Goal: Task Accomplishment & Management: Complete application form

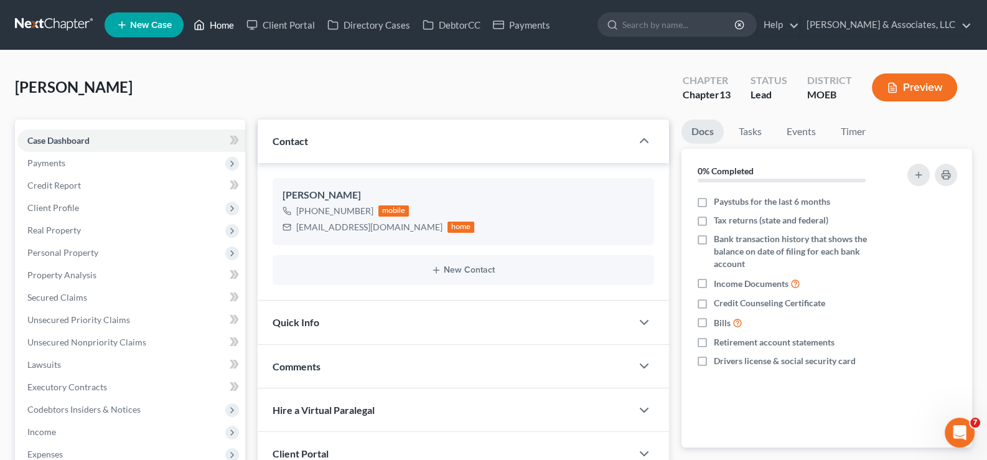
drag, startPoint x: 220, startPoint y: 20, endPoint x: 219, endPoint y: 37, distance: 16.9
click at [220, 20] on link "Home" at bounding box center [213, 25] width 53 height 22
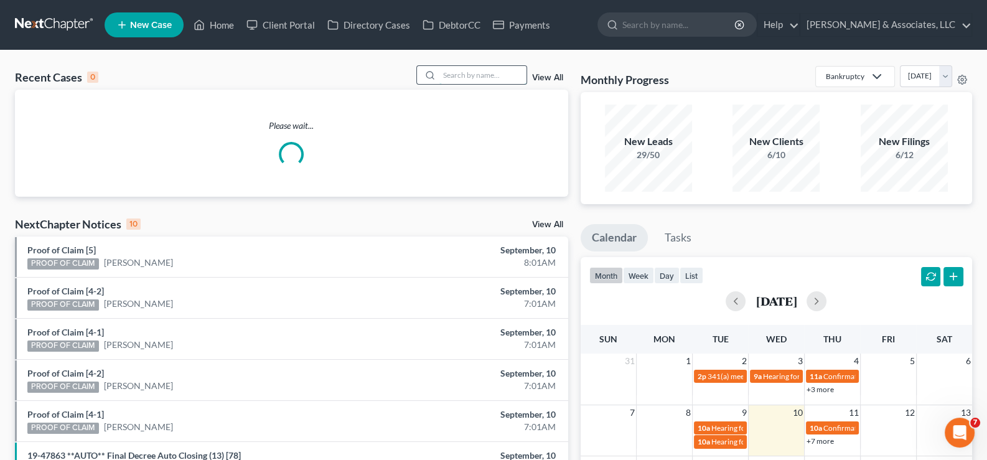
click at [456, 77] on input "search" at bounding box center [483, 75] width 87 height 18
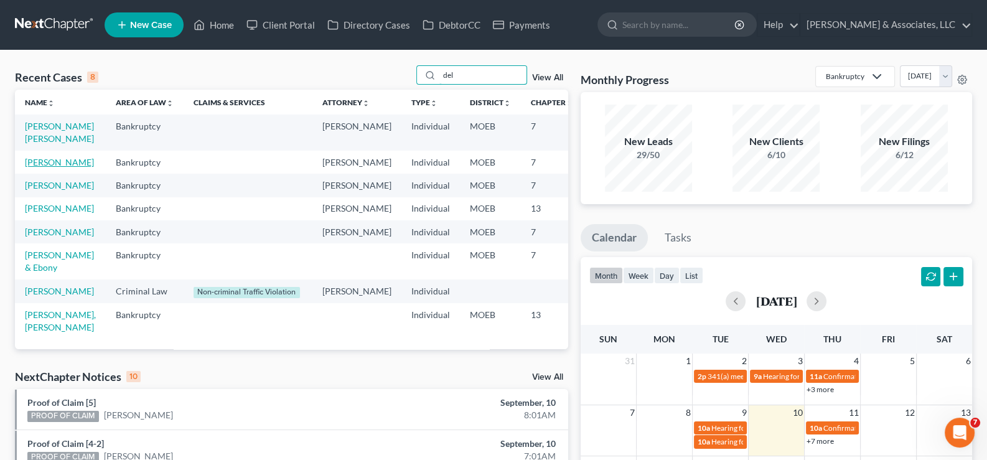
type input "del"
click at [43, 167] on link "[PERSON_NAME]" at bounding box center [59, 162] width 69 height 11
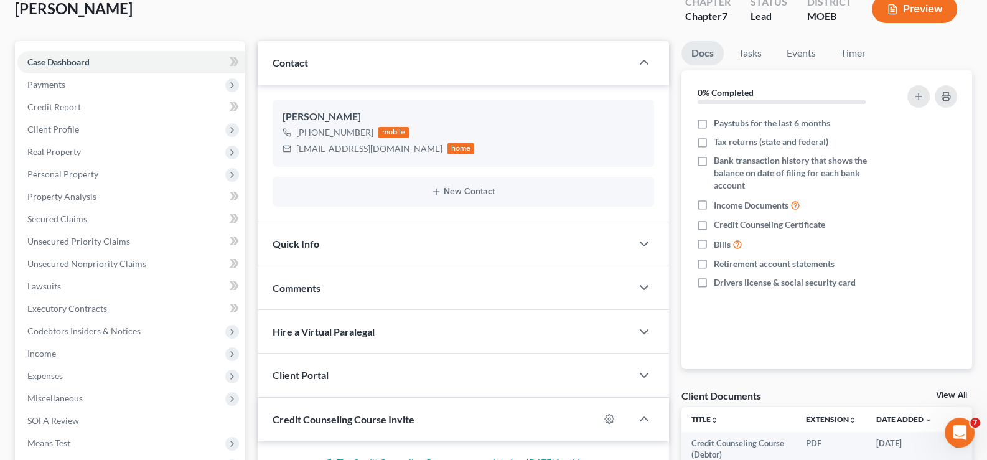
scroll to position [223, 0]
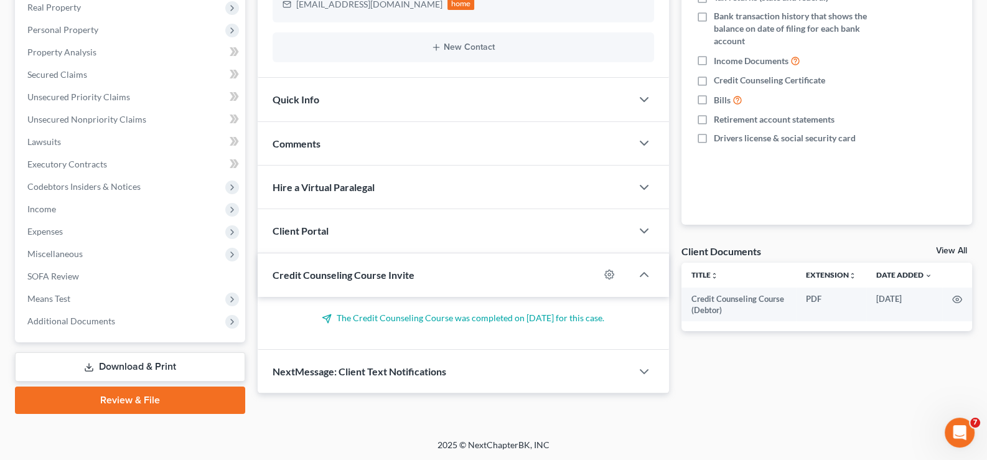
click at [302, 275] on span "Credit Counseling Course Invite" at bounding box center [344, 275] width 142 height 12
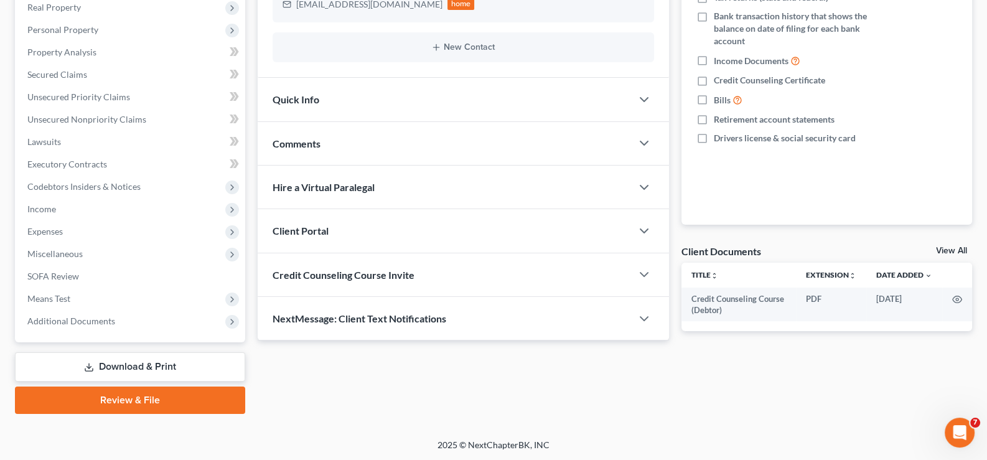
click at [308, 230] on span "Client Portal" at bounding box center [301, 231] width 56 height 12
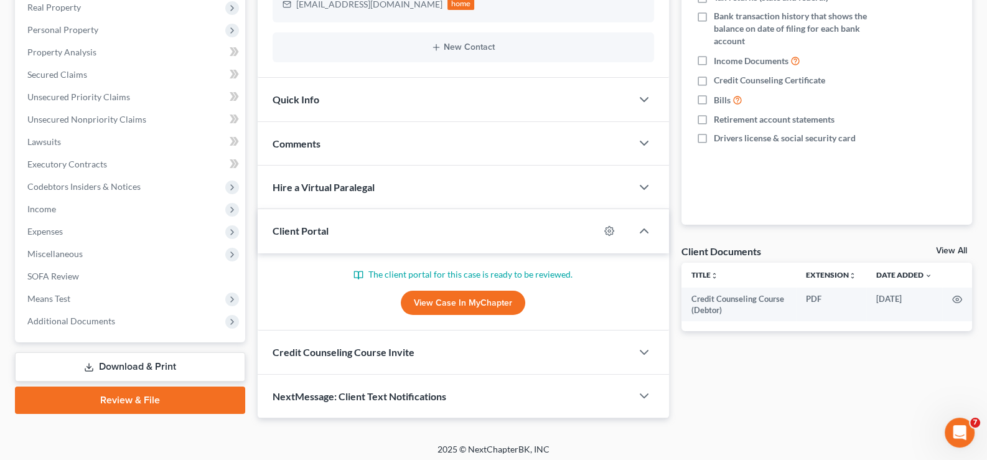
click at [308, 230] on span "Client Portal" at bounding box center [301, 231] width 56 height 12
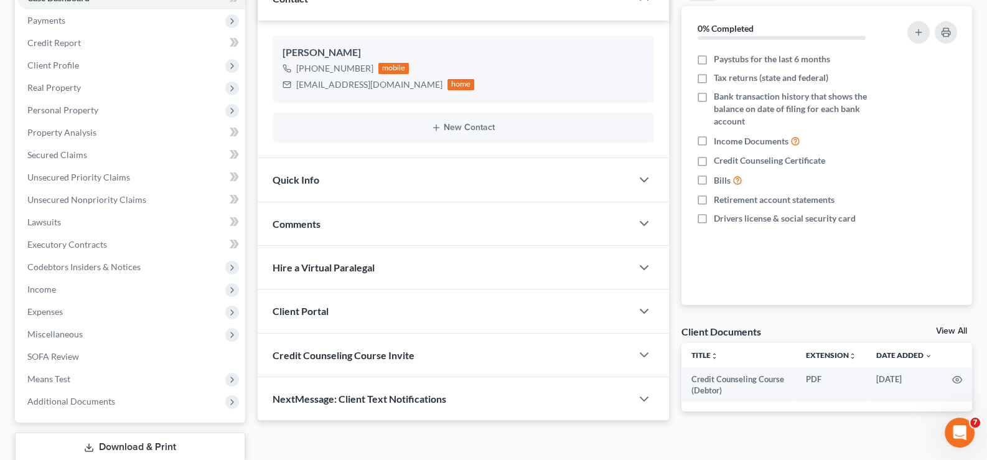
scroll to position [0, 0]
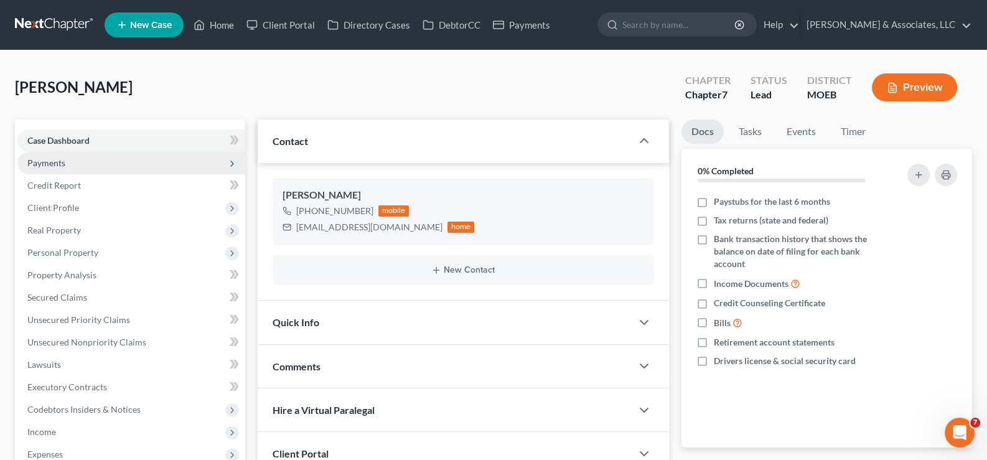
click at [55, 164] on span "Payments" at bounding box center [46, 163] width 38 height 11
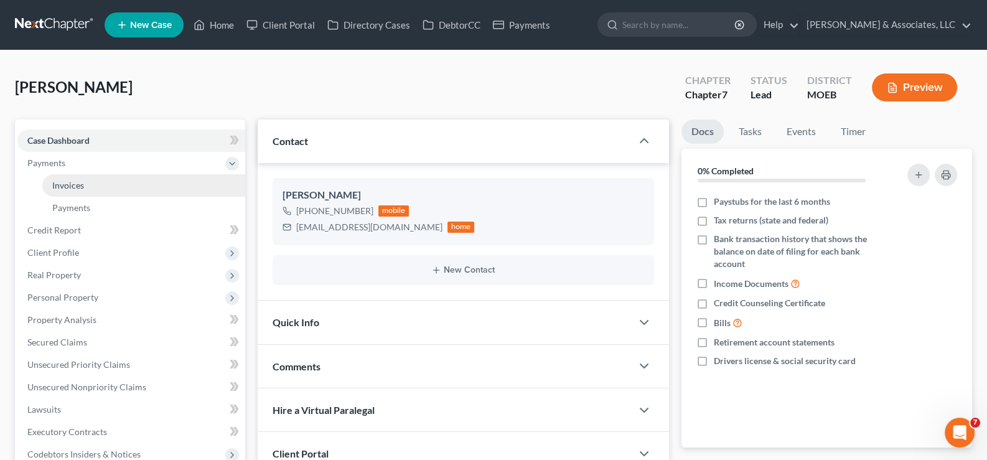
click at [75, 189] on span "Invoices" at bounding box center [68, 185] width 32 height 11
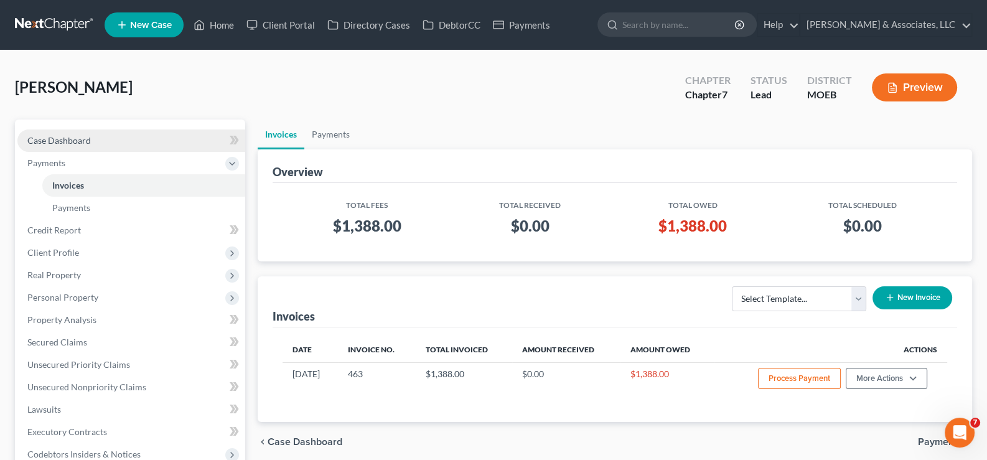
click at [50, 143] on span "Case Dashboard" at bounding box center [59, 140] width 64 height 11
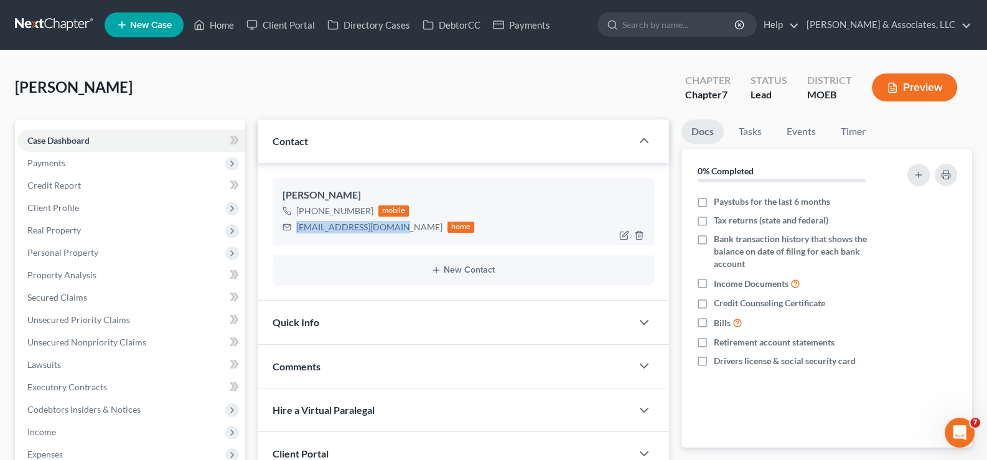
drag, startPoint x: 389, startPoint y: 225, endPoint x: 296, endPoint y: 224, distance: 92.8
click at [296, 224] on div "[EMAIL_ADDRESS][DOMAIN_NAME]" at bounding box center [369, 227] width 146 height 12
copy div "[EMAIL_ADDRESS][DOMAIN_NAME]"
drag, startPoint x: 224, startPoint y: 24, endPoint x: 282, endPoint y: 62, distance: 69.6
click at [224, 24] on link "Home" at bounding box center [213, 25] width 53 height 22
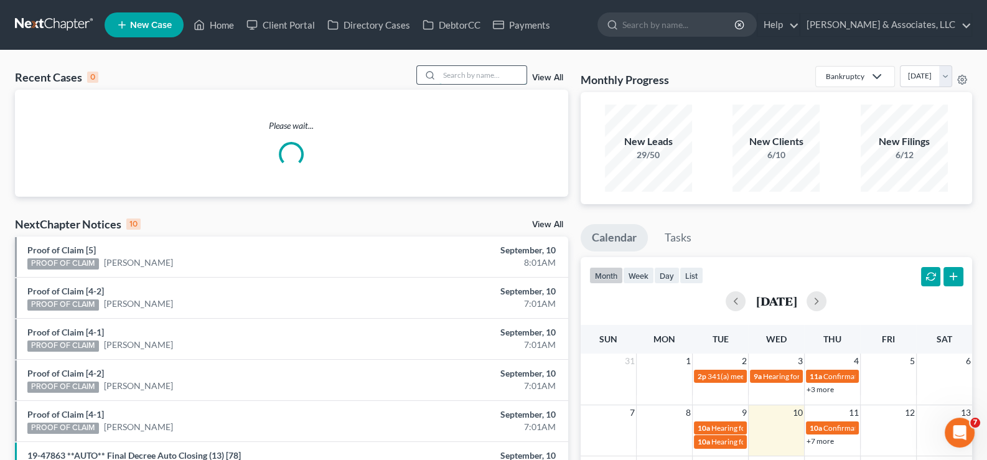
click at [446, 77] on input "search" at bounding box center [483, 75] width 87 height 18
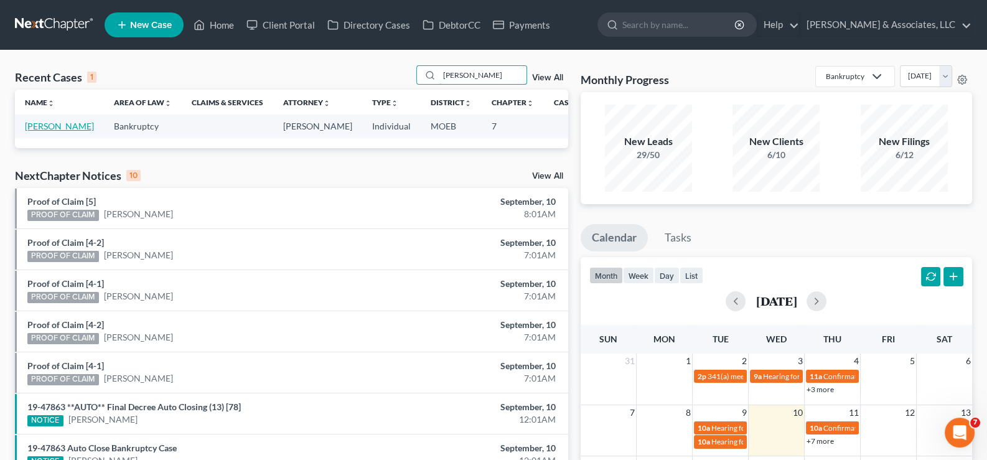
type input "[PERSON_NAME]"
click at [29, 131] on link "[PERSON_NAME]" at bounding box center [59, 126] width 69 height 11
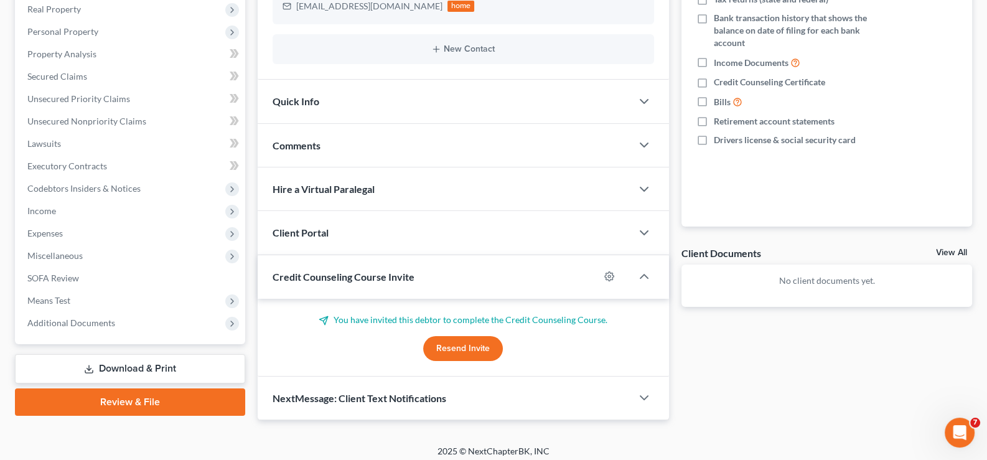
scroll to position [227, 0]
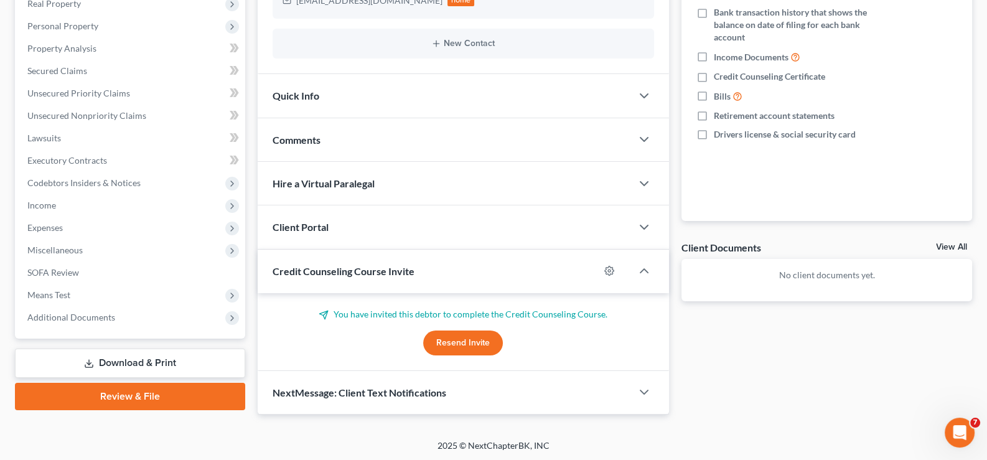
click at [313, 265] on span "Credit Counseling Course Invite" at bounding box center [344, 271] width 142 height 12
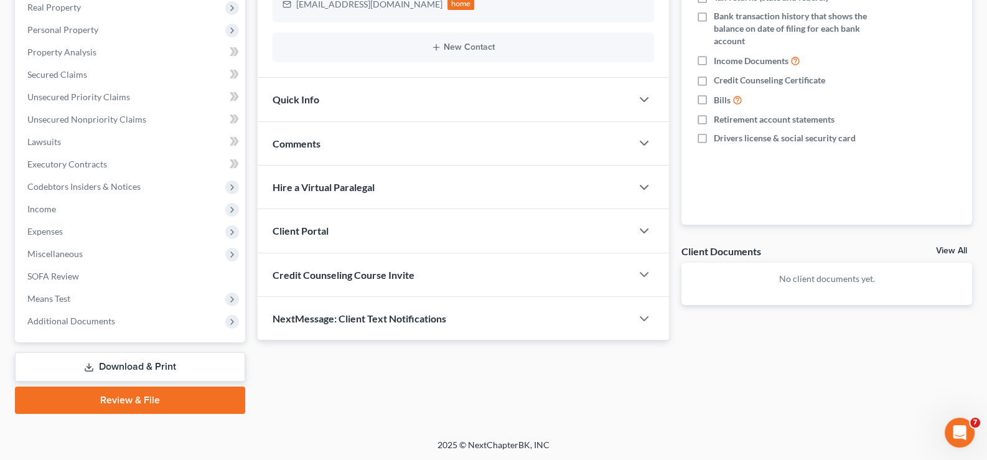
click at [311, 225] on span "Client Portal" at bounding box center [301, 231] width 56 height 12
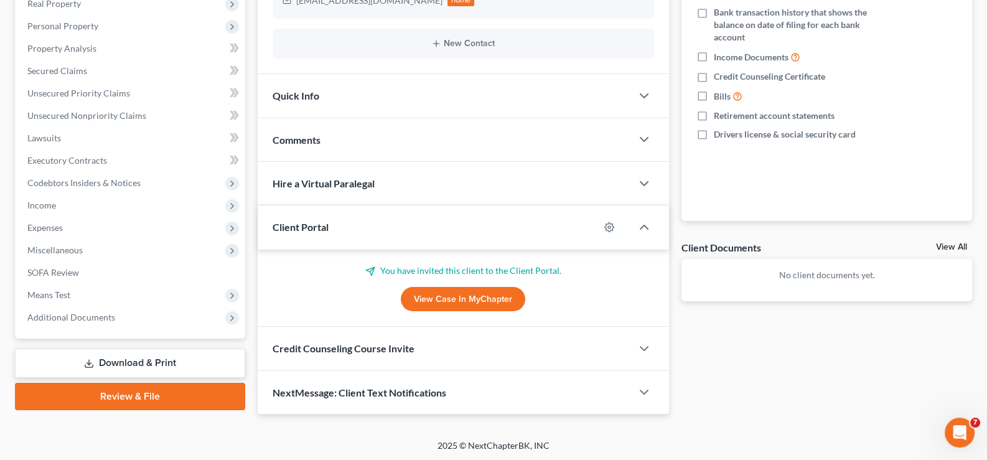
click at [311, 225] on span "Client Portal" at bounding box center [301, 227] width 56 height 12
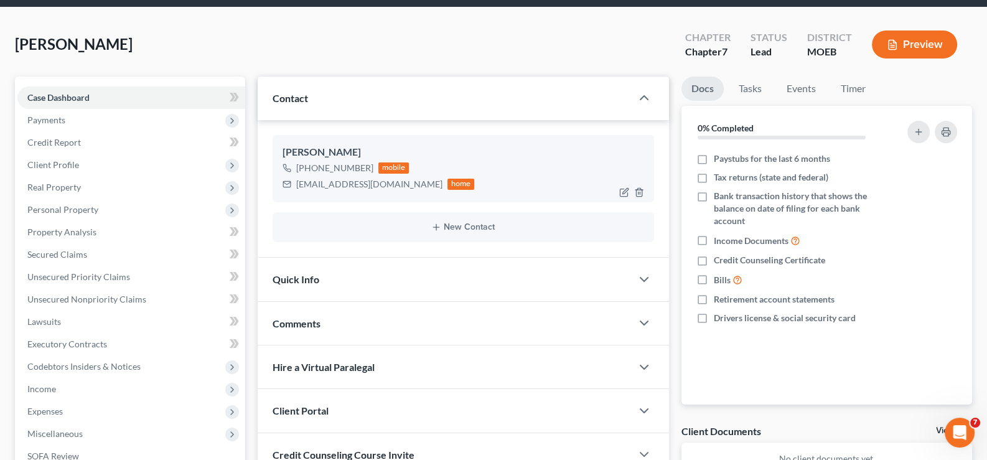
scroll to position [36, 0]
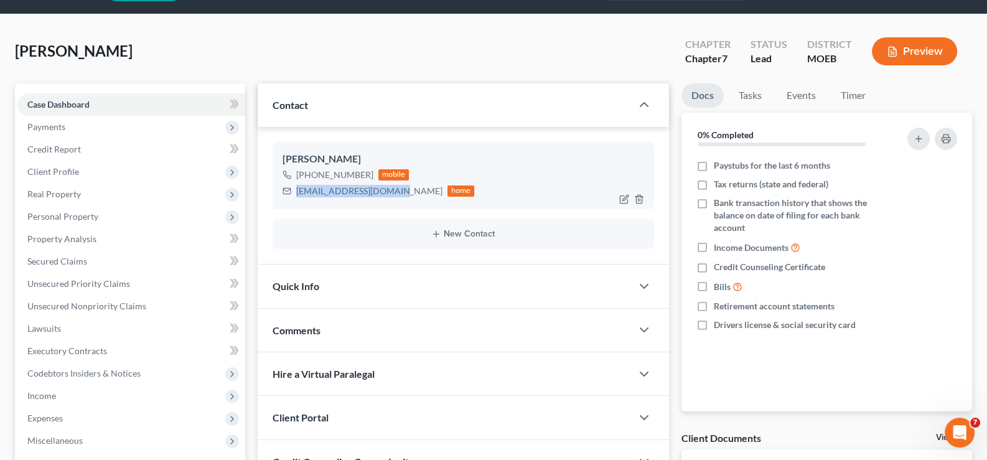
drag, startPoint x: 393, startPoint y: 191, endPoint x: 296, endPoint y: 195, distance: 97.8
click at [296, 195] on div "[EMAIL_ADDRESS][DOMAIN_NAME]" at bounding box center [369, 191] width 146 height 12
copy div "[EMAIL_ADDRESS][DOMAIN_NAME]"
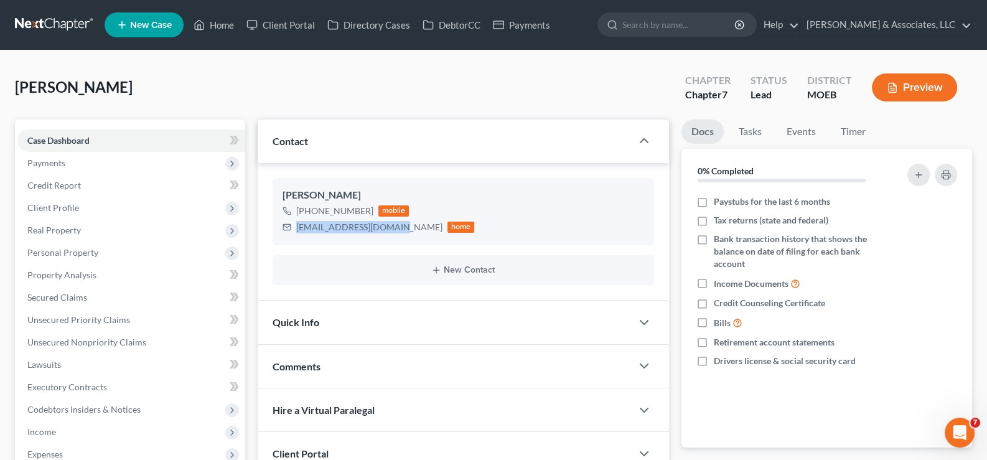
scroll to position [0, 0]
click at [233, 27] on link "Home" at bounding box center [213, 25] width 53 height 22
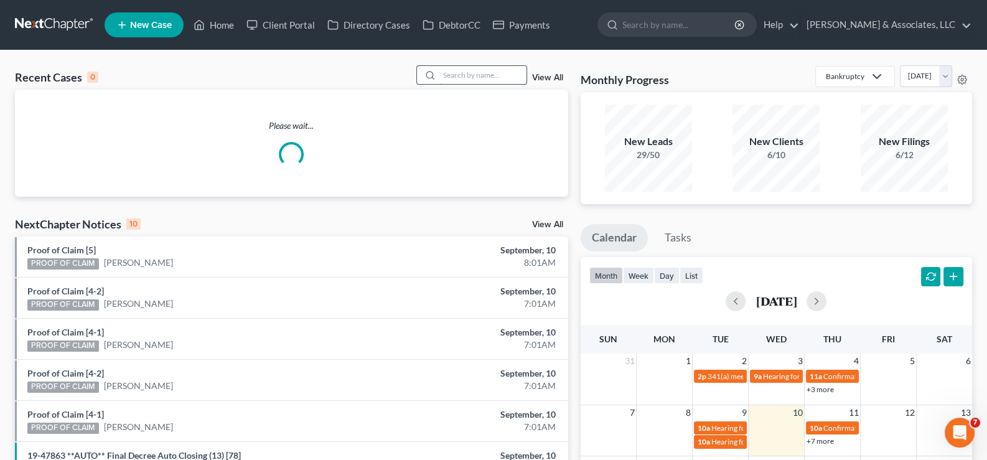
click at [450, 78] on input "search" at bounding box center [483, 75] width 87 height 18
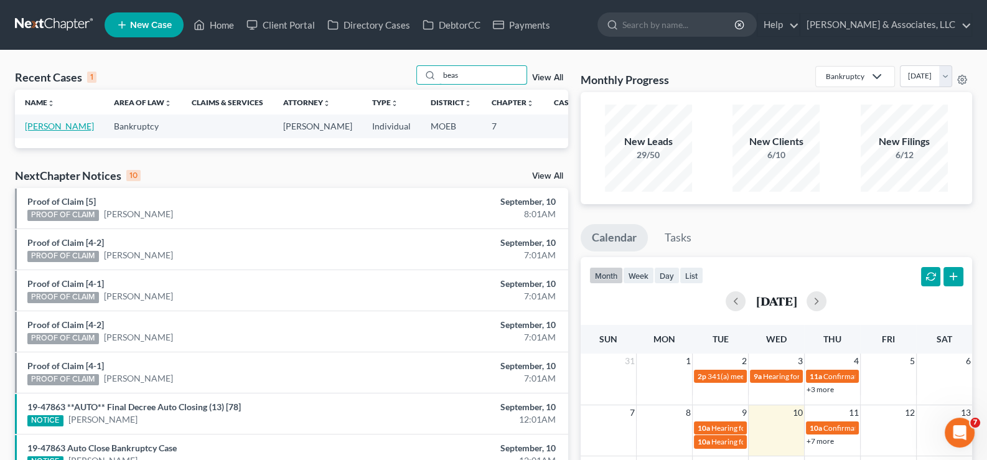
type input "beas"
click at [44, 131] on link "[PERSON_NAME]" at bounding box center [59, 126] width 69 height 11
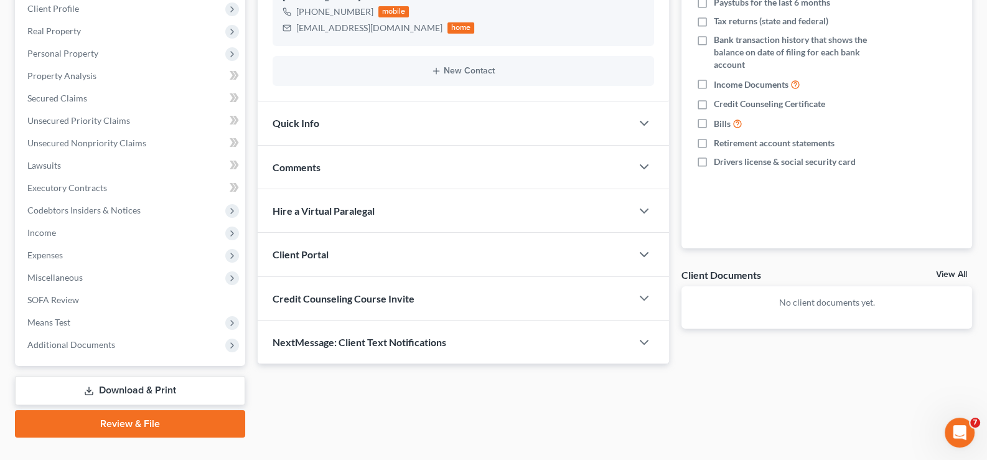
scroll to position [223, 0]
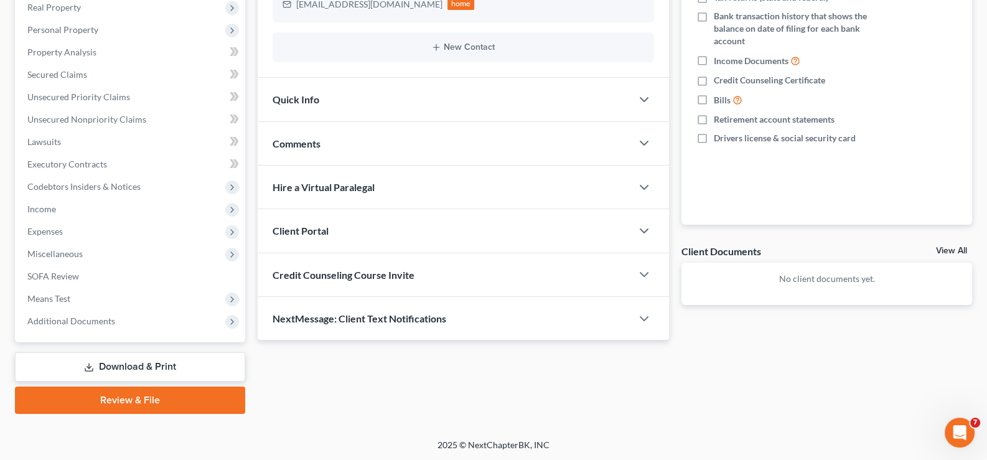
click at [311, 234] on span "Client Portal" at bounding box center [301, 231] width 56 height 12
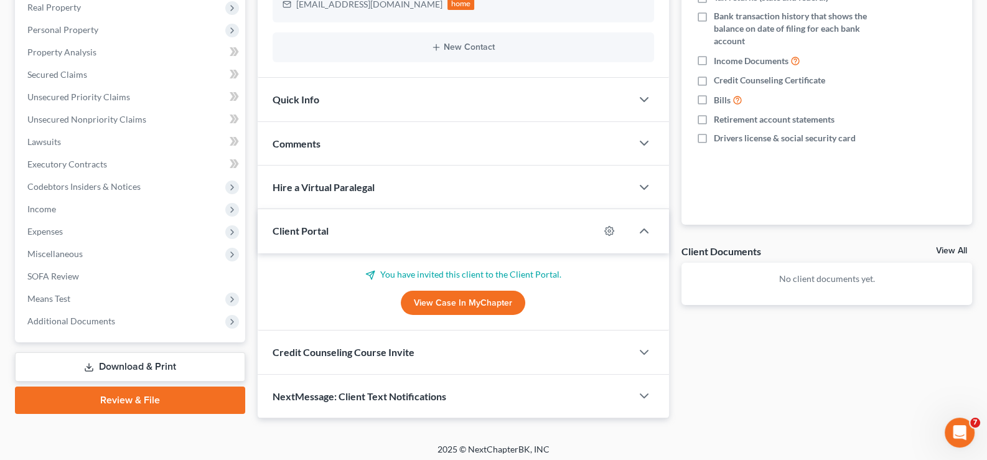
click at [311, 234] on span "Client Portal" at bounding box center [301, 231] width 56 height 12
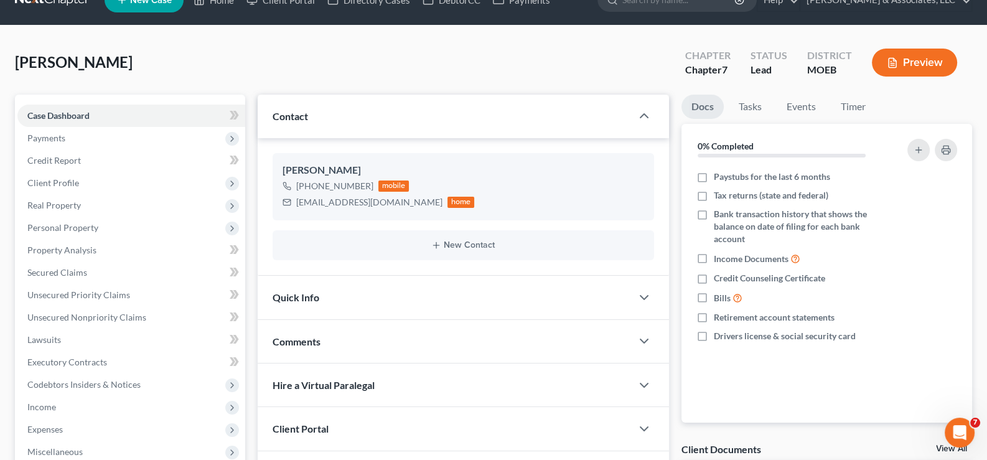
scroll to position [0, 0]
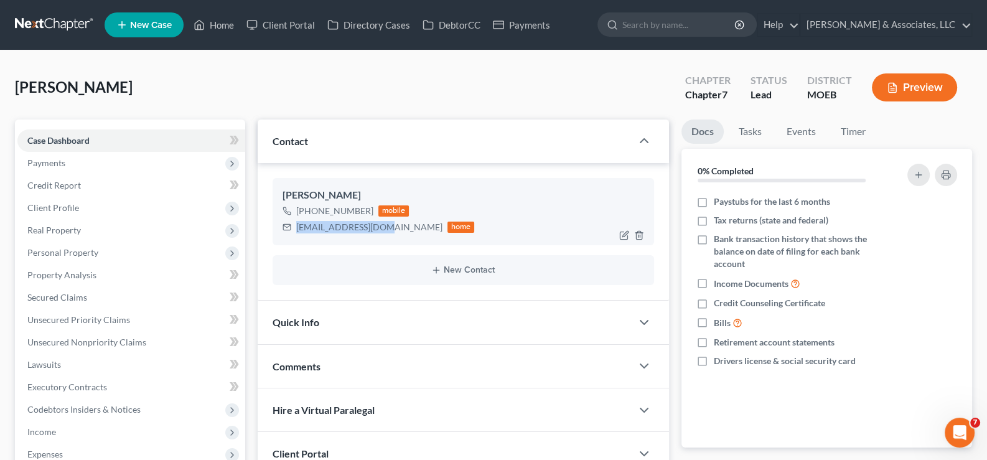
drag, startPoint x: 380, startPoint y: 230, endPoint x: 293, endPoint y: 229, distance: 87.2
click at [293, 229] on div "[EMAIL_ADDRESS][DOMAIN_NAME] home" at bounding box center [379, 227] width 192 height 16
copy div "[EMAIL_ADDRESS][DOMAIN_NAME]"
drag, startPoint x: 225, startPoint y: 24, endPoint x: 336, endPoint y: 106, distance: 138.0
click at [225, 24] on link "Home" at bounding box center [213, 25] width 53 height 22
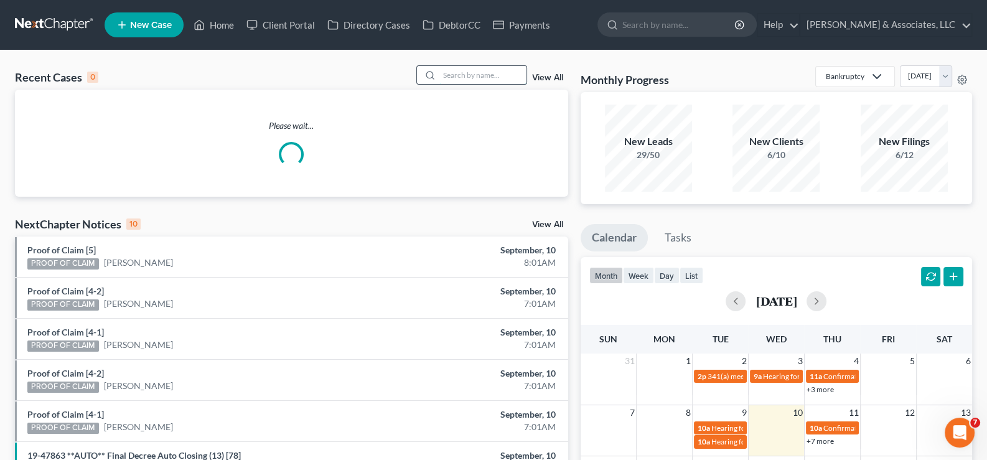
click at [453, 79] on input "search" at bounding box center [483, 75] width 87 height 18
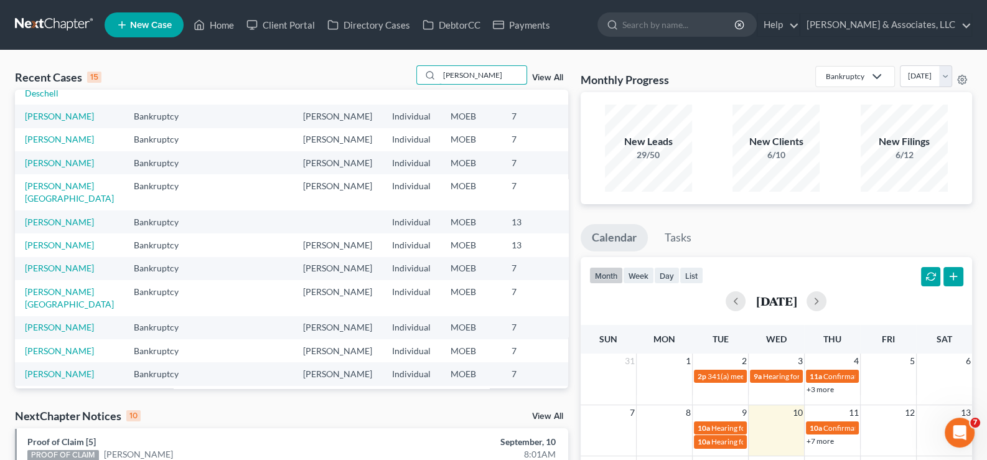
scroll to position [124, 0]
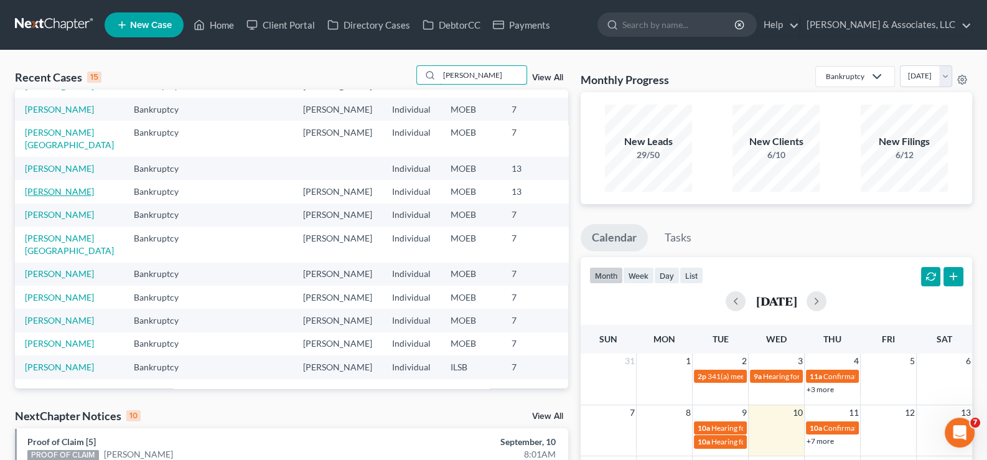
type input "[PERSON_NAME]"
click at [37, 197] on link "[PERSON_NAME]" at bounding box center [59, 191] width 69 height 11
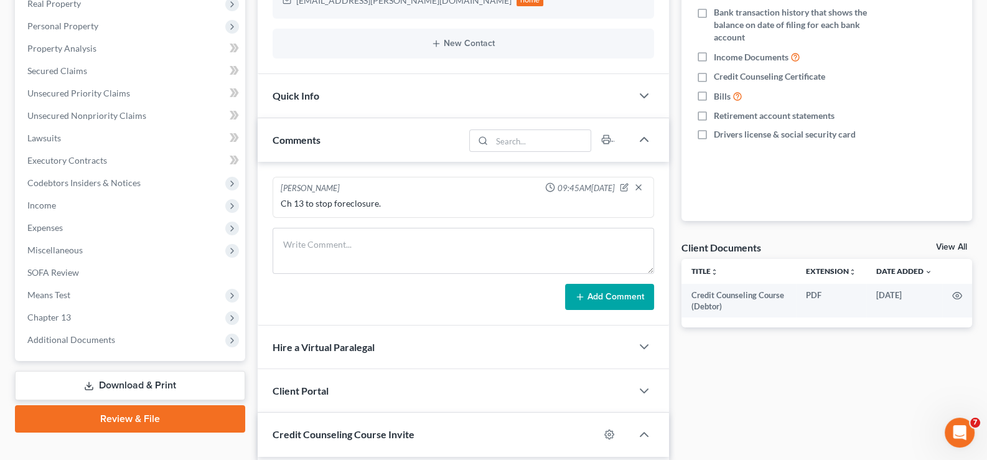
scroll to position [248, 0]
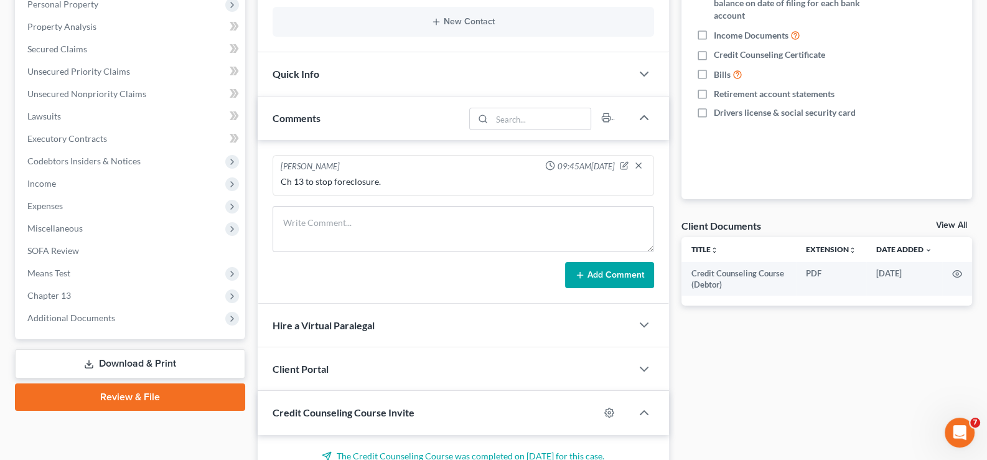
click at [304, 364] on span "Client Portal" at bounding box center [301, 369] width 56 height 12
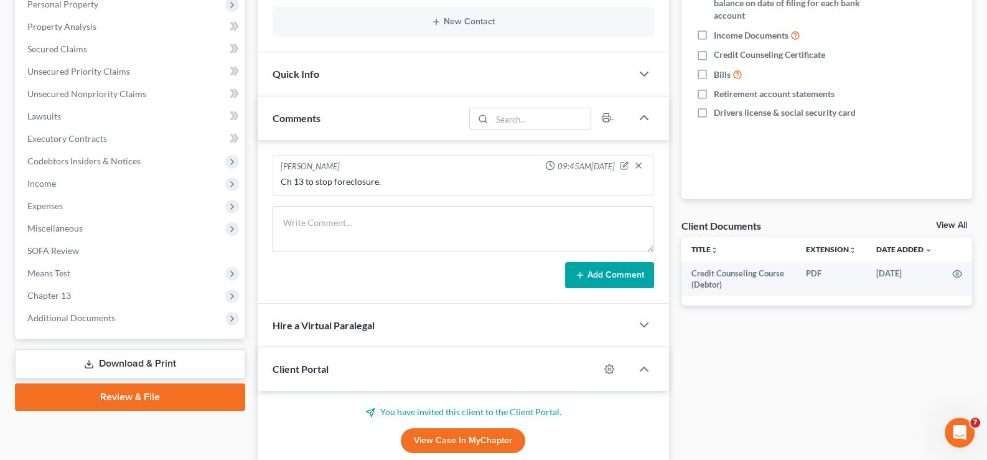
click at [304, 364] on span "Client Portal" at bounding box center [301, 369] width 56 height 12
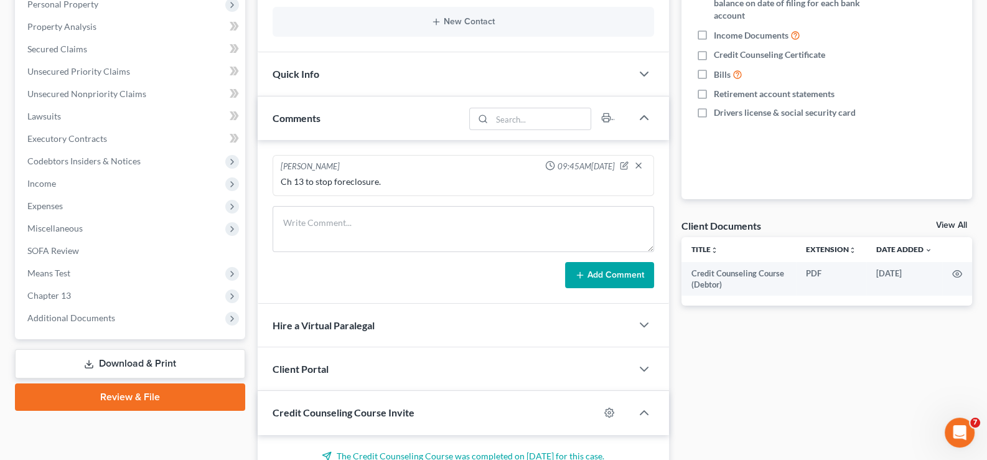
click at [307, 407] on span "Credit Counseling Course Invite" at bounding box center [344, 413] width 142 height 12
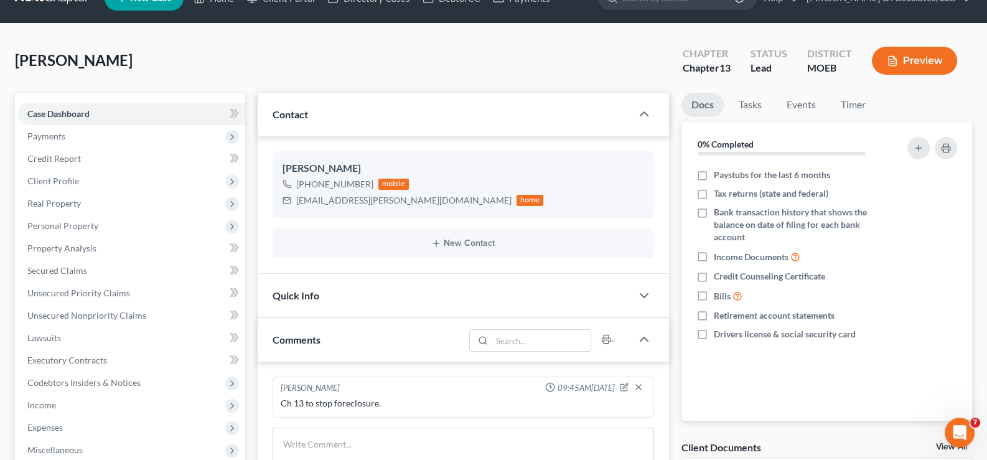
scroll to position [0, 0]
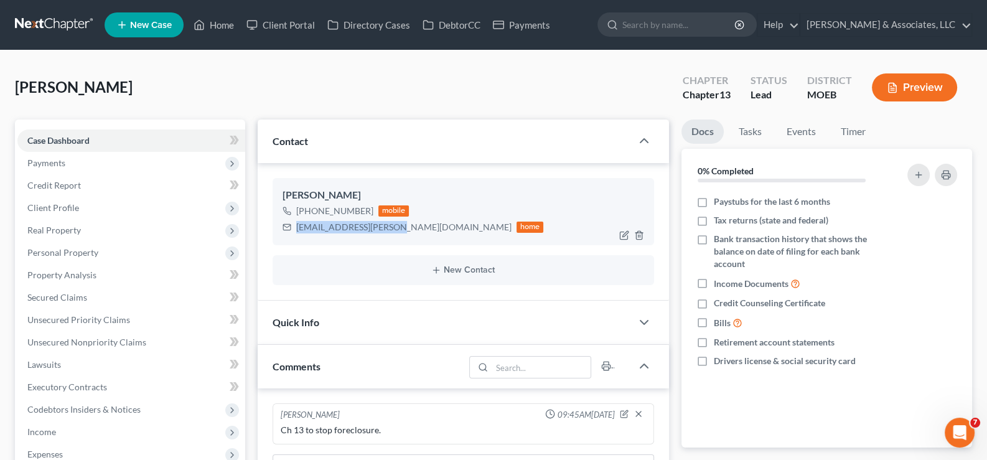
drag, startPoint x: 384, startPoint y: 230, endPoint x: 298, endPoint y: 231, distance: 85.9
click at [298, 231] on div "[EMAIL_ADDRESS][PERSON_NAME][DOMAIN_NAME]" at bounding box center [403, 227] width 215 height 12
copy div "[EMAIL_ADDRESS][PERSON_NAME][DOMAIN_NAME]"
click at [219, 24] on link "Home" at bounding box center [213, 25] width 53 height 22
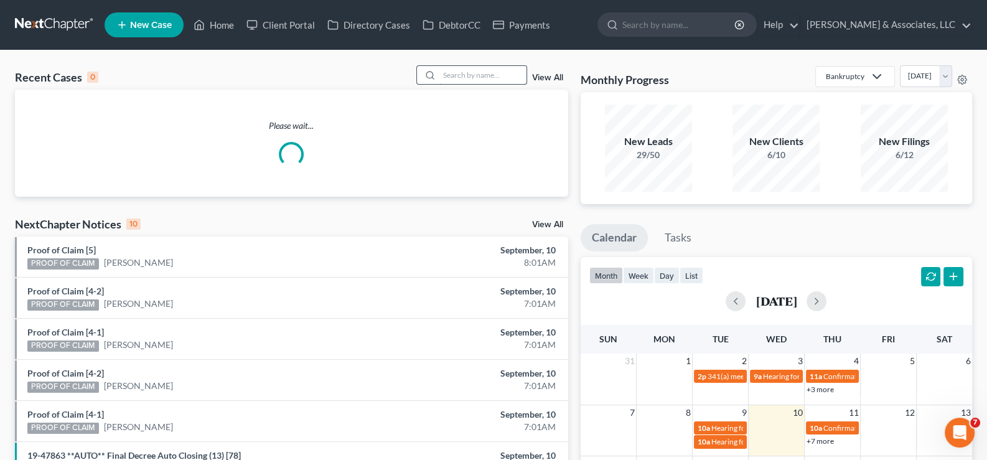
click at [476, 77] on input "search" at bounding box center [483, 75] width 87 height 18
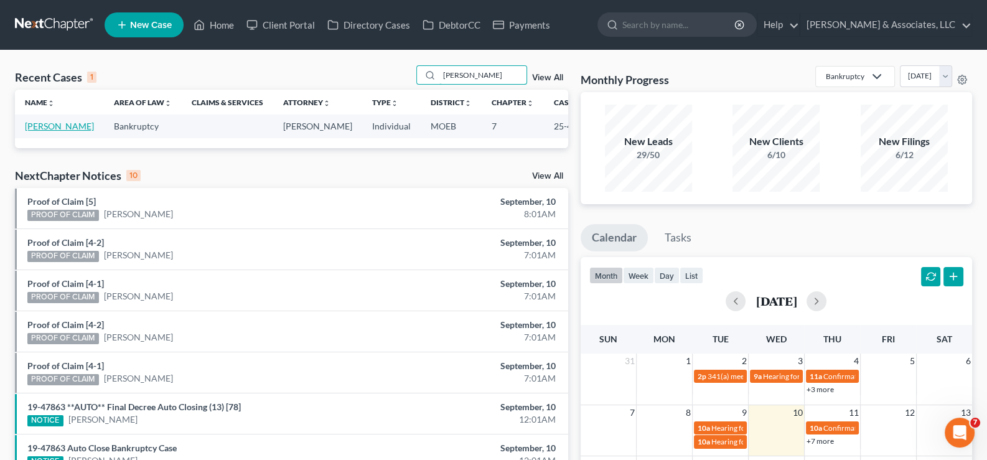
type input "[PERSON_NAME]"
click at [46, 131] on link "[PERSON_NAME]" at bounding box center [59, 126] width 69 height 11
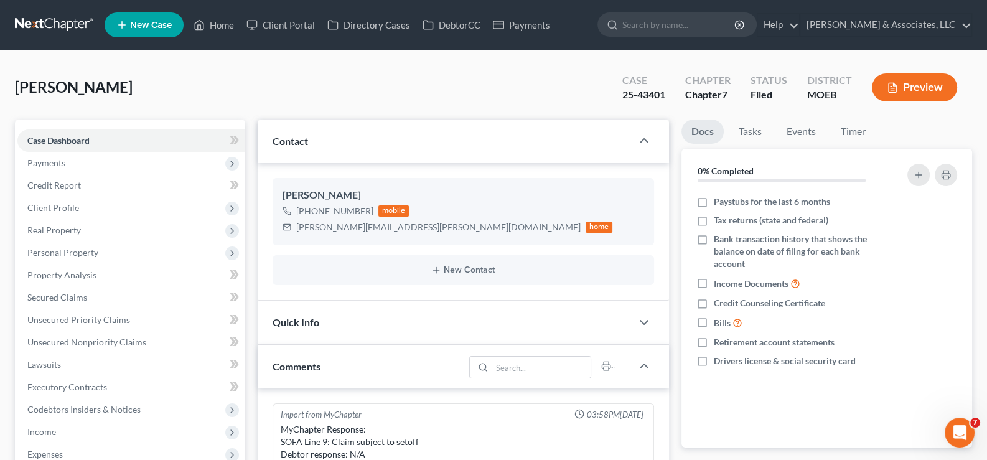
scroll to position [1238, 0]
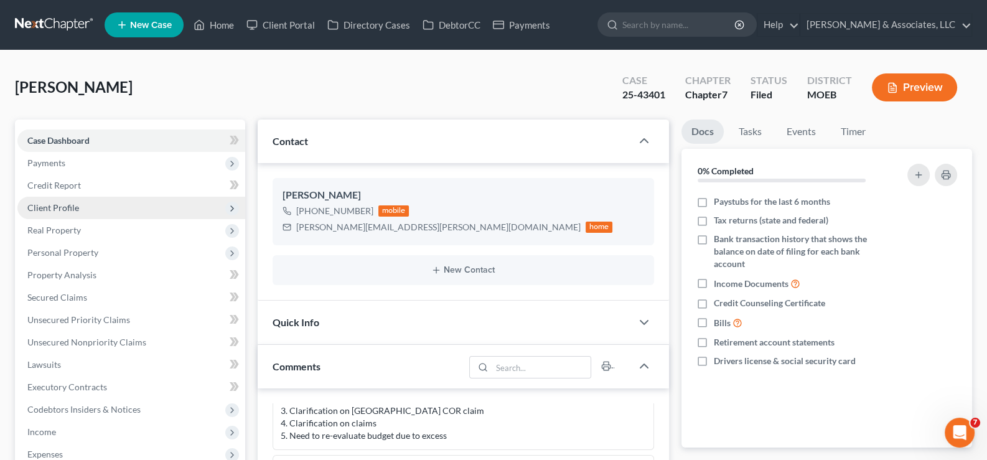
click at [44, 198] on span "Client Profile" at bounding box center [131, 208] width 228 height 22
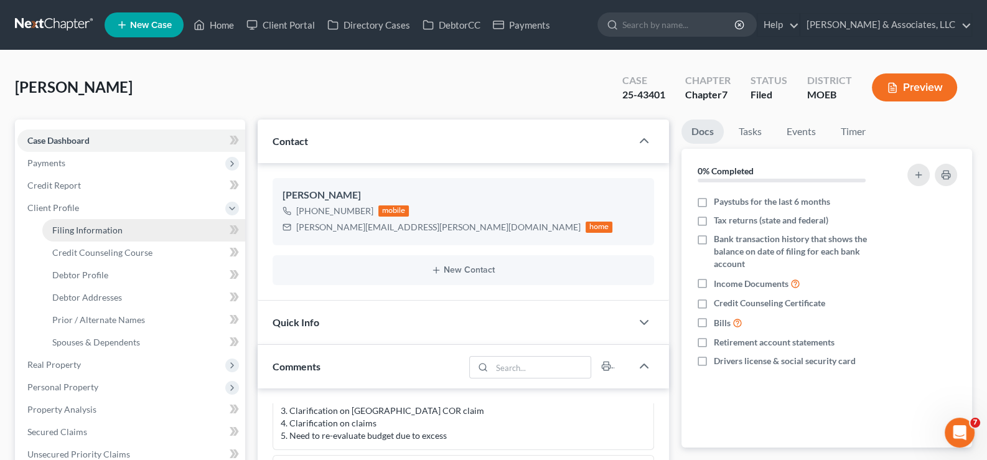
click at [59, 232] on span "Filing Information" at bounding box center [87, 230] width 70 height 11
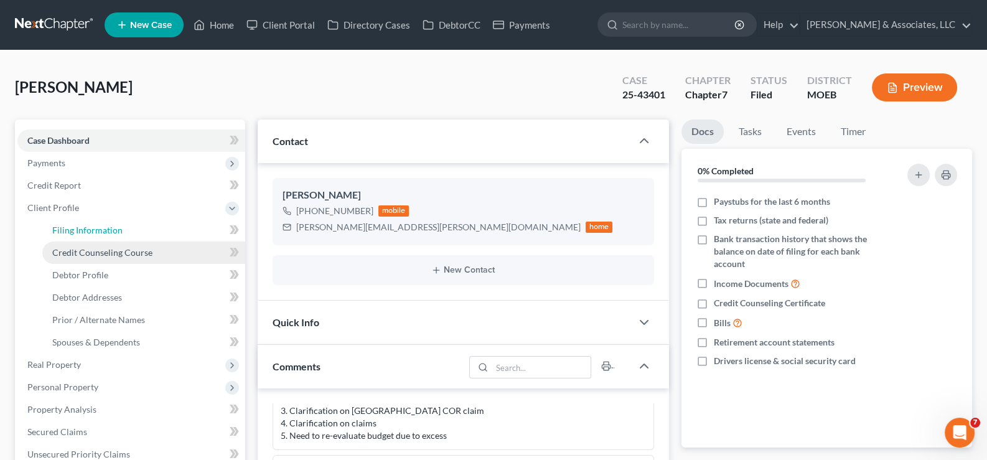
select select "1"
select select "0"
select select "26"
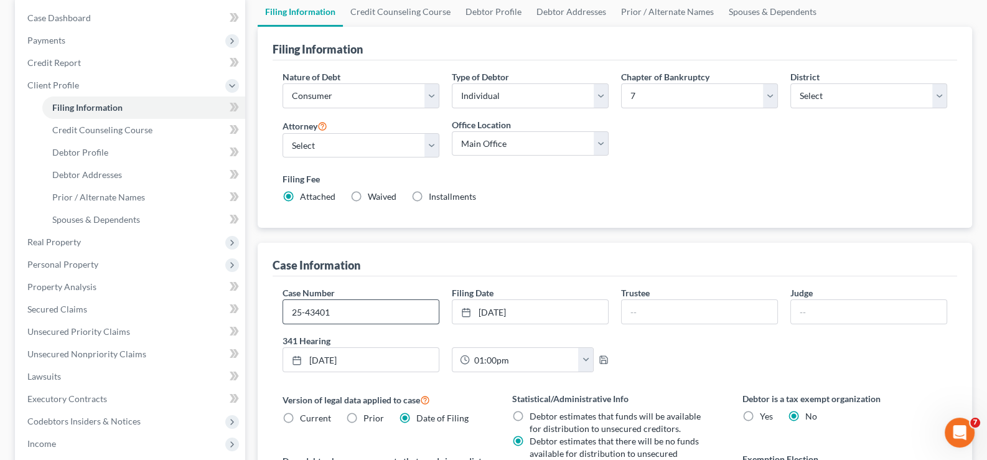
scroll to position [124, 0]
drag, startPoint x: 346, startPoint y: 311, endPoint x: 267, endPoint y: 310, distance: 78.4
click at [267, 310] on div "Case Information Case Number 25-43401 Filing Date [DATE] close Date [DATE] Time…" at bounding box center [615, 438] width 715 height 393
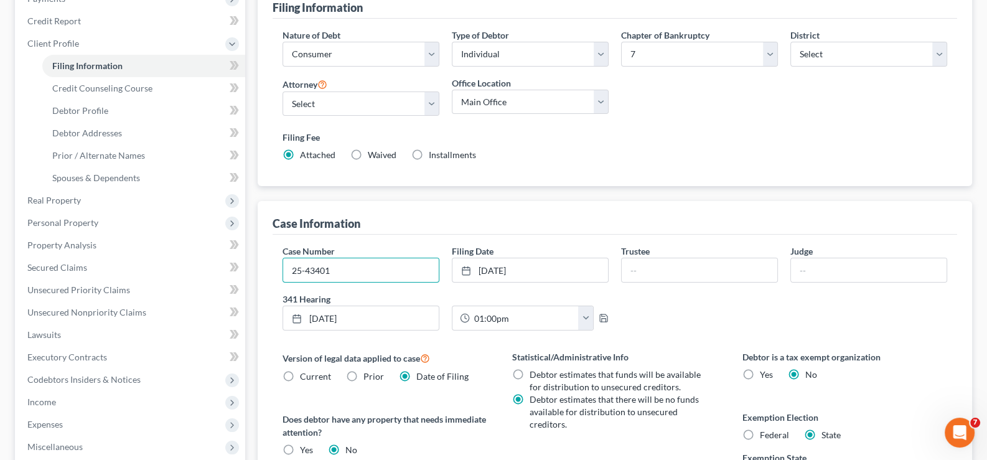
scroll to position [187, 0]
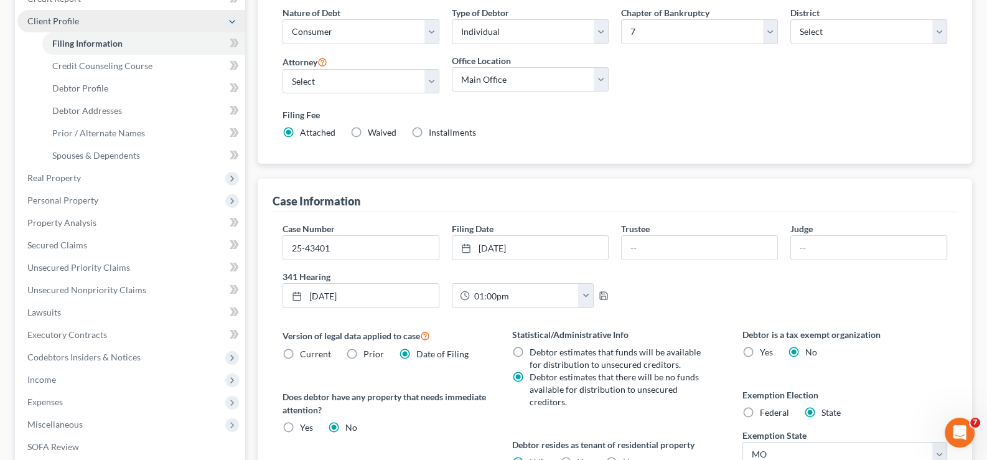
click at [33, 18] on span "Client Profile" at bounding box center [53, 21] width 52 height 11
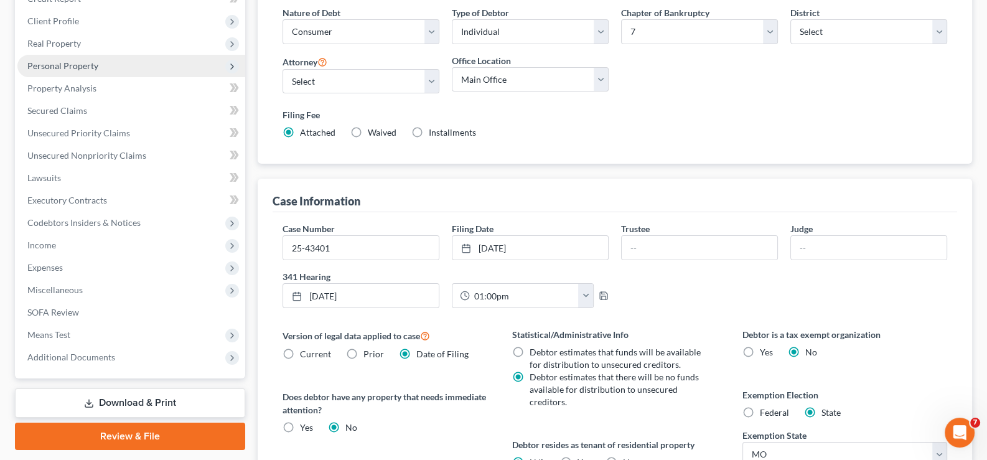
click at [50, 65] on span "Personal Property" at bounding box center [62, 65] width 71 height 11
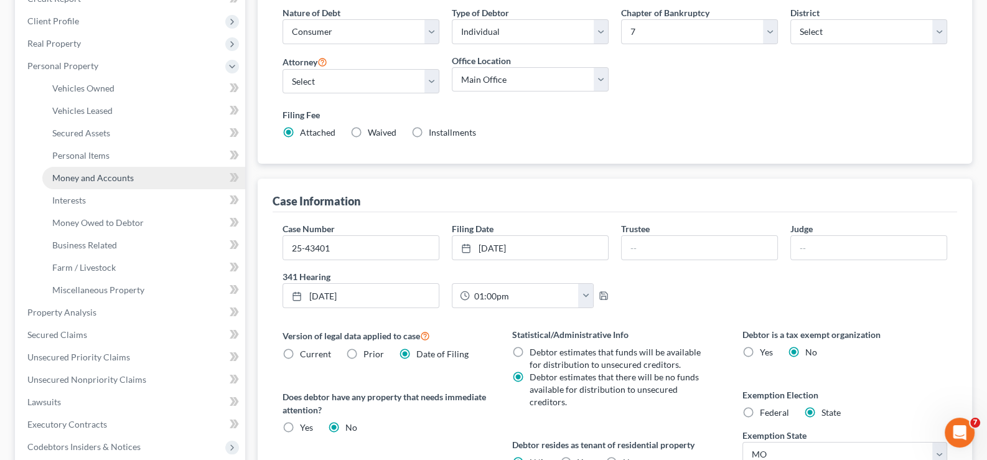
click at [64, 174] on span "Money and Accounts" at bounding box center [93, 177] width 82 height 11
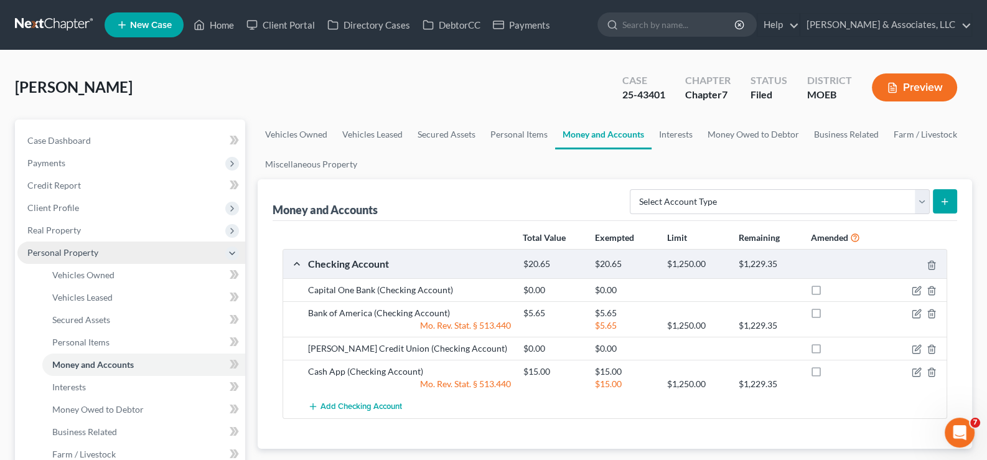
click at [33, 250] on span "Personal Property" at bounding box center [62, 252] width 71 height 11
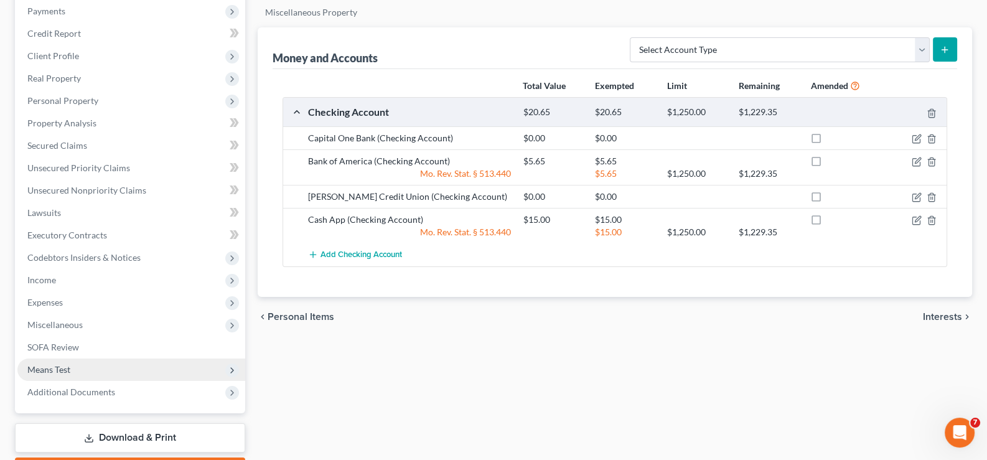
scroll to position [187, 0]
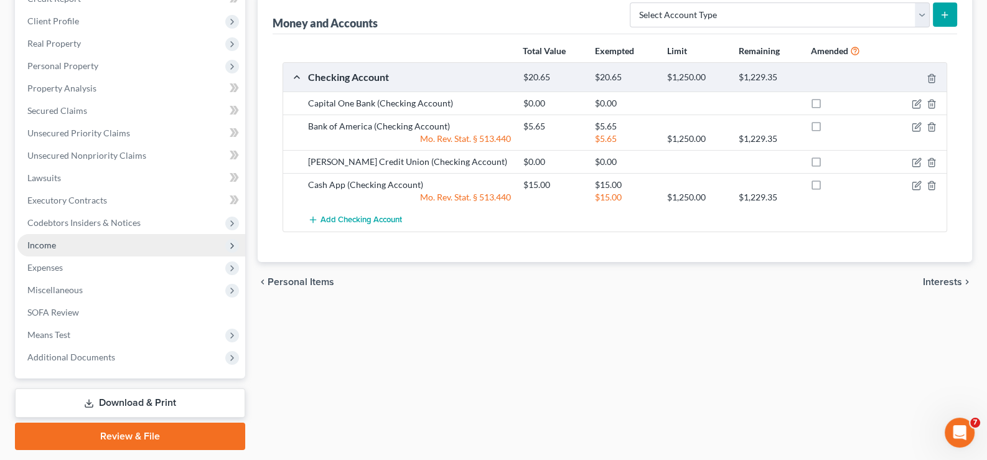
click at [47, 245] on span "Income" at bounding box center [41, 245] width 29 height 11
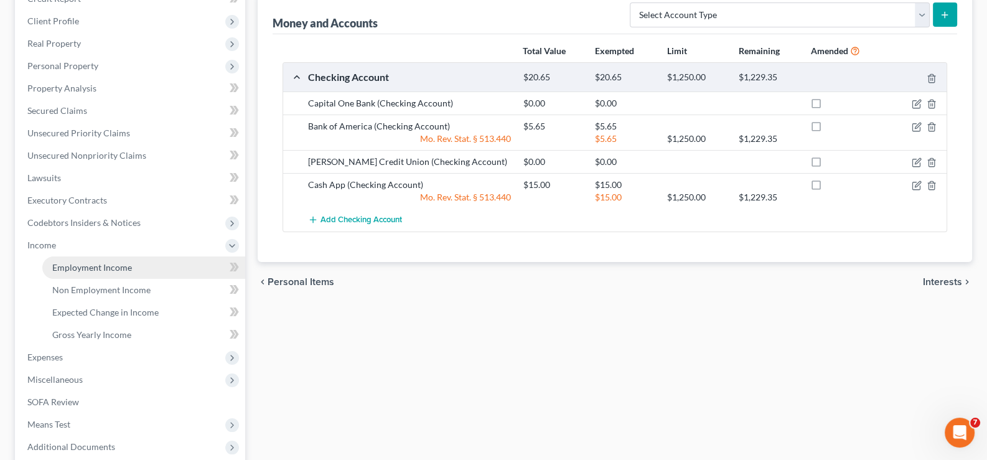
click at [55, 265] on span "Employment Income" at bounding box center [92, 267] width 80 height 11
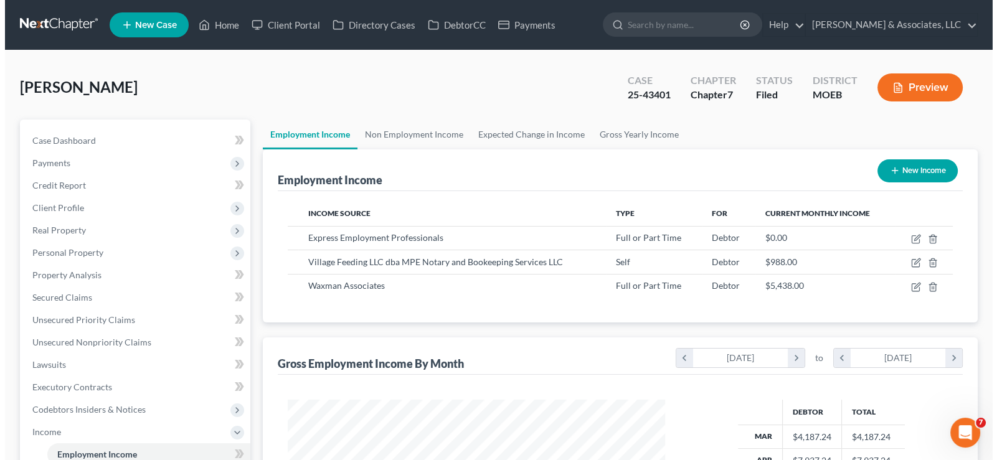
scroll to position [222, 402]
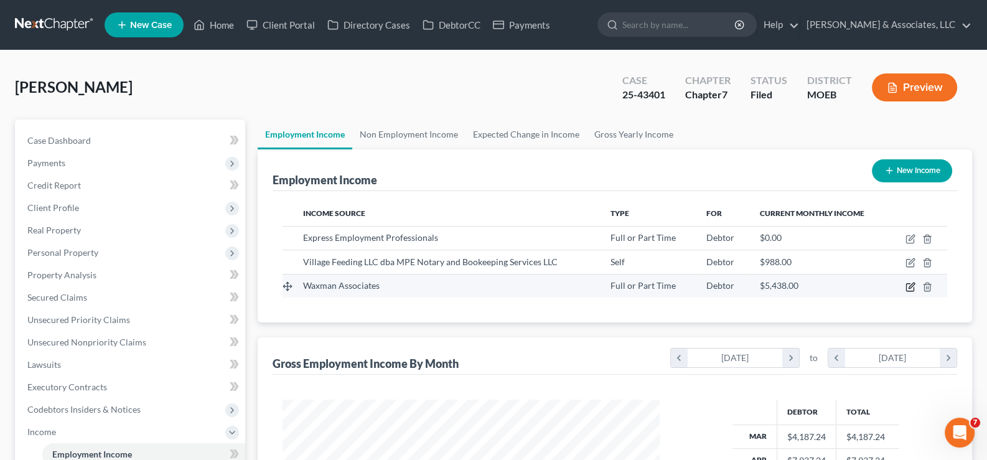
click at [910, 286] on icon "button" at bounding box center [912, 286] width 6 height 6
select select "0"
select select "1"
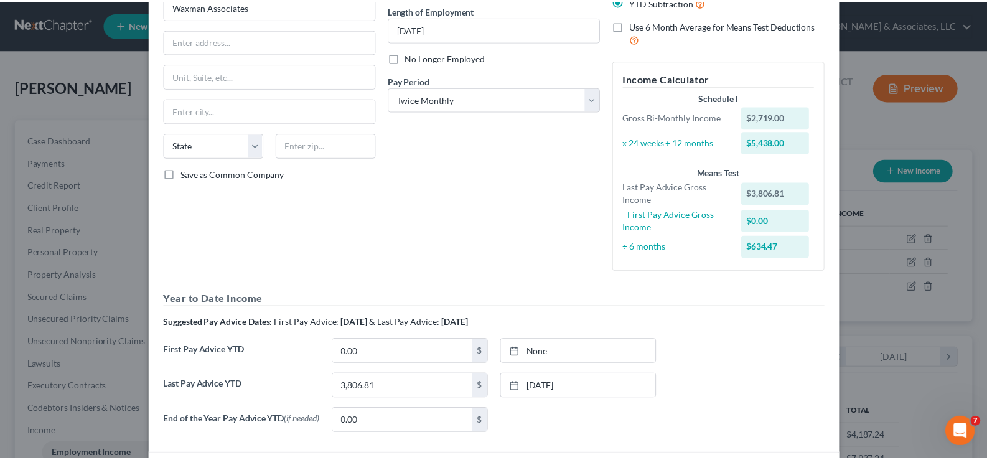
scroll to position [0, 0]
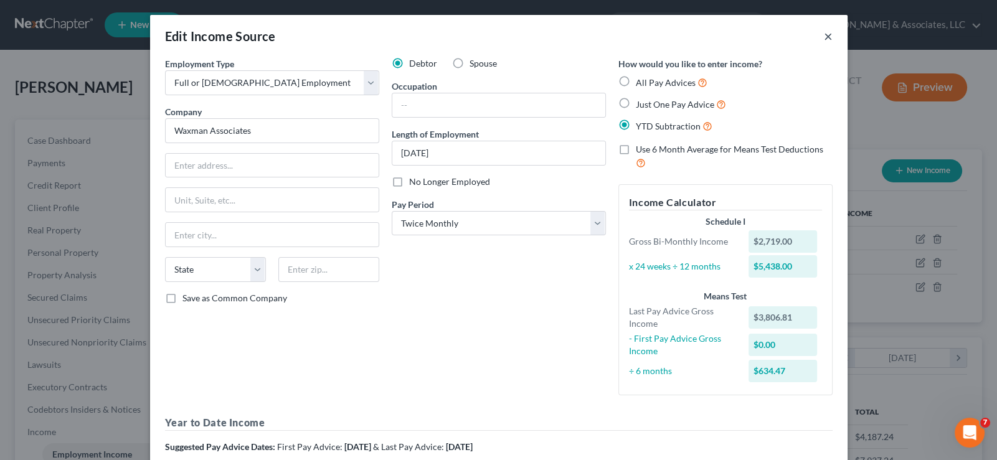
drag, startPoint x: 822, startPoint y: 40, endPoint x: 806, endPoint y: 51, distance: 19.7
click at [824, 40] on button "×" at bounding box center [828, 36] width 9 height 15
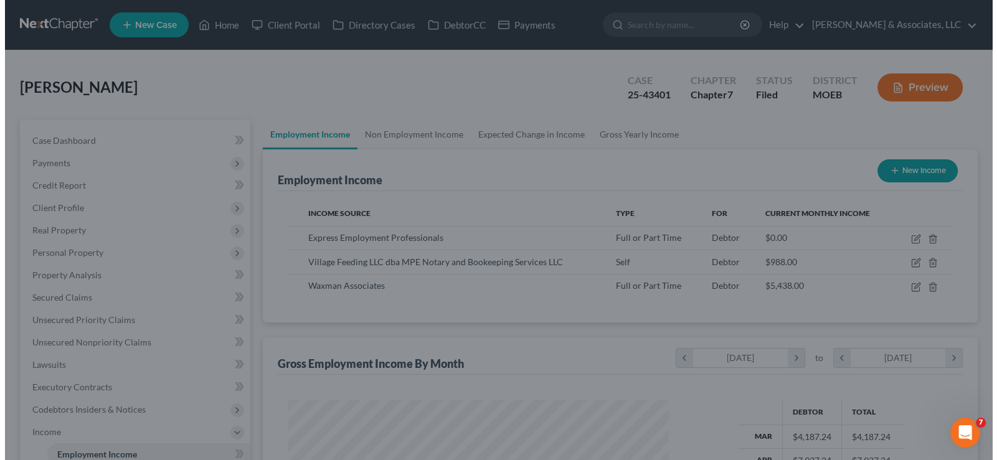
scroll to position [622363, 622182]
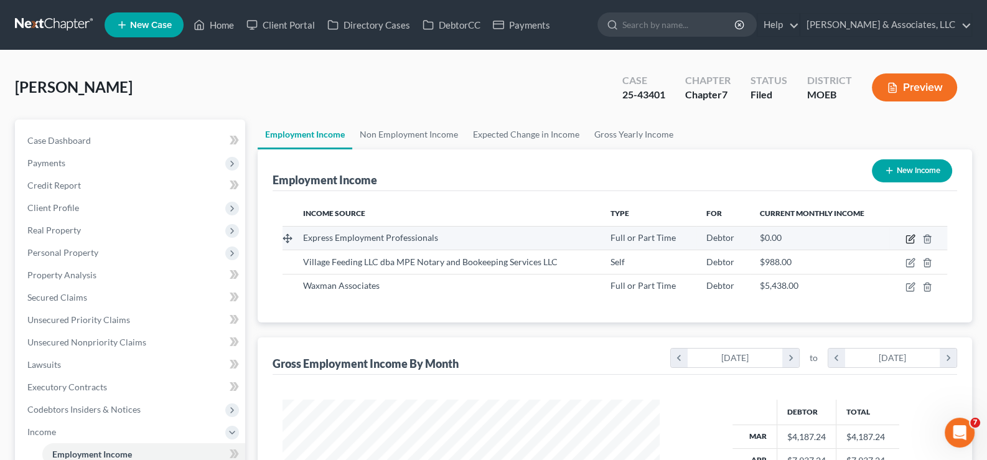
click at [906, 239] on icon "button" at bounding box center [911, 239] width 10 height 10
select select "0"
select select "26"
select select "3"
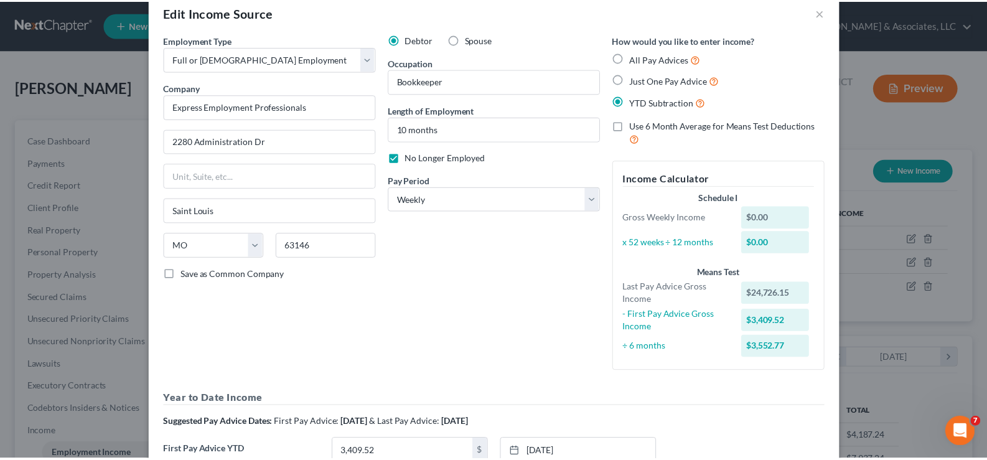
scroll to position [0, 0]
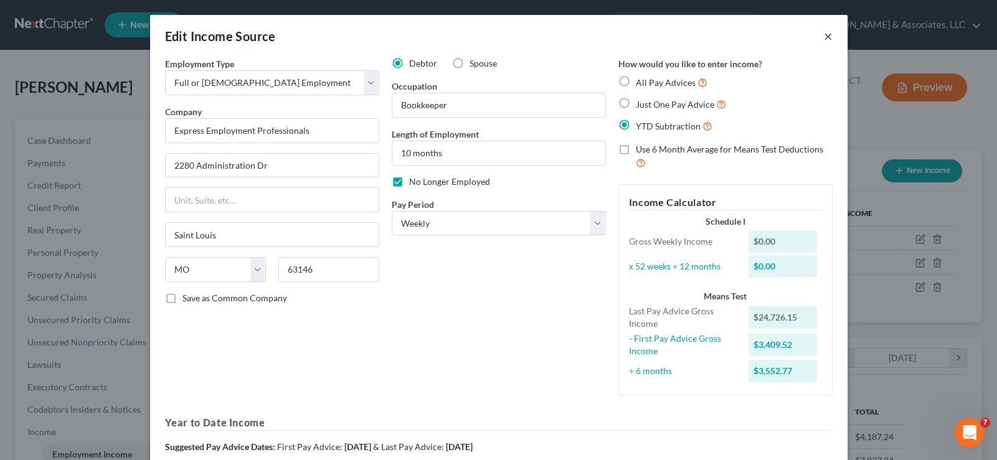
click at [824, 37] on button "×" at bounding box center [828, 36] width 9 height 15
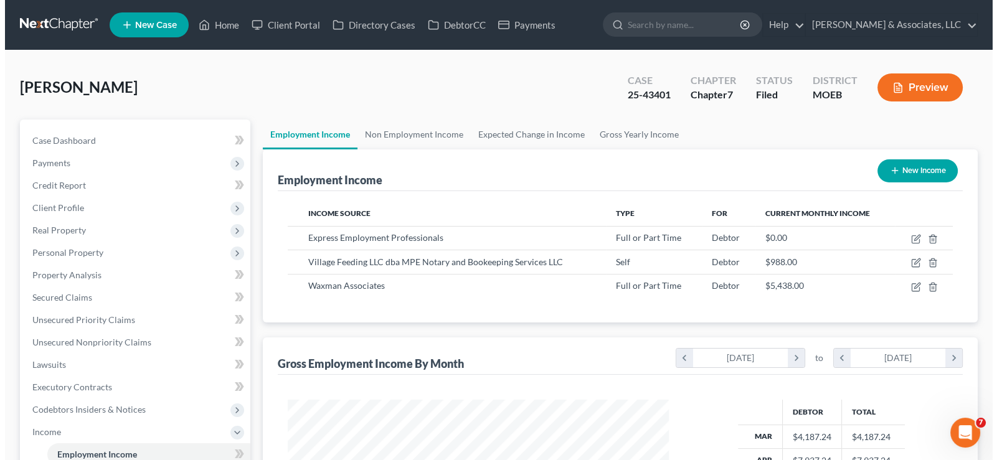
scroll to position [622363, 622182]
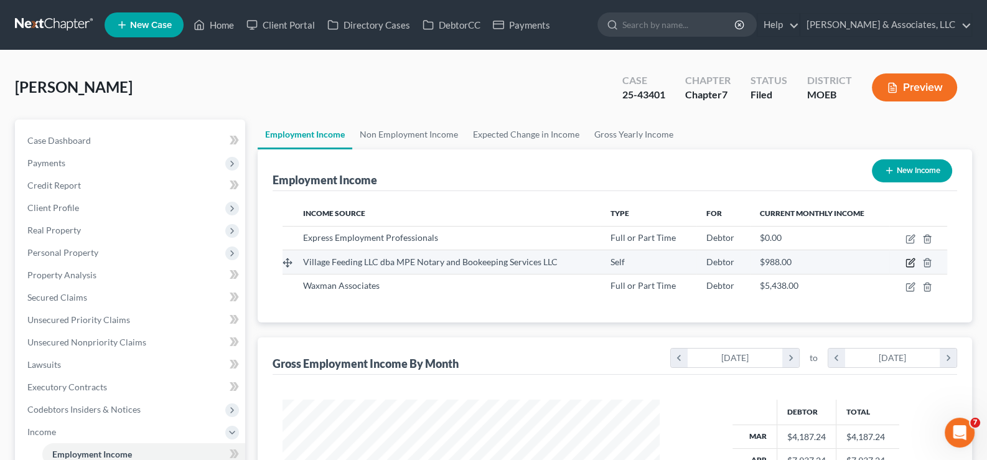
click at [912, 261] on icon "button" at bounding box center [911, 263] width 10 height 10
select select "1"
select select "26"
select select "0"
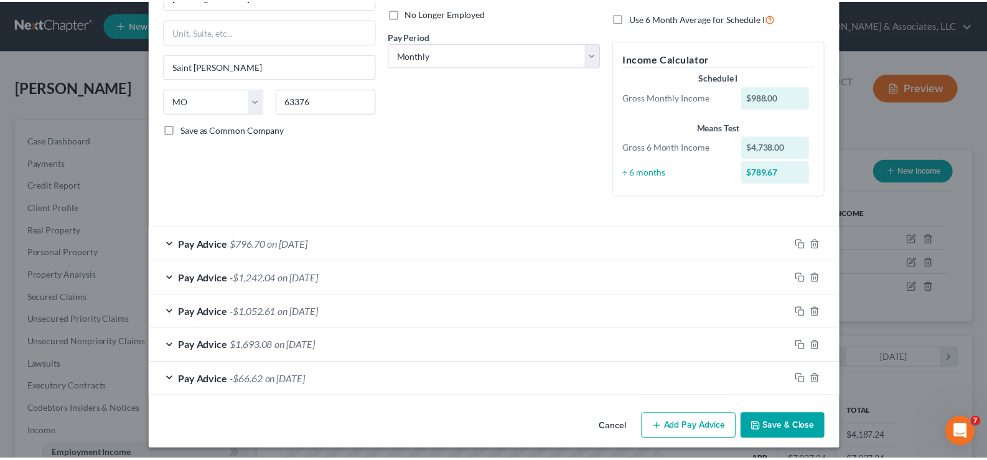
scroll to position [172, 0]
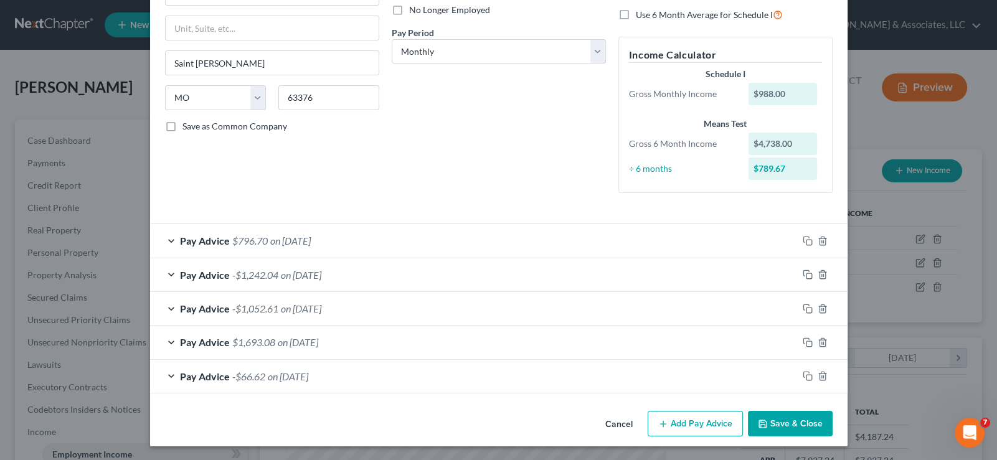
click at [620, 422] on button "Cancel" at bounding box center [618, 424] width 47 height 25
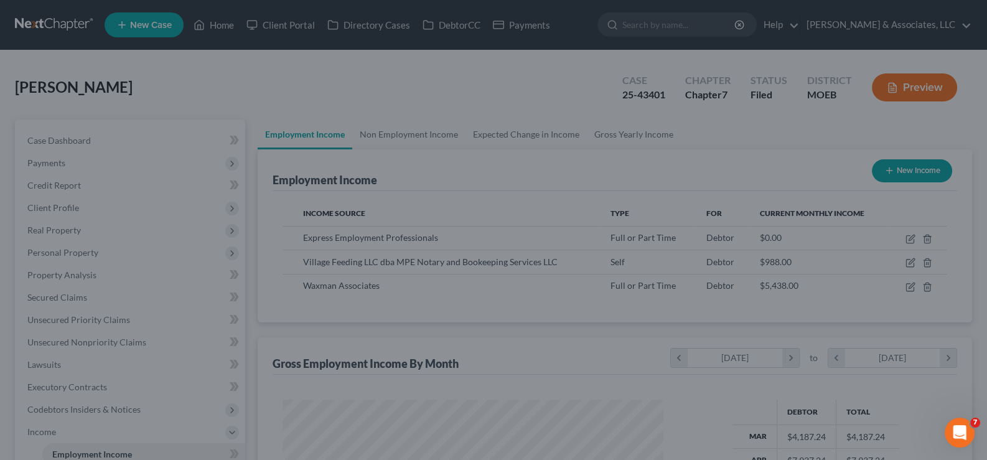
scroll to position [622363, 622182]
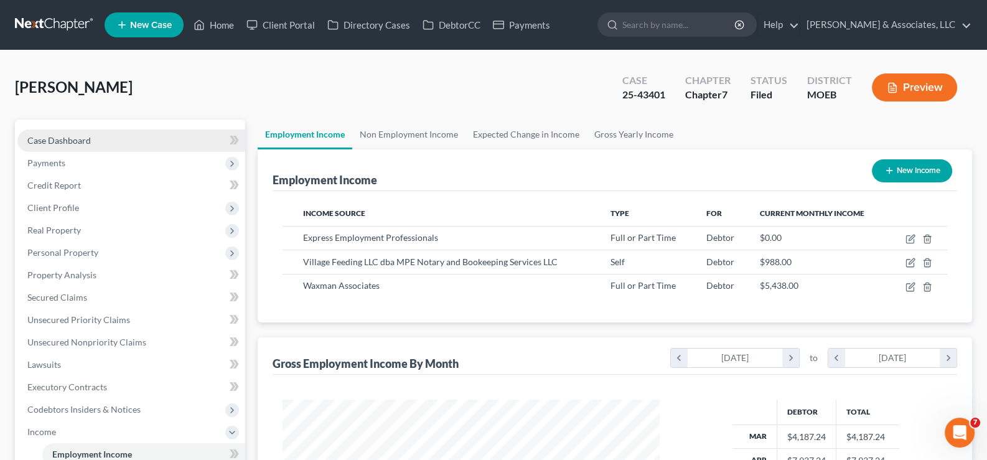
click at [53, 139] on span "Case Dashboard" at bounding box center [59, 140] width 64 height 11
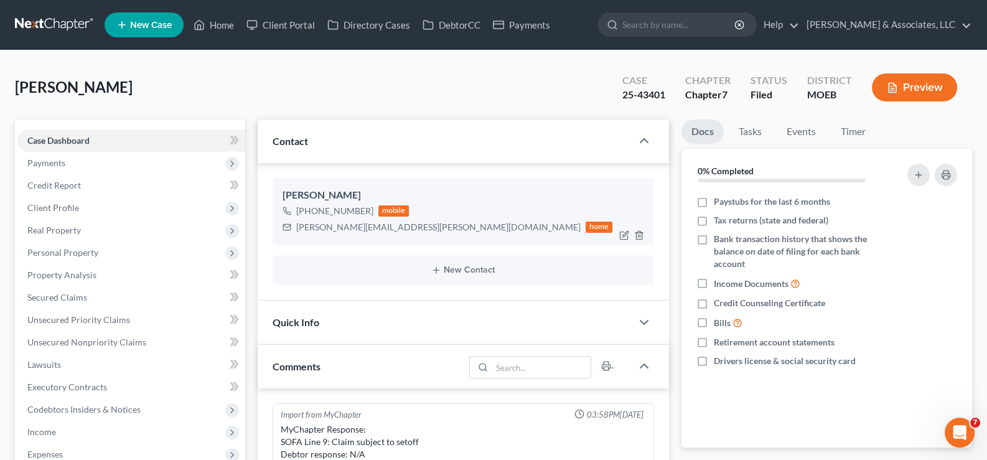
scroll to position [1238, 0]
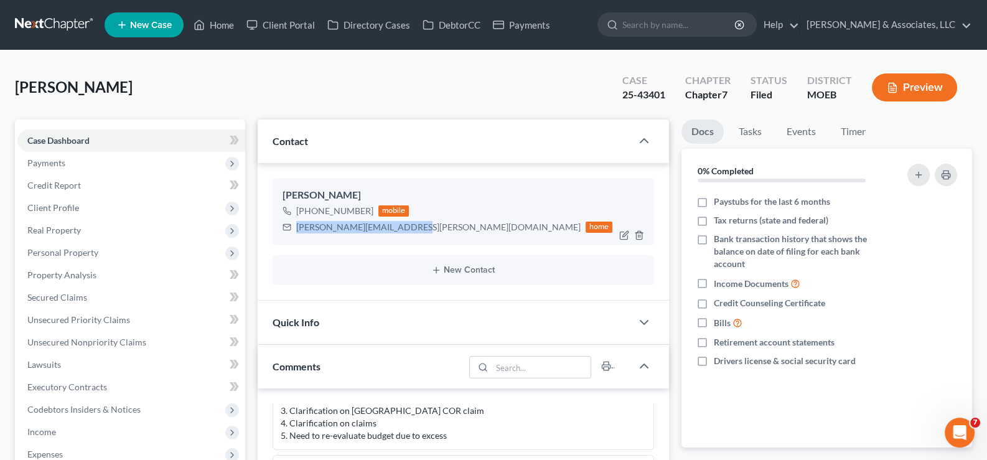
drag, startPoint x: 400, startPoint y: 226, endPoint x: 295, endPoint y: 228, distance: 105.2
click at [295, 228] on div "[PERSON_NAME][EMAIL_ADDRESS][PERSON_NAME][DOMAIN_NAME] home" at bounding box center [448, 227] width 331 height 16
copy div "[PERSON_NAME][EMAIL_ADDRESS][PERSON_NAME][DOMAIN_NAME]"
drag, startPoint x: 218, startPoint y: 21, endPoint x: 313, endPoint y: 61, distance: 103.3
click at [218, 21] on link "Home" at bounding box center [213, 25] width 53 height 22
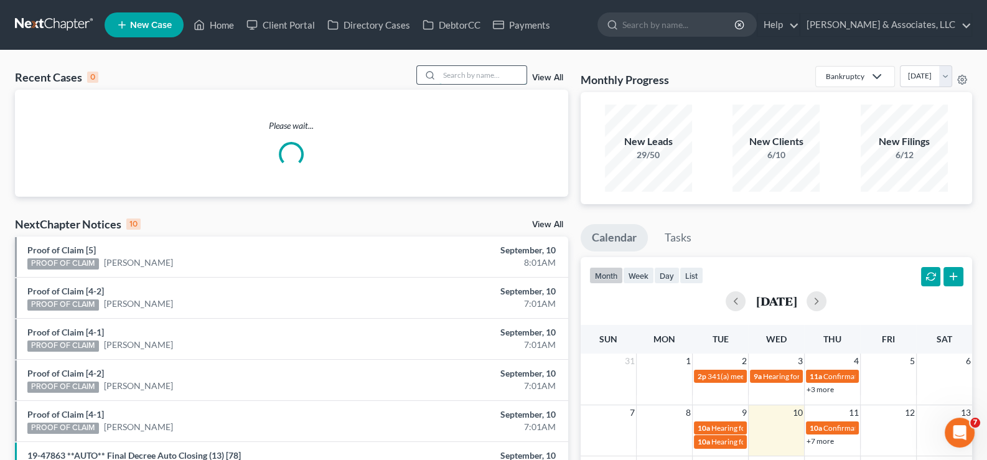
click at [463, 76] on input "search" at bounding box center [483, 75] width 87 height 18
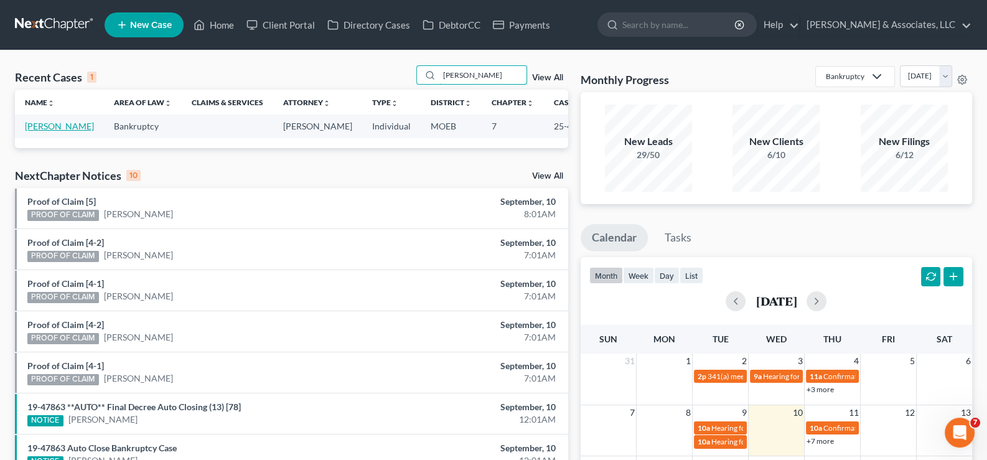
type input "[PERSON_NAME]"
click at [37, 125] on link "[PERSON_NAME]" at bounding box center [59, 126] width 69 height 11
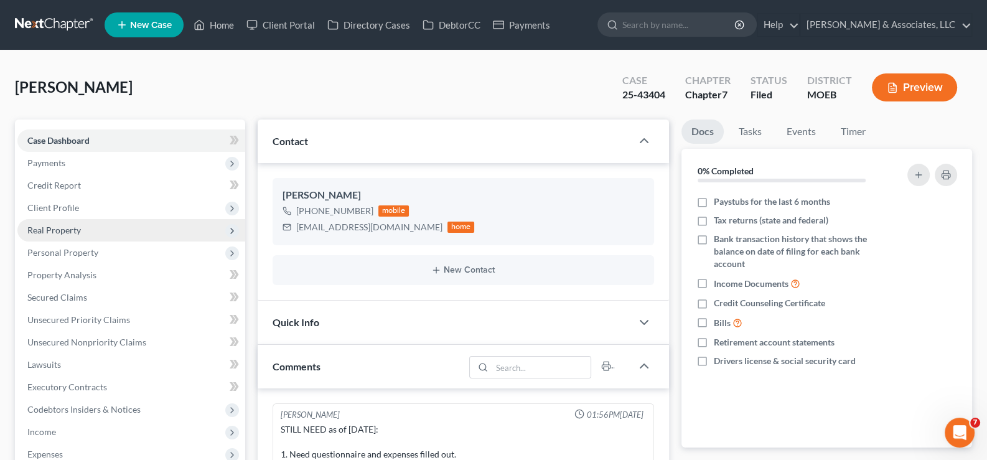
scroll to position [982, 0]
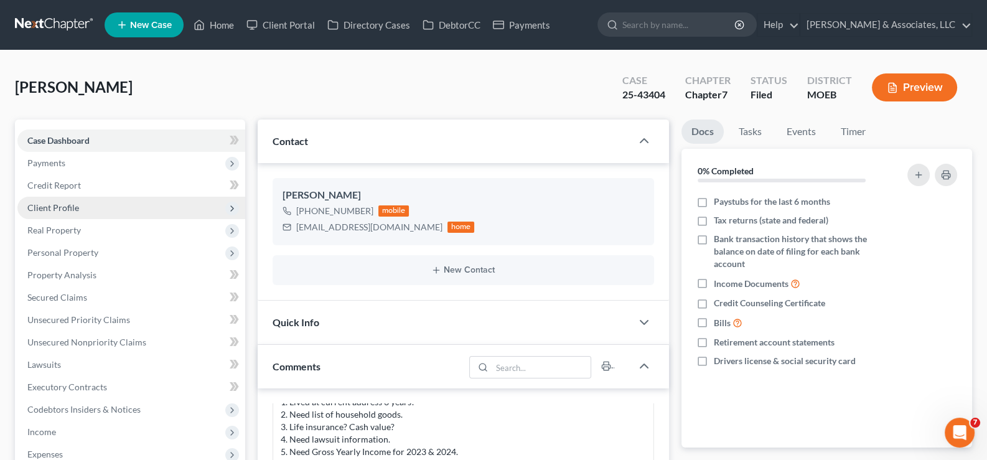
click at [53, 202] on span "Client Profile" at bounding box center [53, 207] width 52 height 11
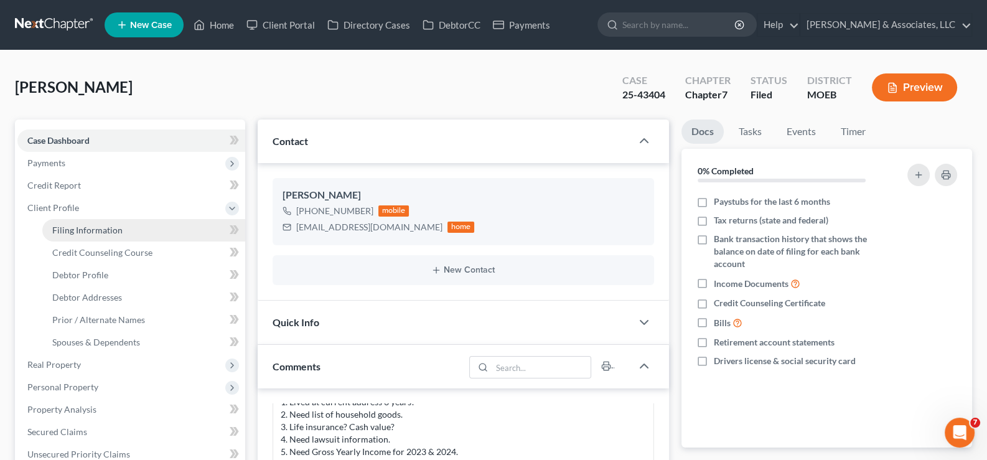
click at [70, 228] on span "Filing Information" at bounding box center [87, 230] width 70 height 11
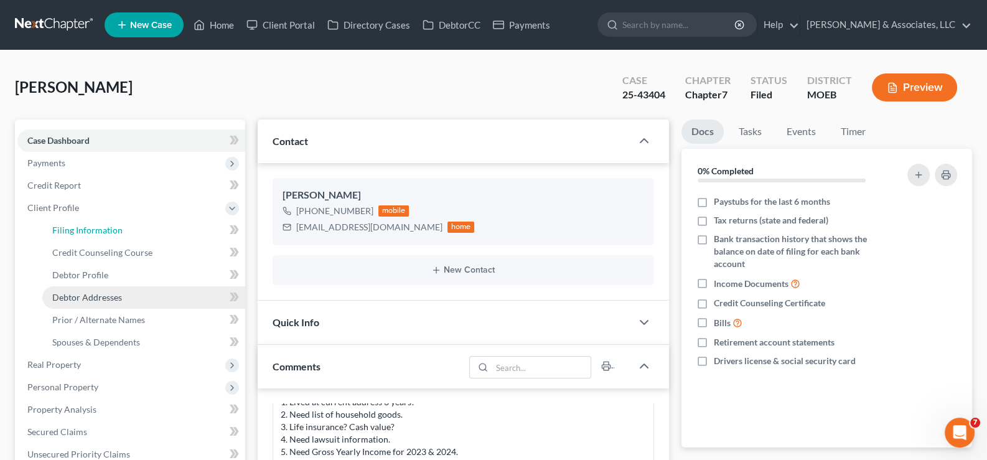
select select "1"
select select "0"
select select "45"
select select "0"
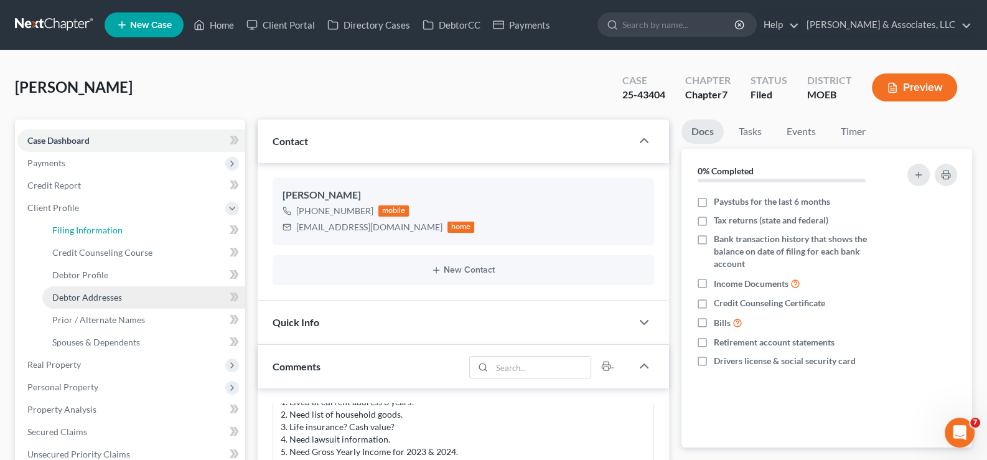
select select "26"
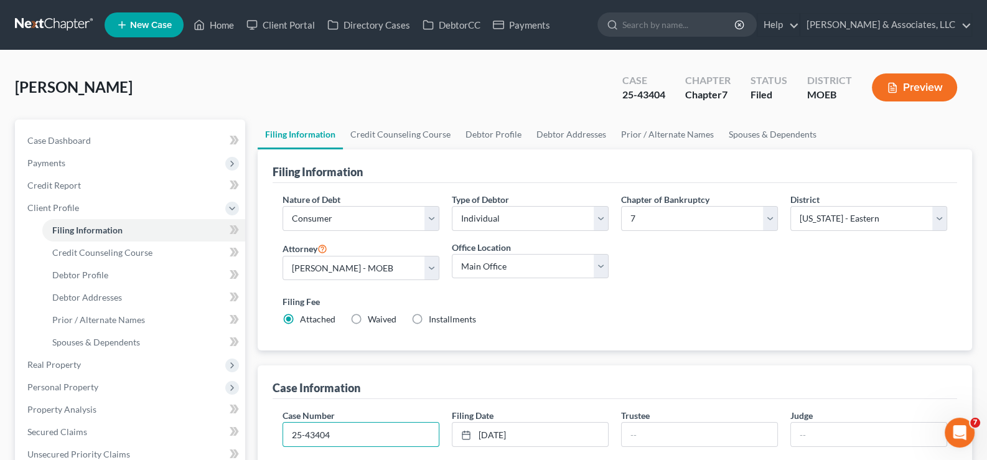
drag, startPoint x: 351, startPoint y: 436, endPoint x: 251, endPoint y: 415, distance: 102.6
click at [252, 415] on div "Filing Information Credit Counseling Course Debtor Profile Debtor Addresses Pri…" at bounding box center [616, 459] width 728 height 679
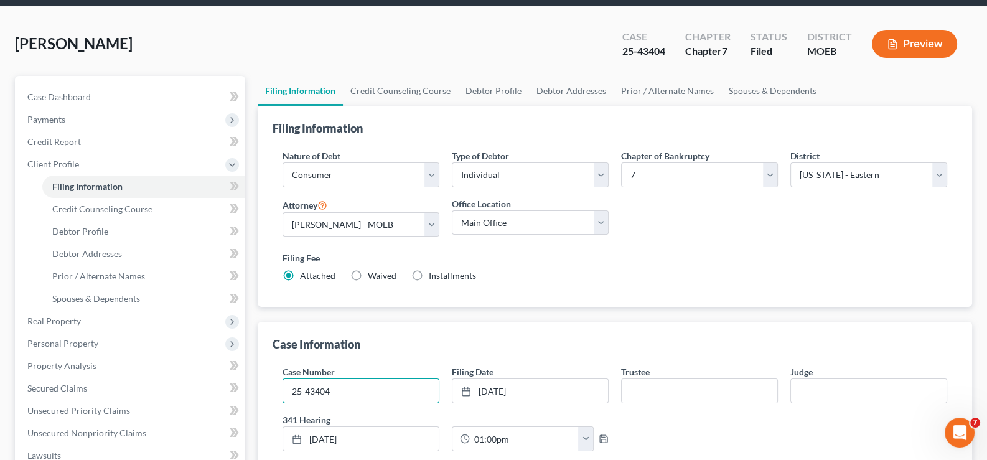
scroll to position [187, 0]
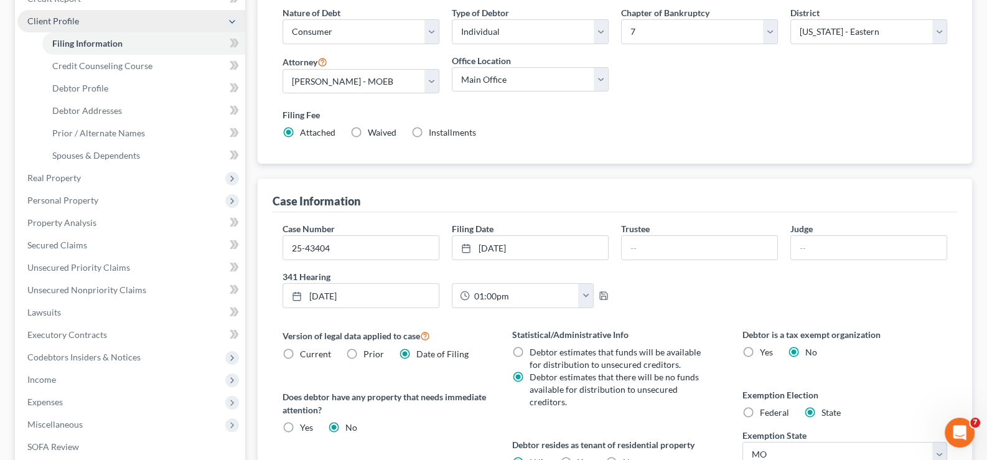
click at [28, 16] on span "Client Profile" at bounding box center [53, 21] width 52 height 11
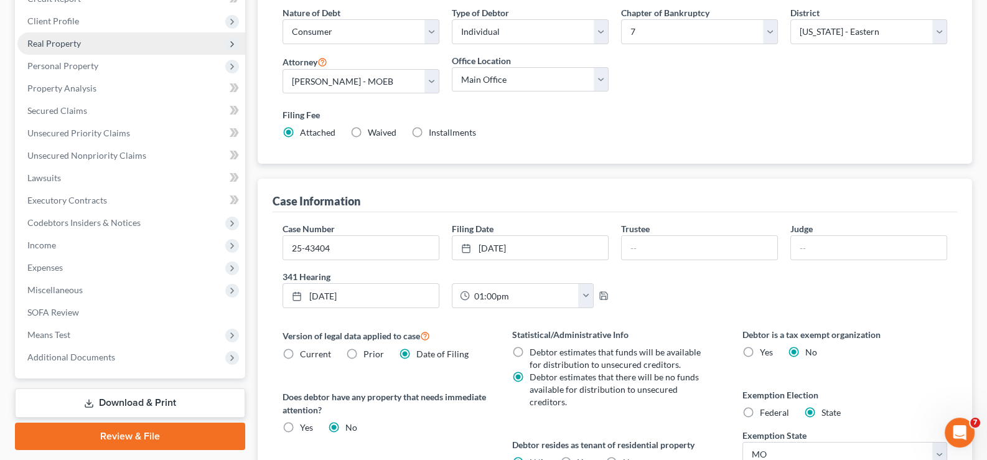
click at [44, 42] on span "Real Property" at bounding box center [54, 43] width 54 height 11
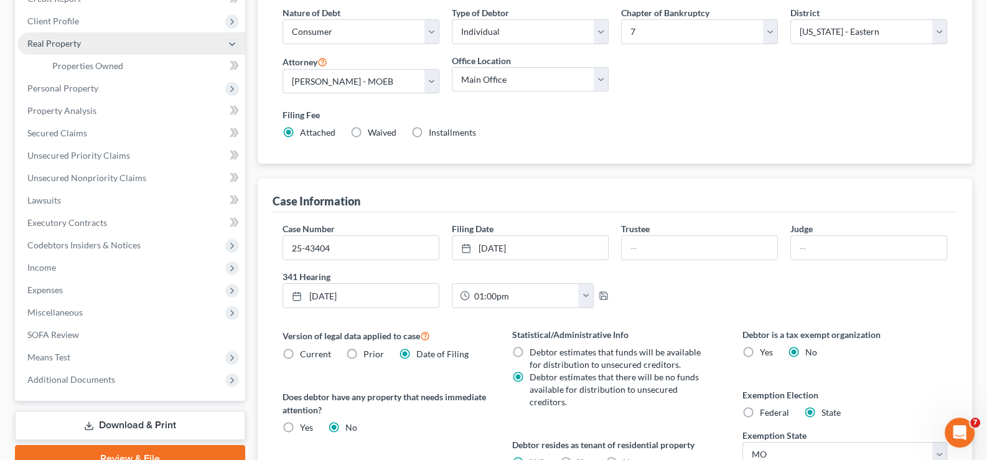
click at [44, 42] on span "Real Property" at bounding box center [54, 43] width 54 height 11
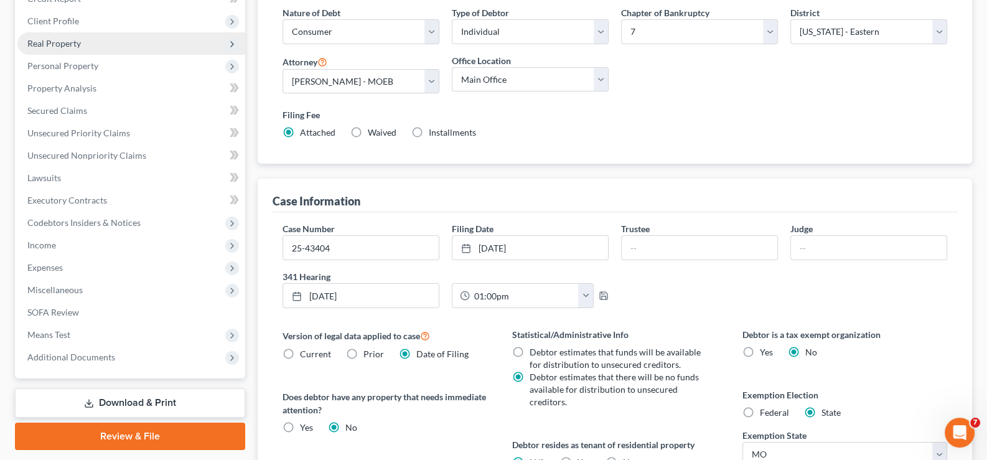
click at [44, 50] on span "Real Property" at bounding box center [131, 43] width 228 height 22
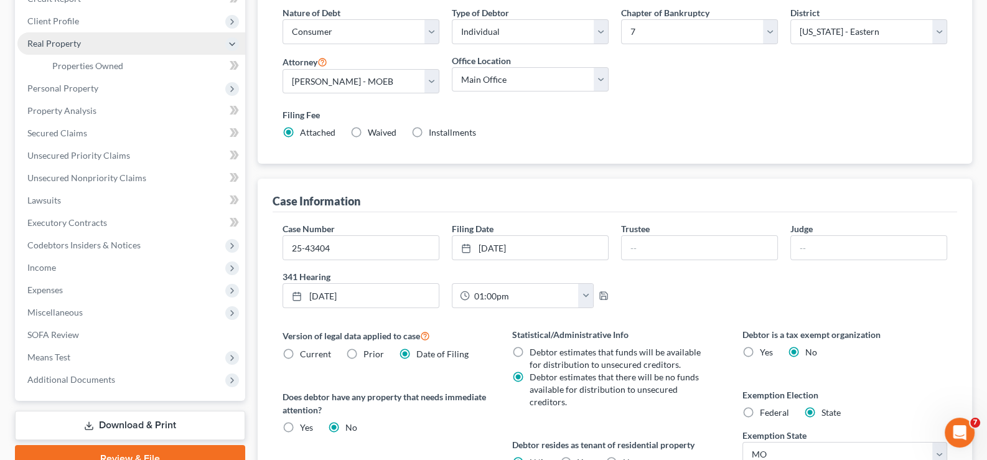
click at [44, 50] on span "Real Property" at bounding box center [131, 43] width 228 height 22
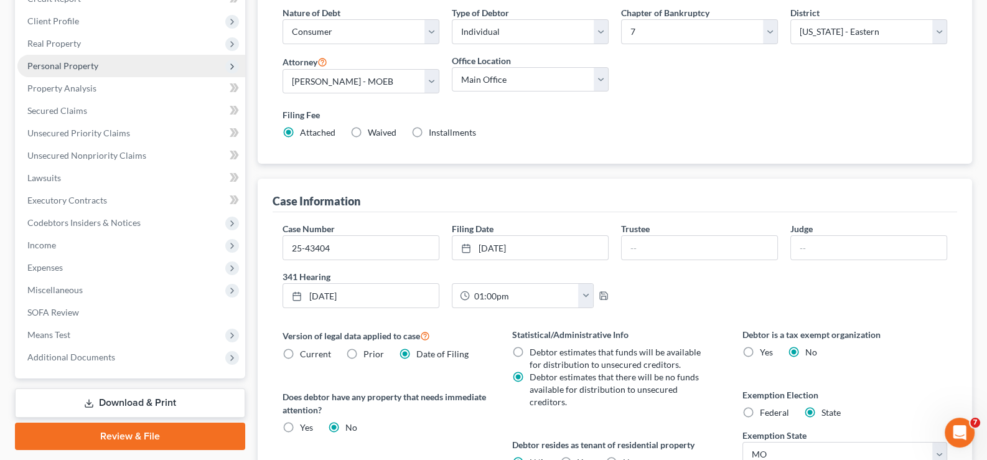
click at [42, 65] on span "Personal Property" at bounding box center [62, 65] width 71 height 11
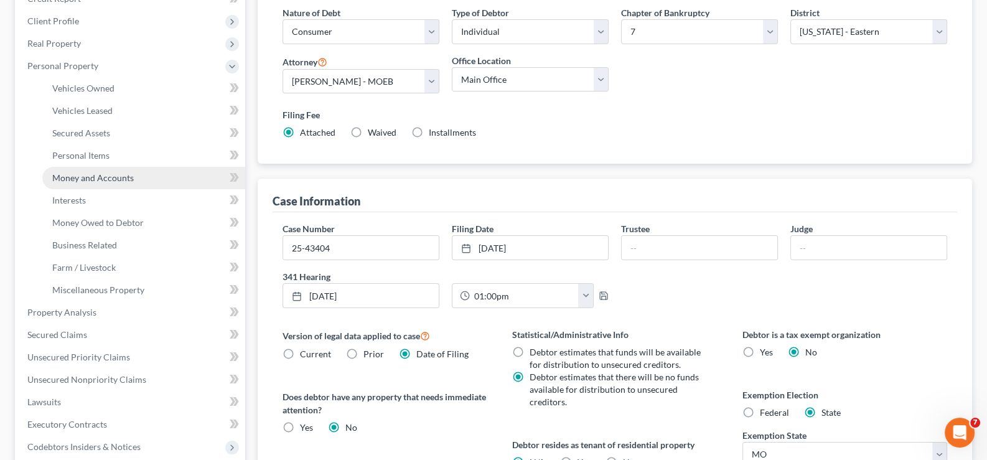
click at [64, 174] on span "Money and Accounts" at bounding box center [93, 177] width 82 height 11
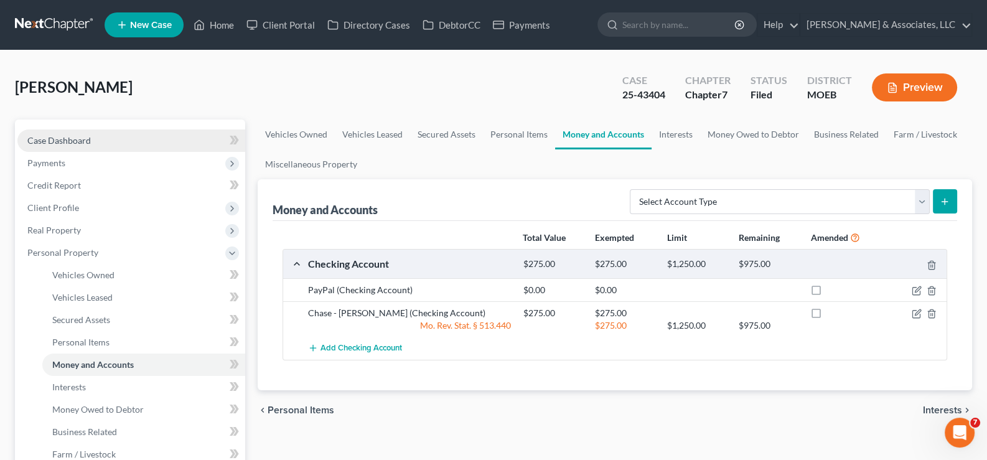
click at [57, 146] on link "Case Dashboard" at bounding box center [131, 140] width 228 height 22
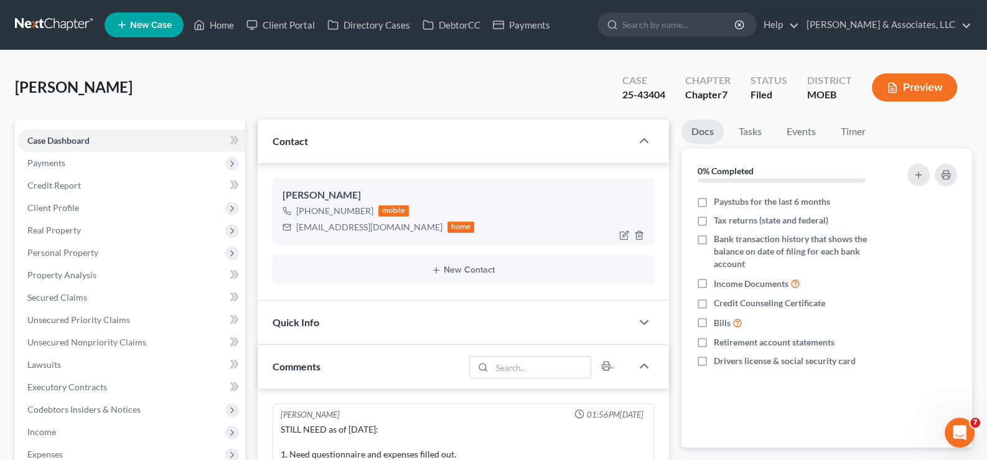
scroll to position [982, 0]
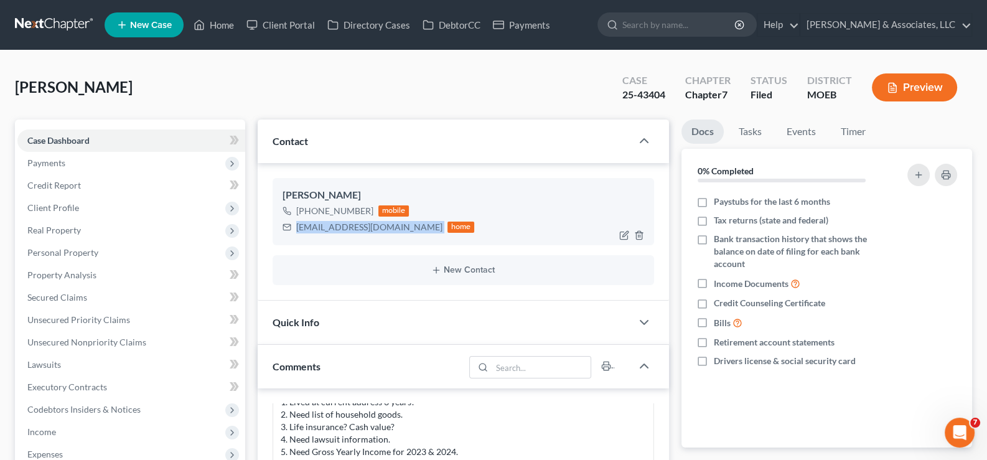
drag, startPoint x: 388, startPoint y: 230, endPoint x: 303, endPoint y: 227, distance: 84.7
click at [296, 235] on div "[PERSON_NAME] [PHONE_NUMBER] mobile [EMAIL_ADDRESS][DOMAIN_NAME] home" at bounding box center [464, 211] width 382 height 67
click at [219, 25] on link "Home" at bounding box center [213, 25] width 53 height 22
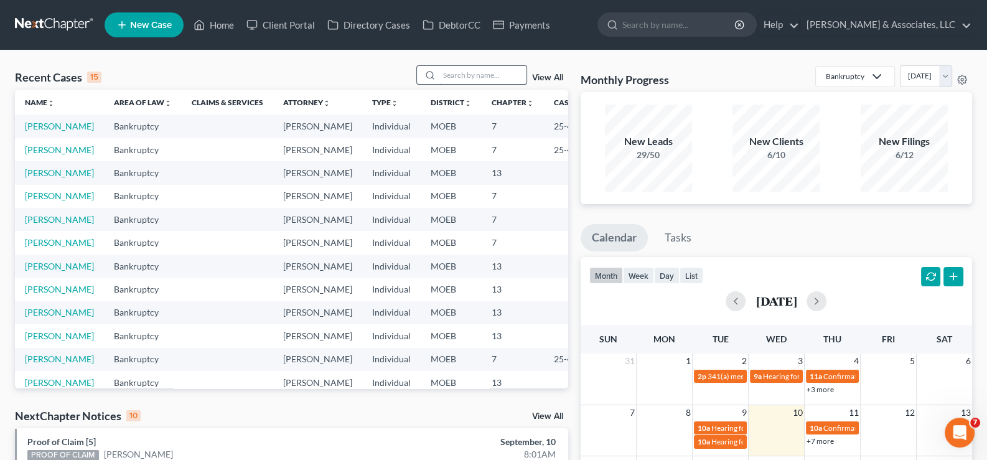
click at [492, 80] on input "search" at bounding box center [483, 75] width 87 height 18
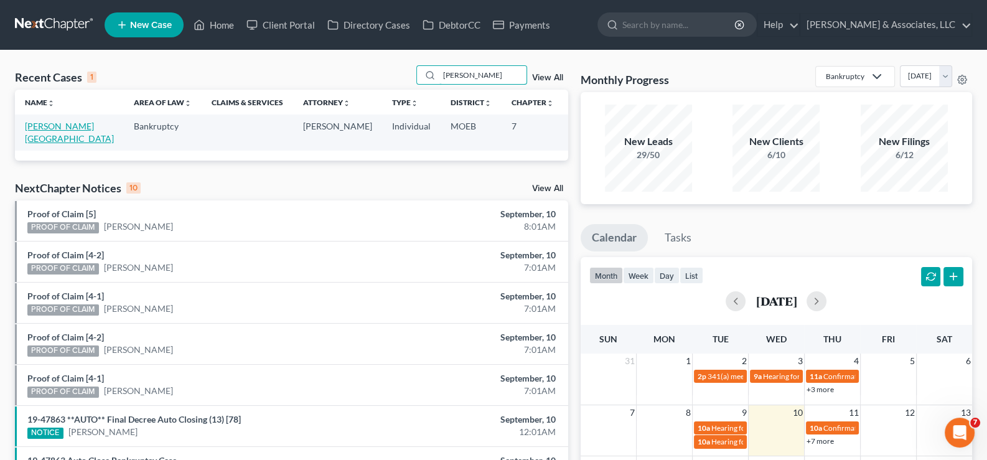
type input "[PERSON_NAME]"
click at [30, 139] on link "[PERSON_NAME][GEOGRAPHIC_DATA]" at bounding box center [69, 132] width 89 height 23
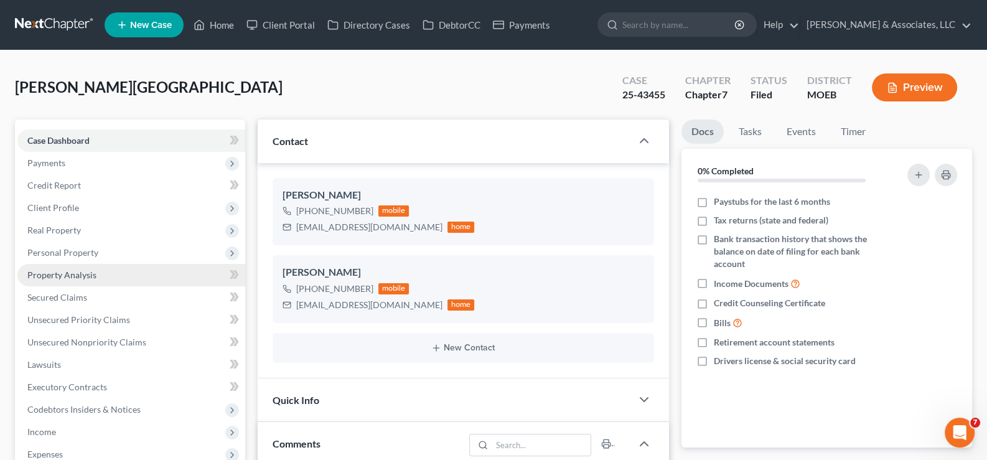
scroll to position [1098, 0]
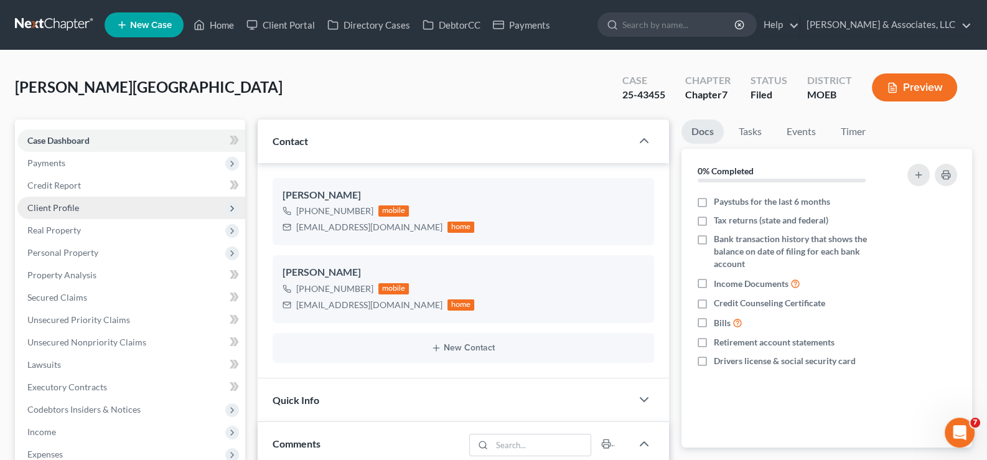
click at [53, 205] on span "Client Profile" at bounding box center [53, 207] width 52 height 11
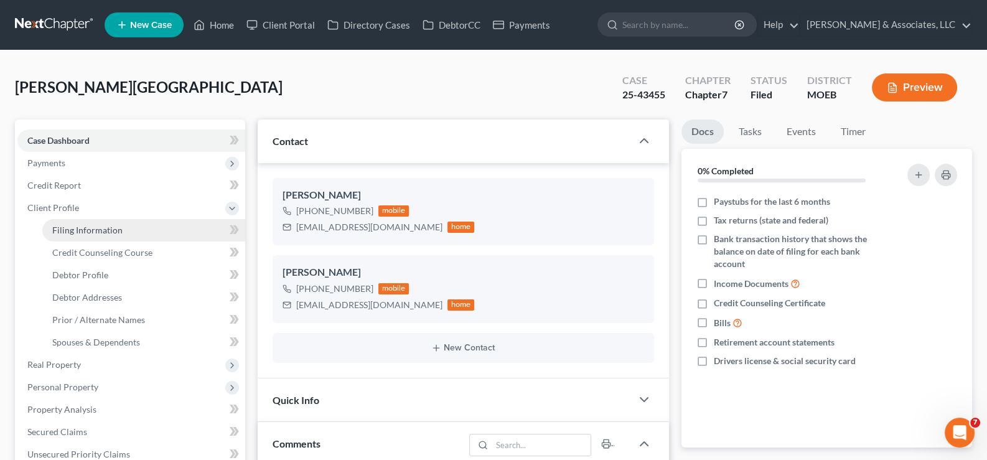
click at [72, 229] on span "Filing Information" at bounding box center [87, 230] width 70 height 11
select select "1"
select select "0"
select select "45"
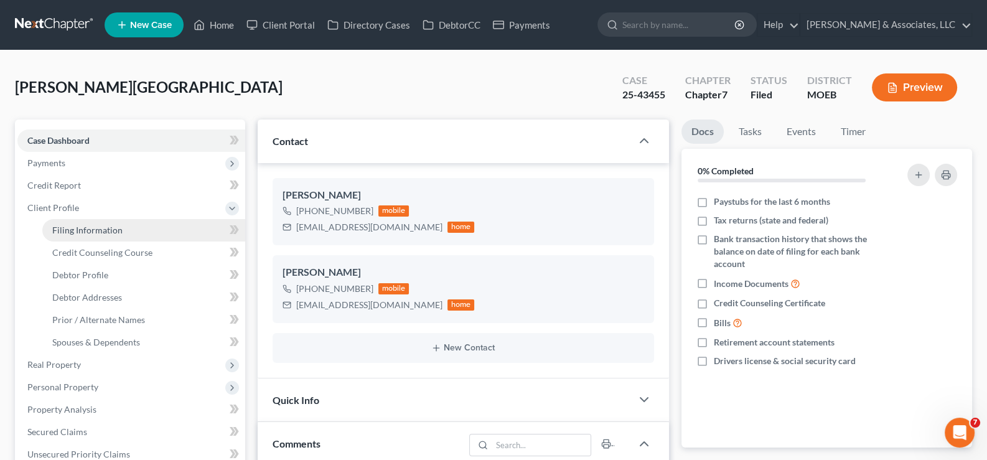
select select "0"
select select "26"
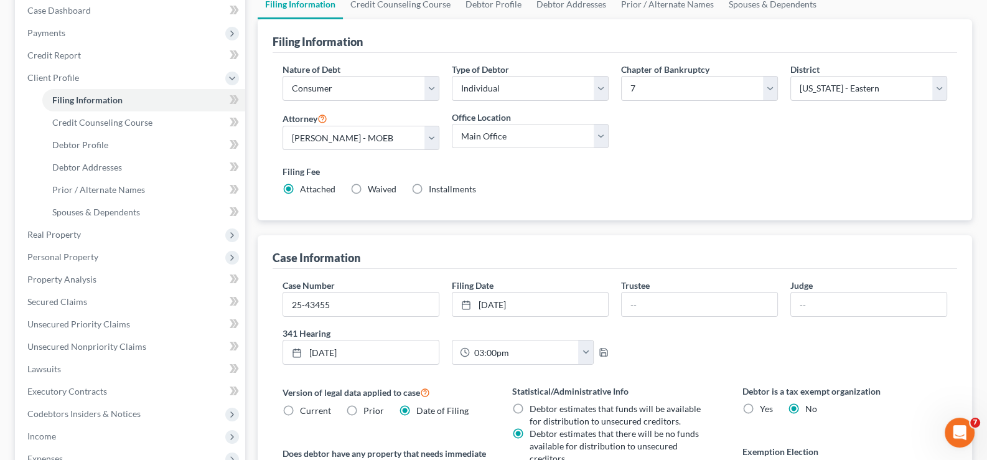
scroll to position [187, 0]
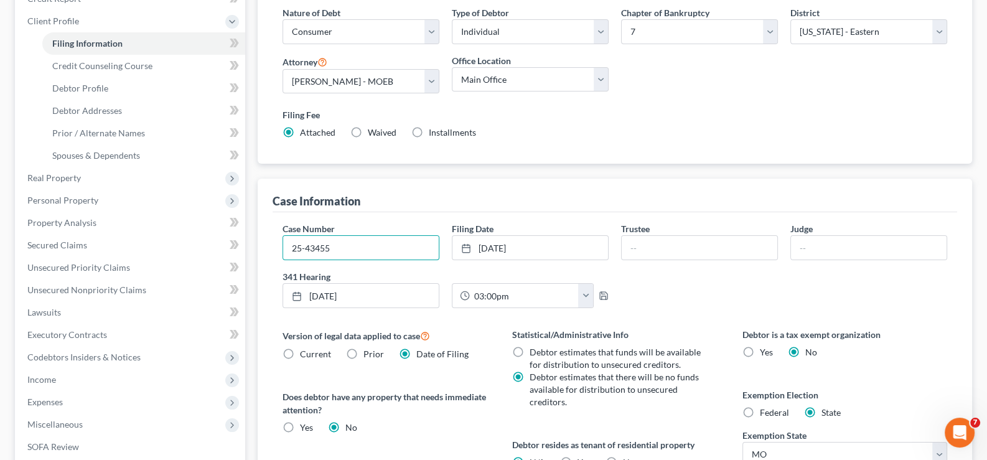
drag, startPoint x: 336, startPoint y: 248, endPoint x: 270, endPoint y: 252, distance: 66.1
click at [270, 252] on div "Case Information Case Number 25-43455 Filing Date [DATE] close Date [DATE] Time…" at bounding box center [615, 375] width 715 height 393
click at [40, 20] on span "Client Profile" at bounding box center [53, 21] width 52 height 11
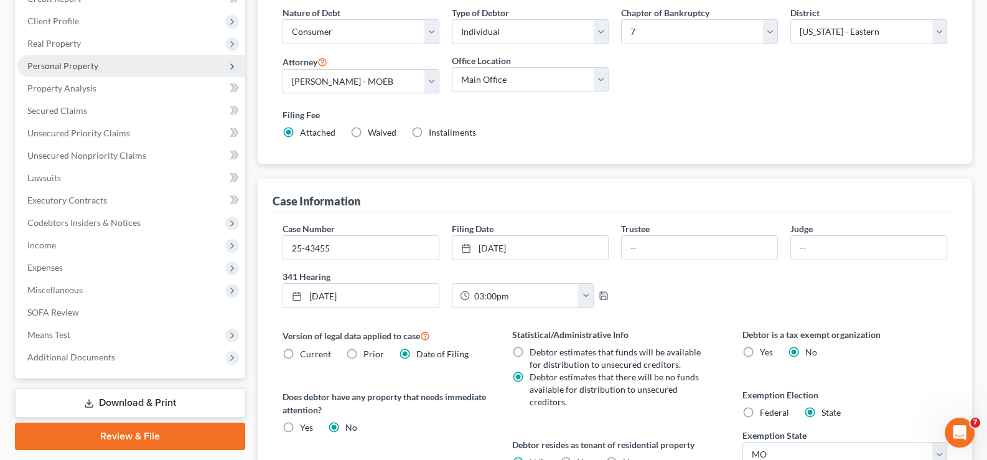
click at [52, 60] on span "Personal Property" at bounding box center [62, 65] width 71 height 11
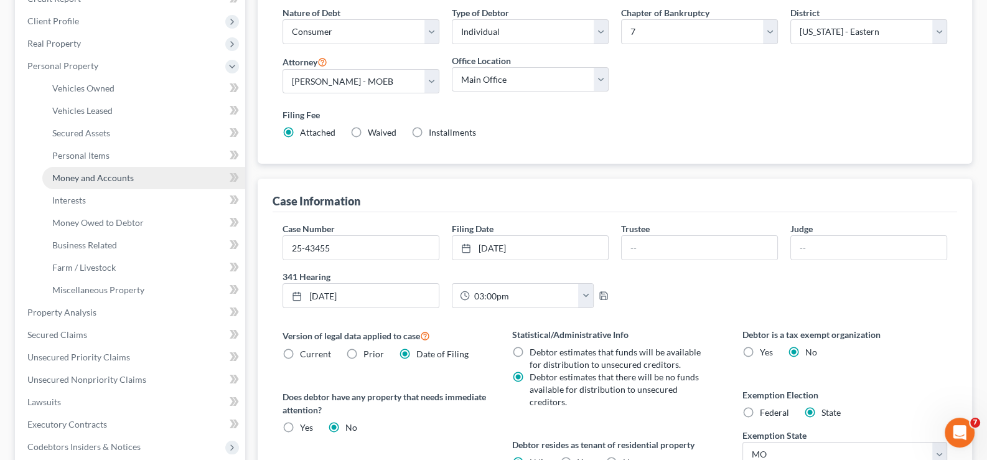
click at [71, 176] on span "Money and Accounts" at bounding box center [93, 177] width 82 height 11
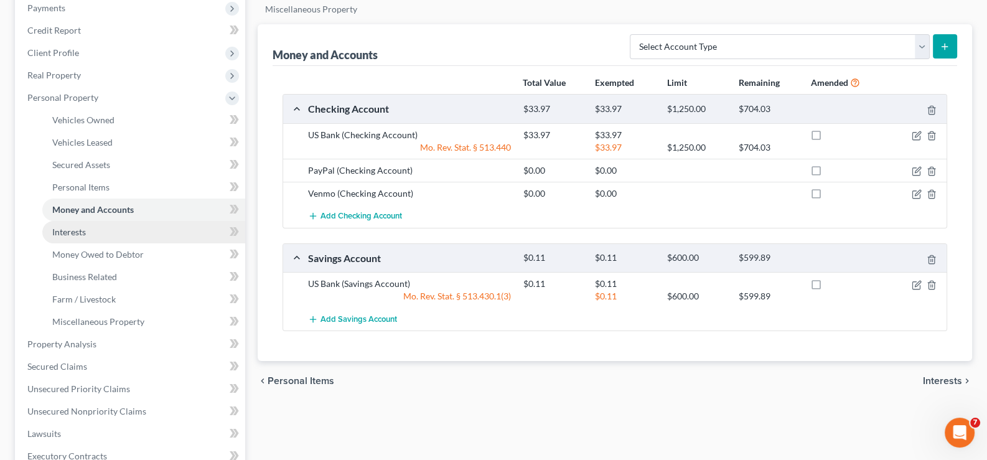
scroll to position [124, 0]
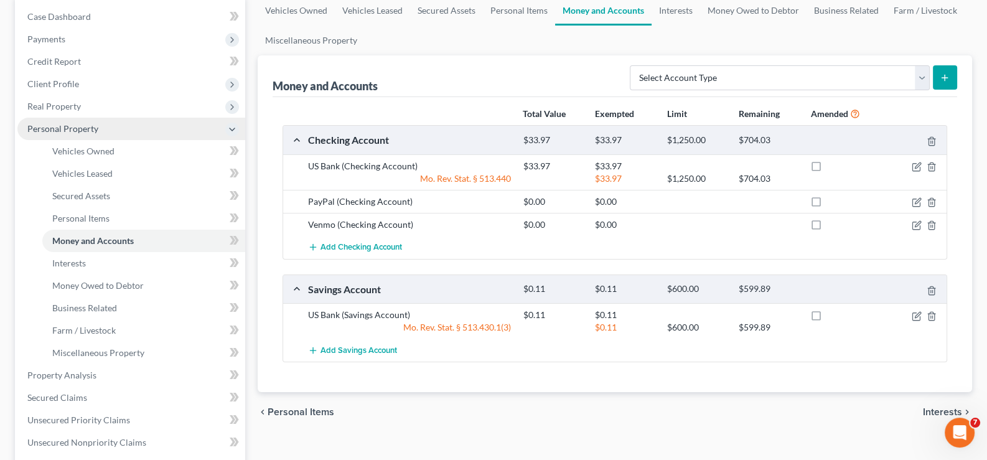
click at [37, 121] on span "Personal Property" at bounding box center [131, 129] width 228 height 22
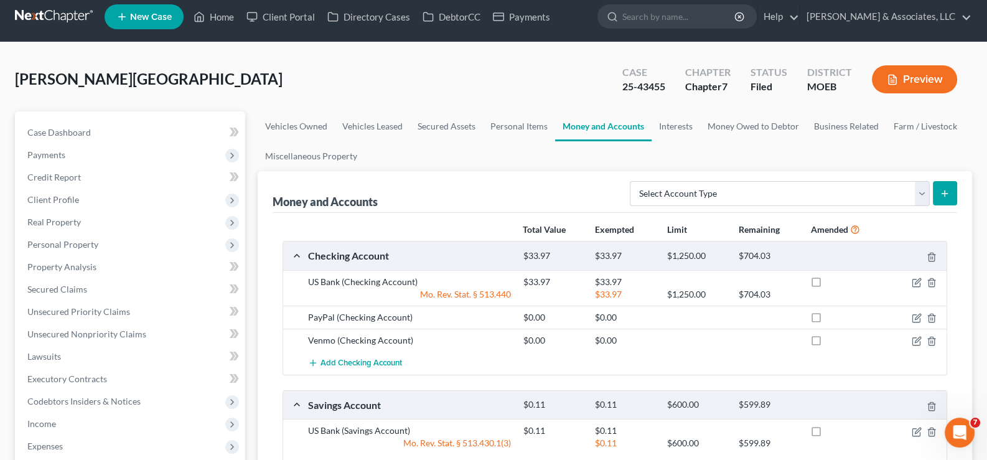
scroll to position [0, 0]
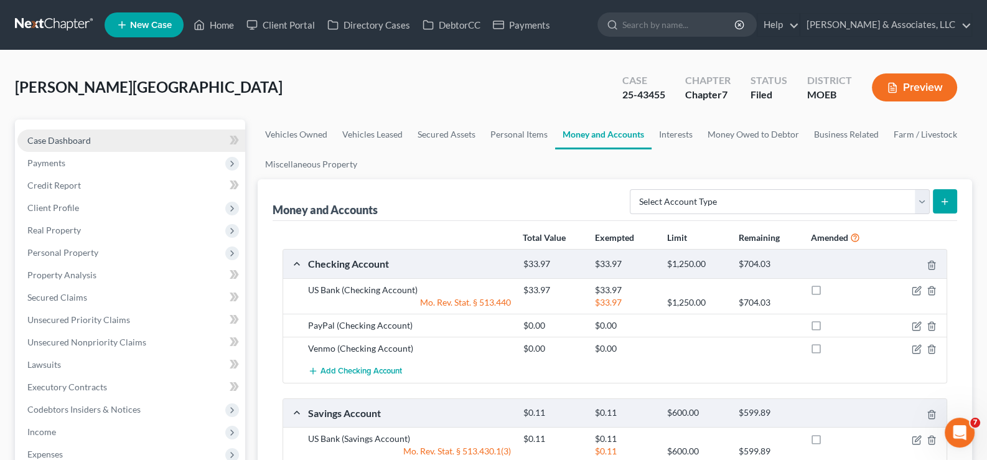
click at [62, 143] on span "Case Dashboard" at bounding box center [59, 140] width 64 height 11
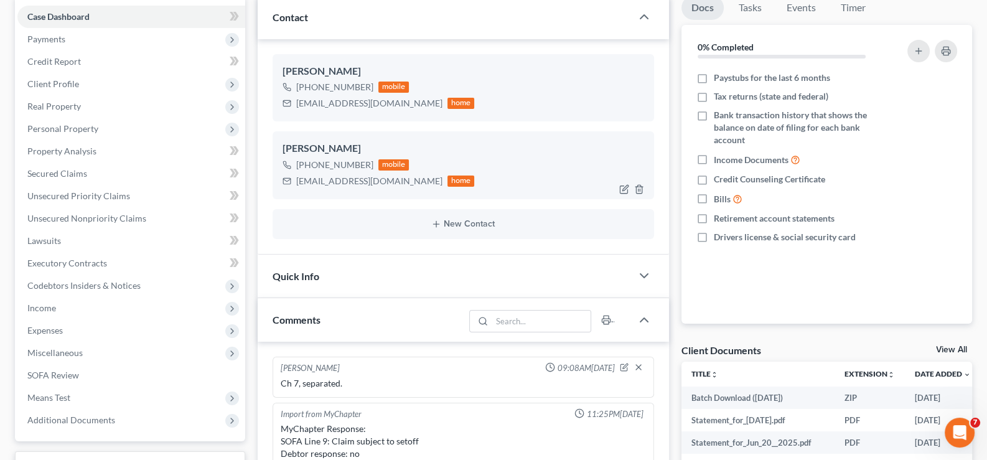
scroll to position [1098, 0]
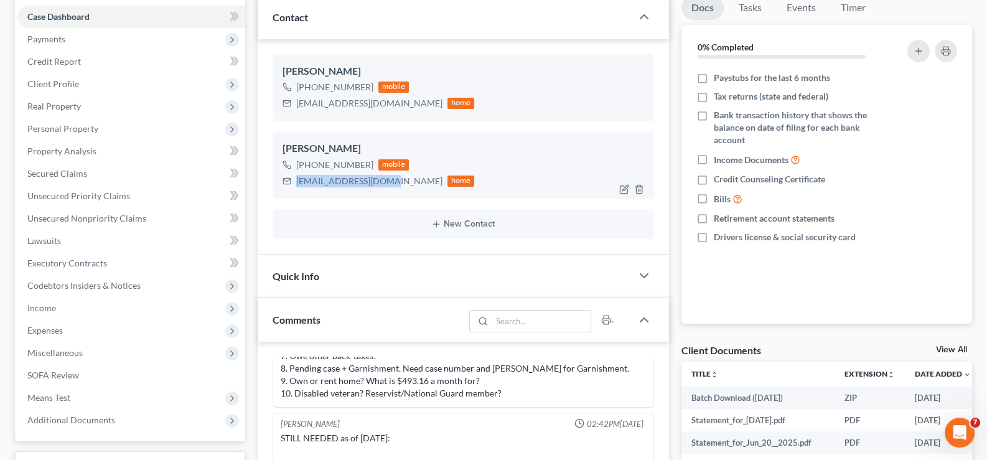
drag, startPoint x: 381, startPoint y: 181, endPoint x: 278, endPoint y: 176, distance: 102.8
click at [278, 176] on div "[PERSON_NAME] [PHONE_NUMBER] mobile [EMAIL_ADDRESS][DOMAIN_NAME] home" at bounding box center [464, 164] width 382 height 67
copy div "[EMAIL_ADDRESS][DOMAIN_NAME]"
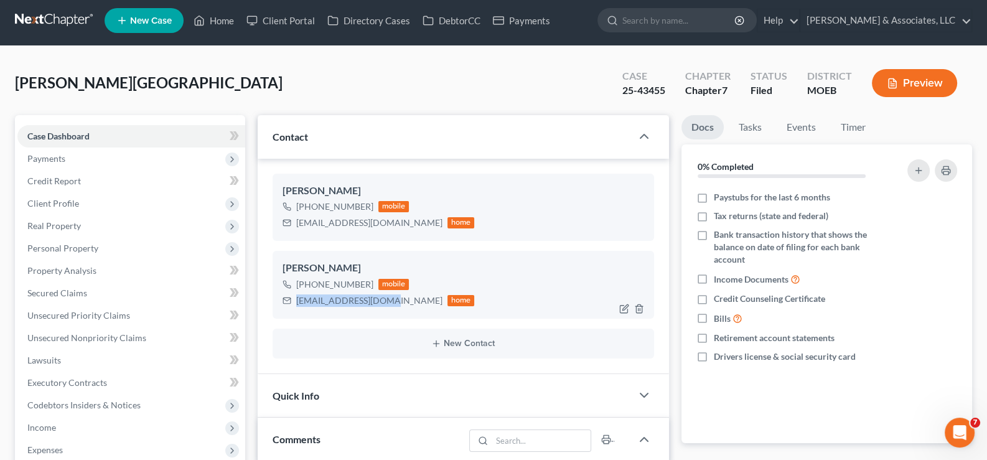
scroll to position [0, 0]
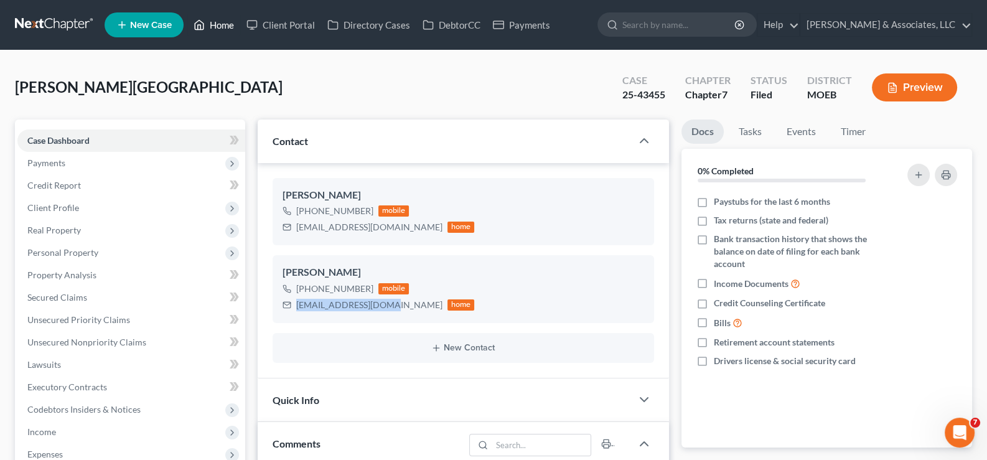
click at [209, 22] on link "Home" at bounding box center [213, 25] width 53 height 22
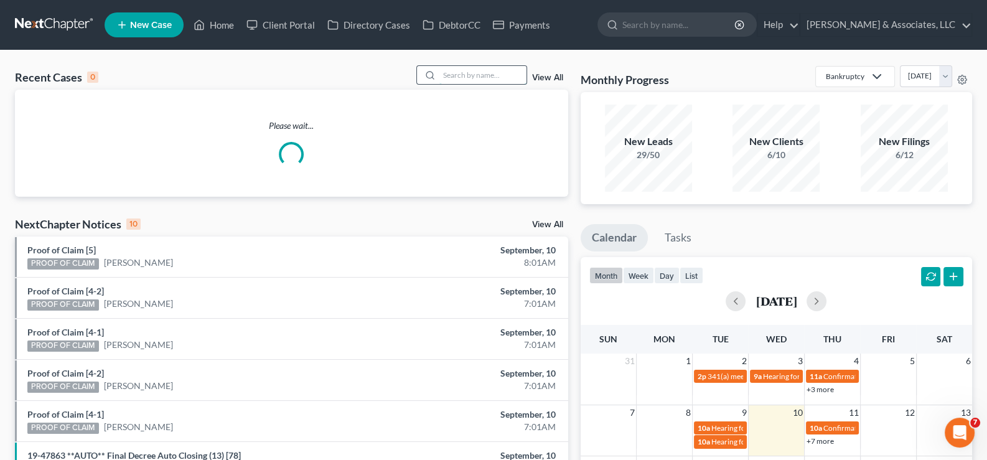
click at [496, 71] on input "search" at bounding box center [483, 75] width 87 height 18
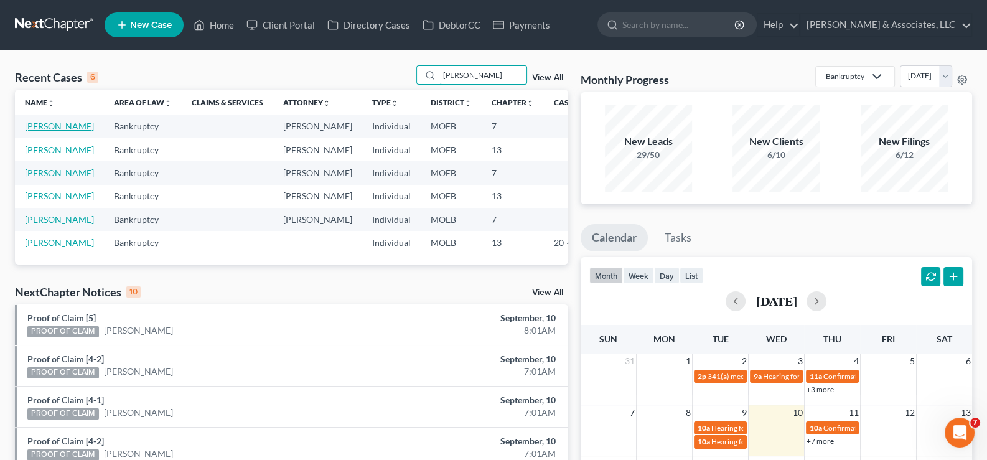
type input "[PERSON_NAME]"
click at [49, 131] on link "[PERSON_NAME]" at bounding box center [59, 126] width 69 height 11
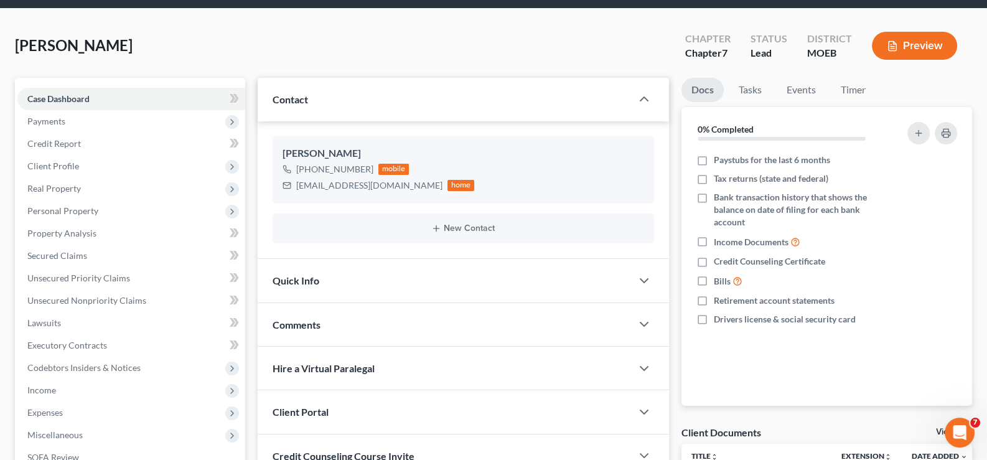
scroll to position [124, 0]
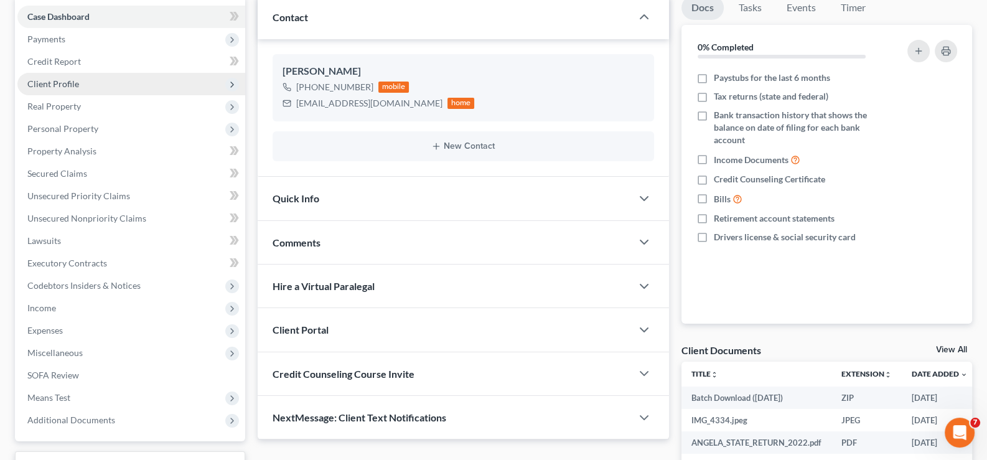
click at [45, 78] on span "Client Profile" at bounding box center [53, 83] width 52 height 11
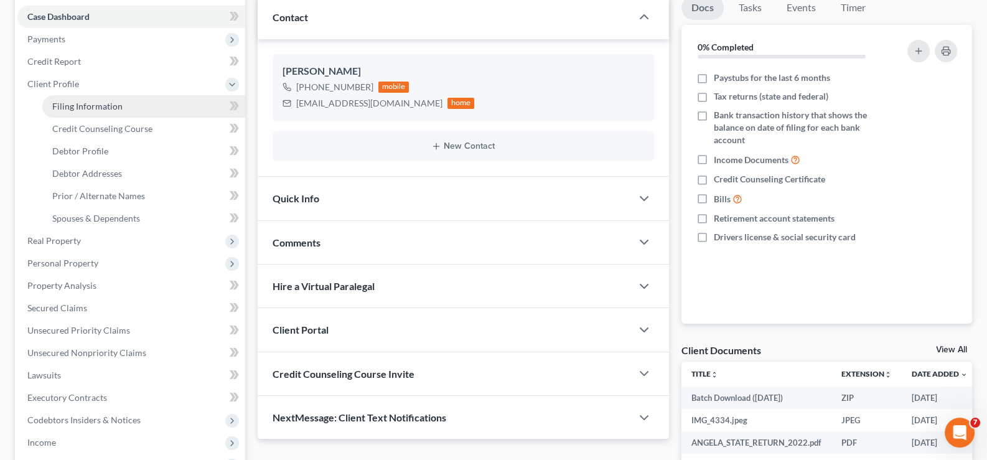
click at [59, 101] on span "Filing Information" at bounding box center [87, 106] width 70 height 11
select select "1"
select select "0"
select select "45"
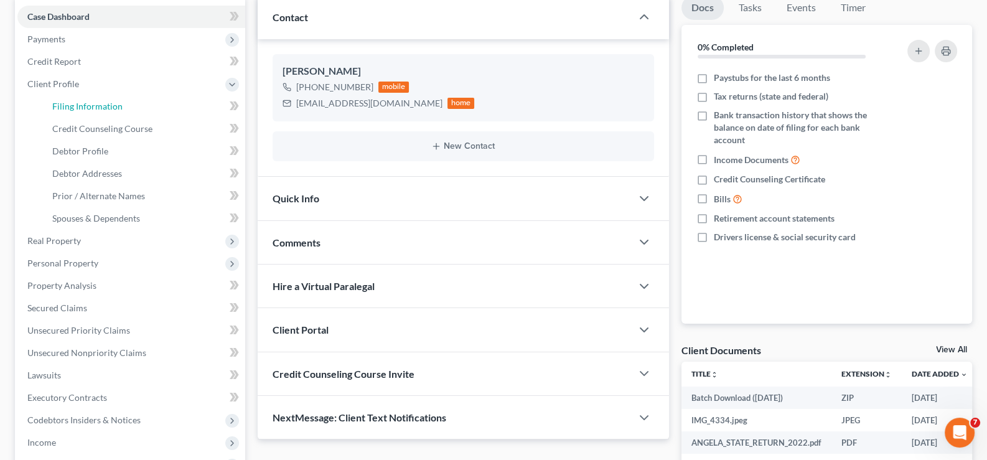
select select "0"
select select "26"
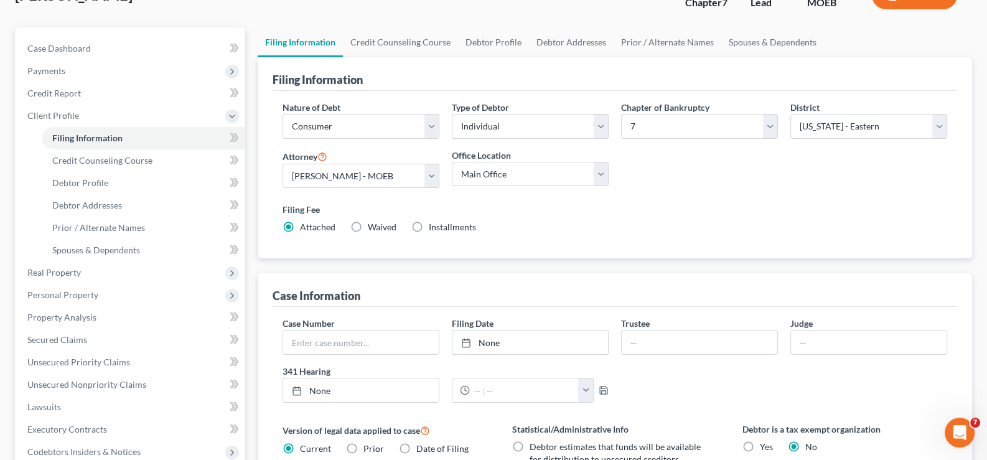
scroll to position [62, 0]
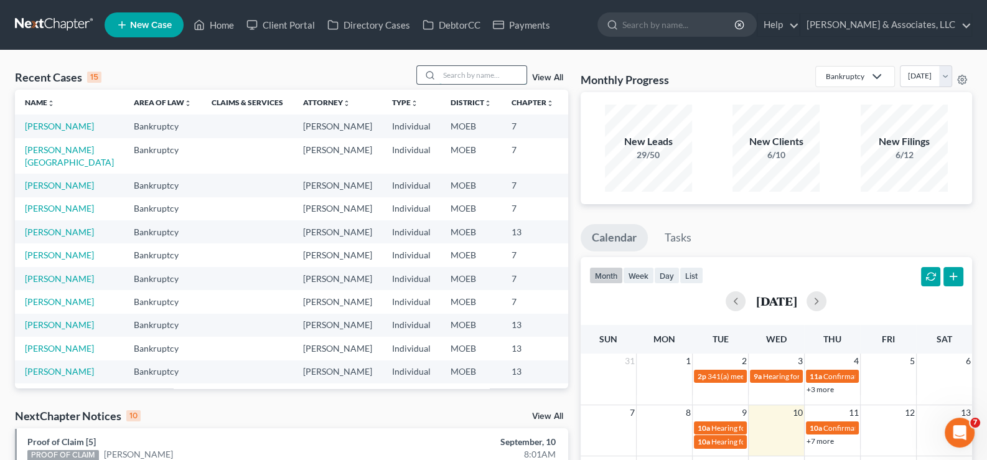
click at [508, 77] on input "search" at bounding box center [483, 75] width 87 height 18
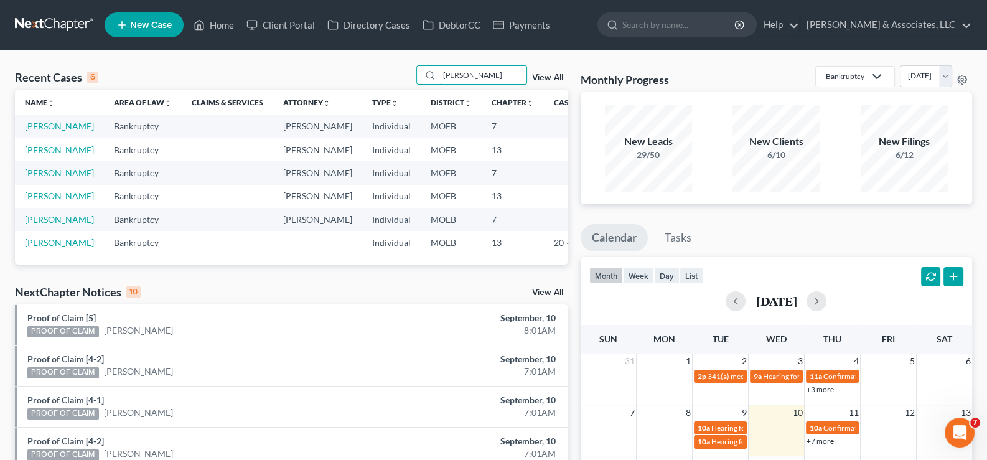
type input "[PERSON_NAME]"
click at [35, 131] on link "[PERSON_NAME]" at bounding box center [59, 126] width 69 height 11
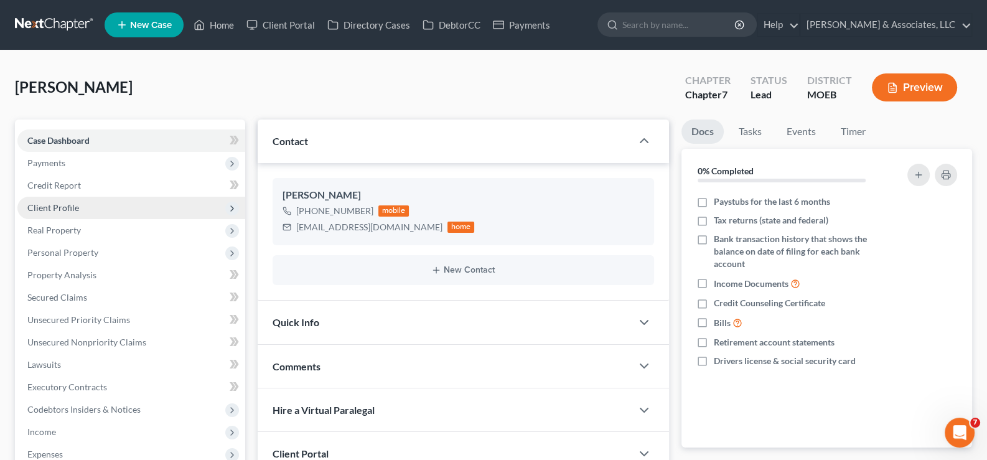
click at [41, 208] on span "Client Profile" at bounding box center [53, 207] width 52 height 11
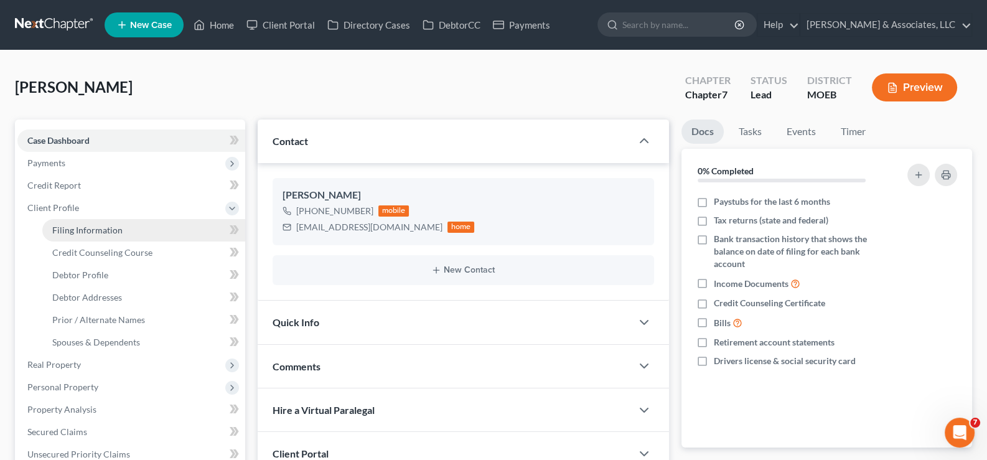
click at [100, 232] on span "Filing Information" at bounding box center [87, 230] width 70 height 11
select select "1"
select select "0"
select select "45"
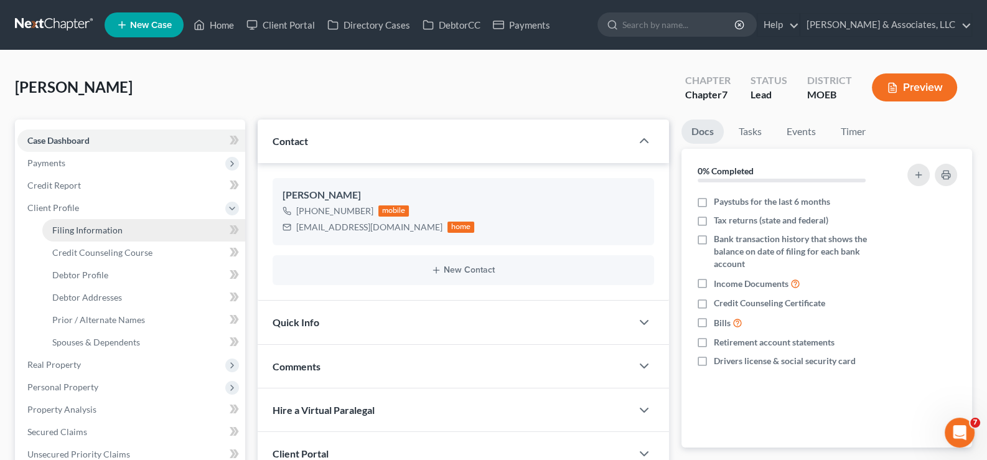
select select "0"
select select "26"
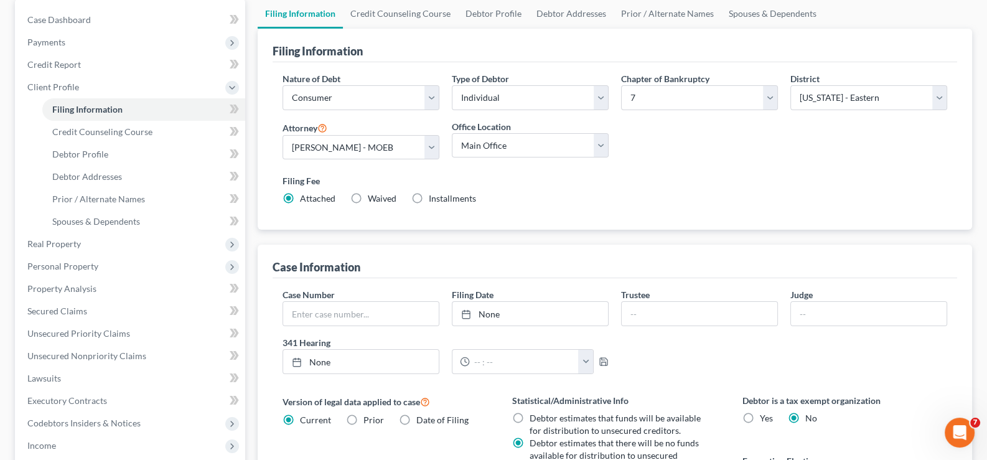
scroll to position [124, 0]
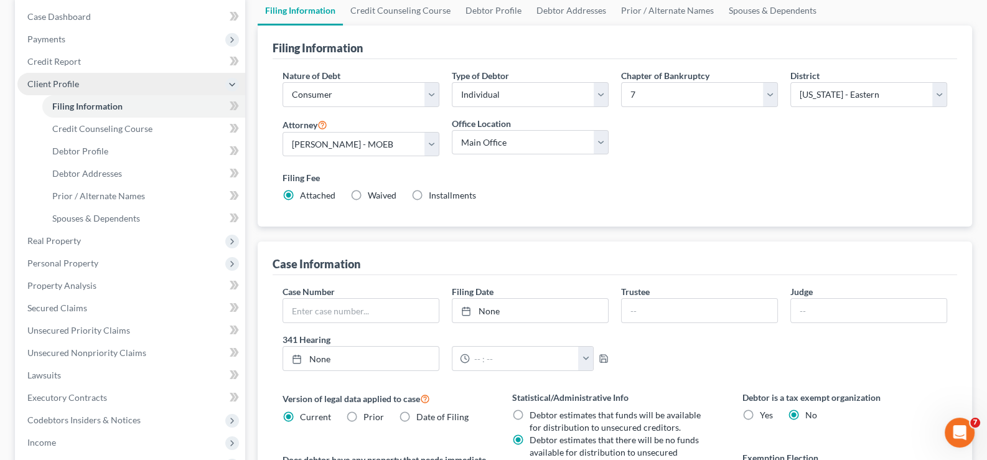
click at [29, 83] on span "Client Profile" at bounding box center [53, 83] width 52 height 11
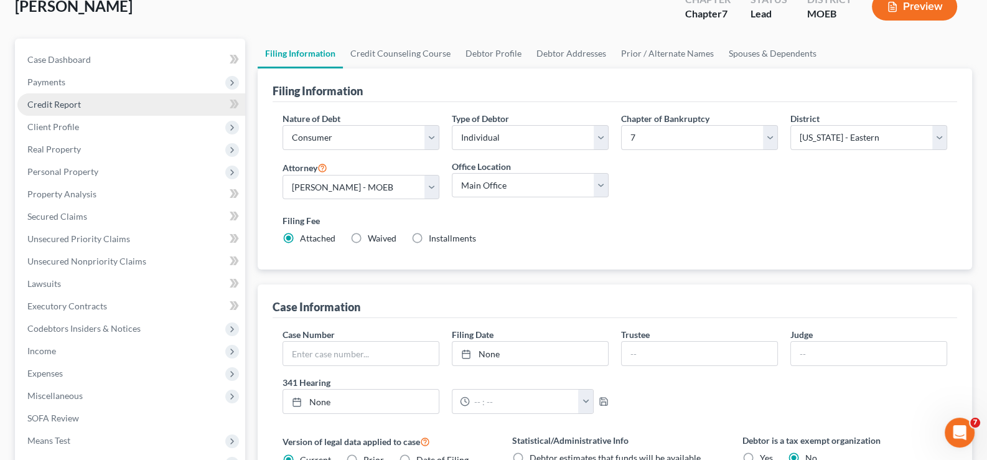
scroll to position [0, 0]
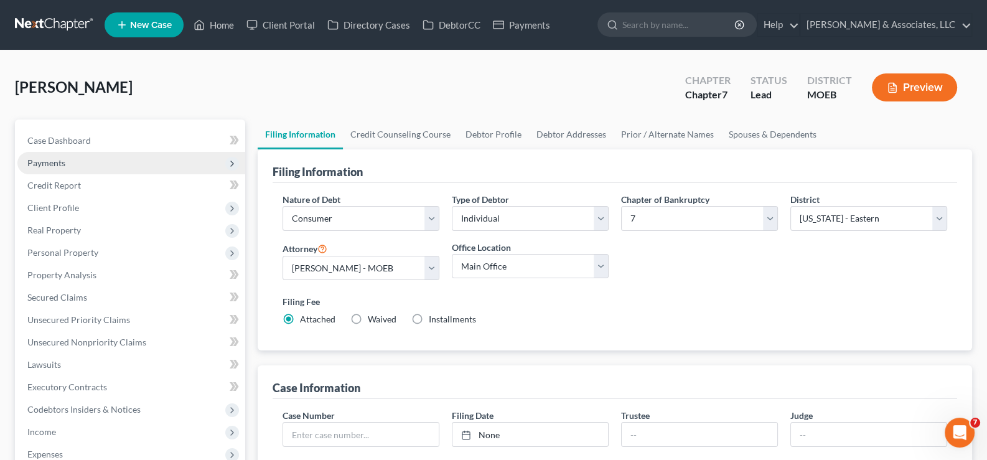
click at [51, 158] on span "Payments" at bounding box center [46, 163] width 38 height 11
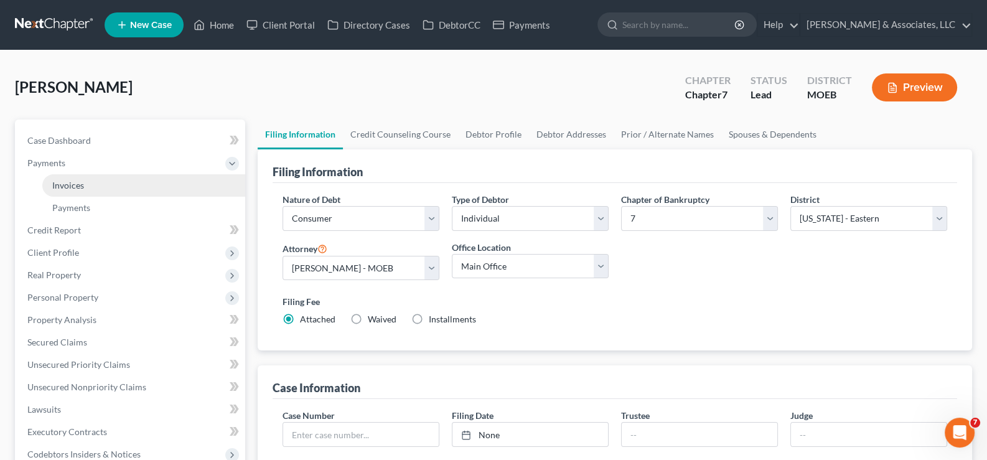
click at [75, 187] on span "Invoices" at bounding box center [68, 185] width 32 height 11
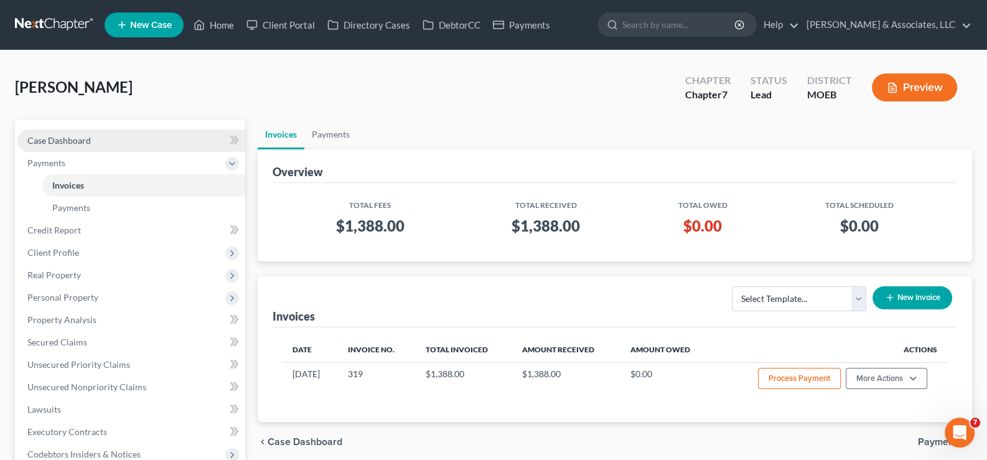
click at [66, 138] on span "Case Dashboard" at bounding box center [59, 140] width 64 height 11
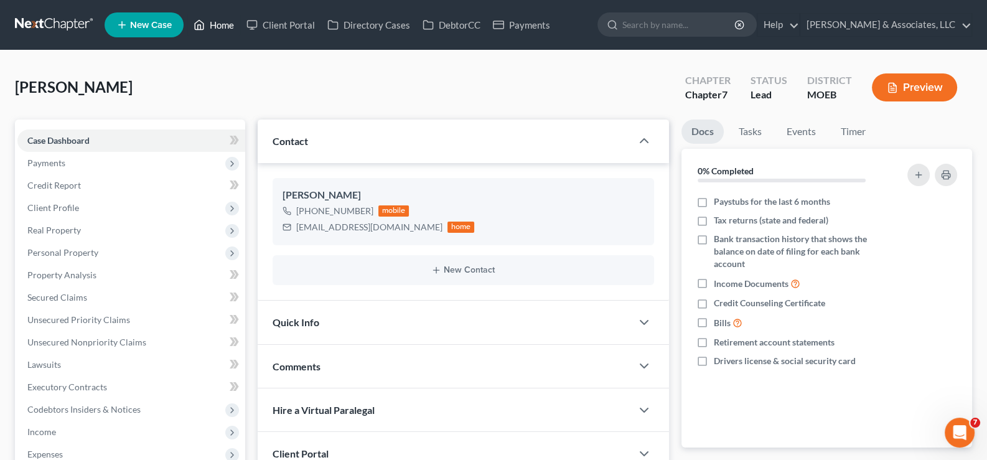
click at [219, 27] on link "Home" at bounding box center [213, 25] width 53 height 22
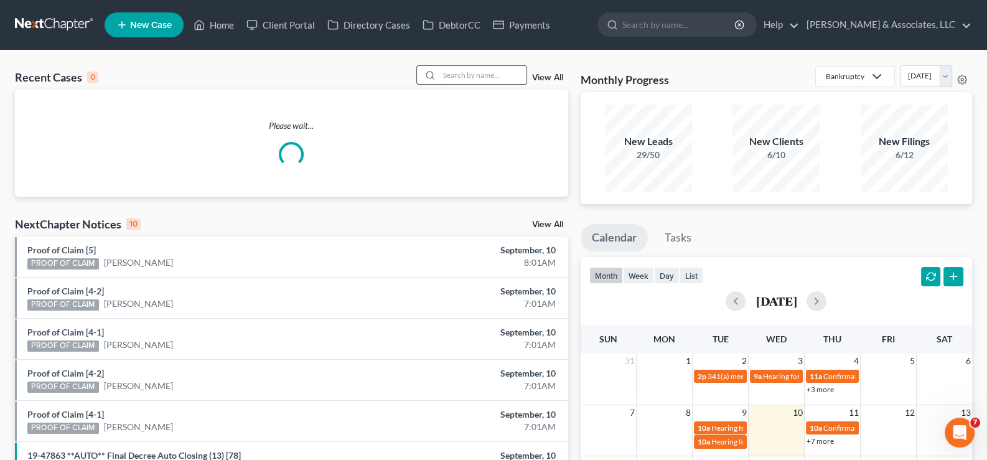
click at [455, 69] on input "search" at bounding box center [483, 75] width 87 height 18
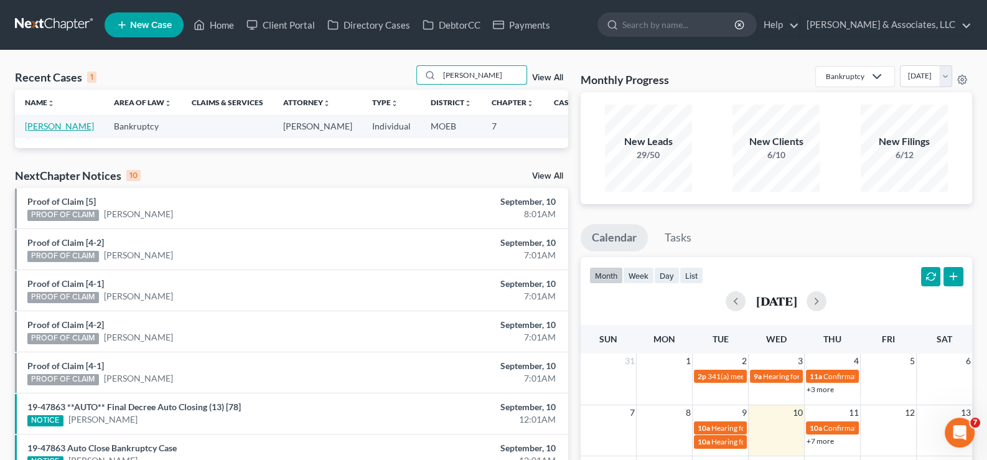
type input "[PERSON_NAME]"
click at [35, 131] on link "[PERSON_NAME]" at bounding box center [59, 126] width 69 height 11
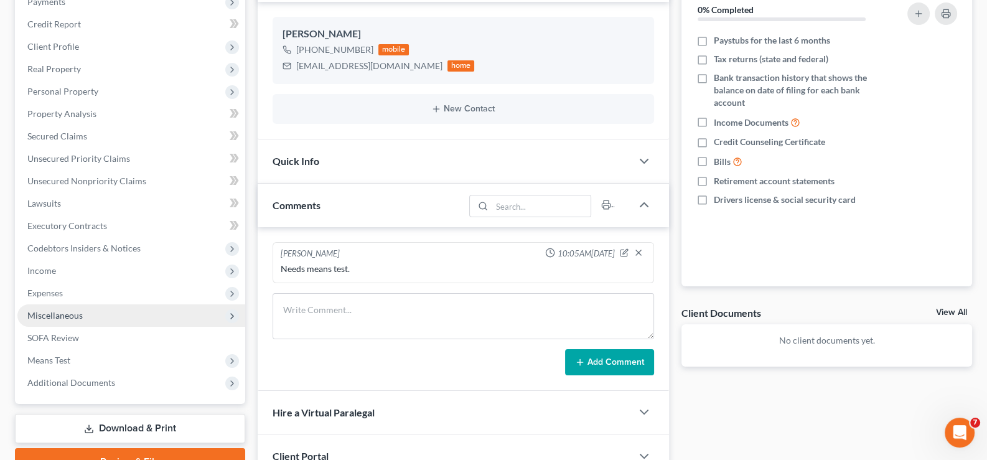
scroll to position [248, 0]
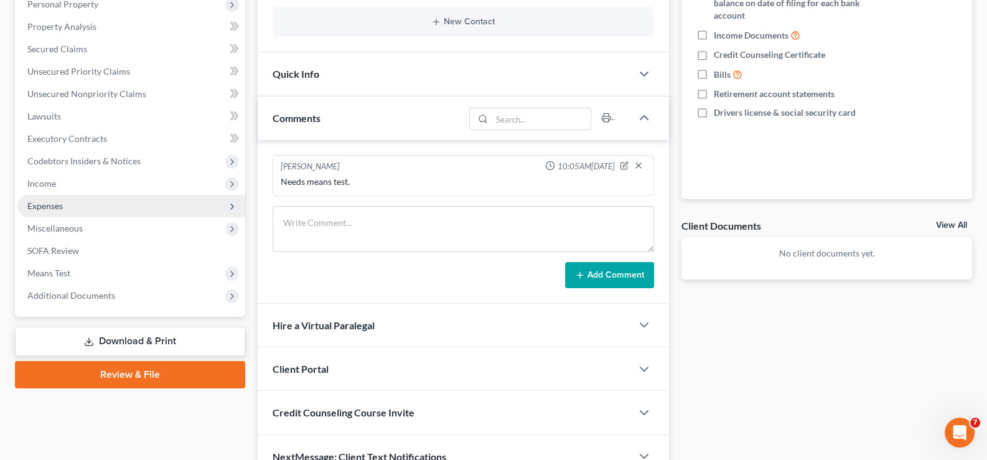
click at [49, 203] on span "Expenses" at bounding box center [44, 205] width 35 height 11
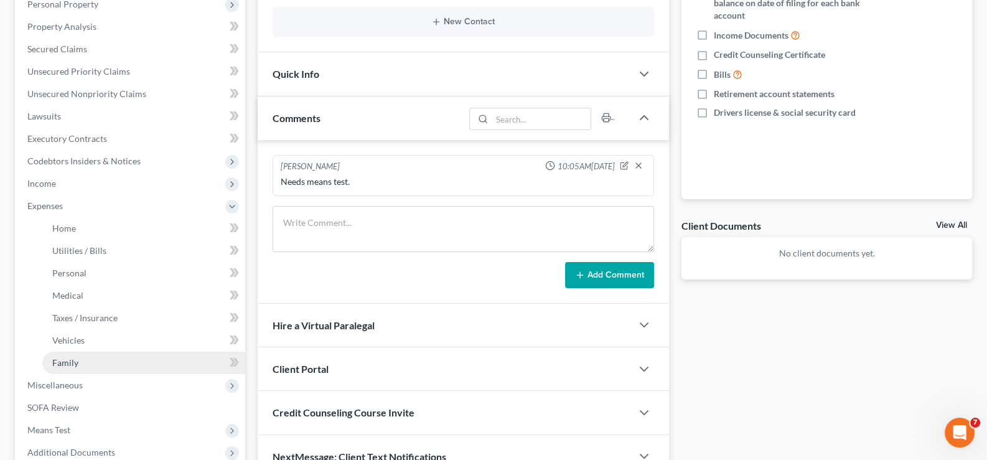
click at [57, 357] on span "Family" at bounding box center [65, 362] width 26 height 11
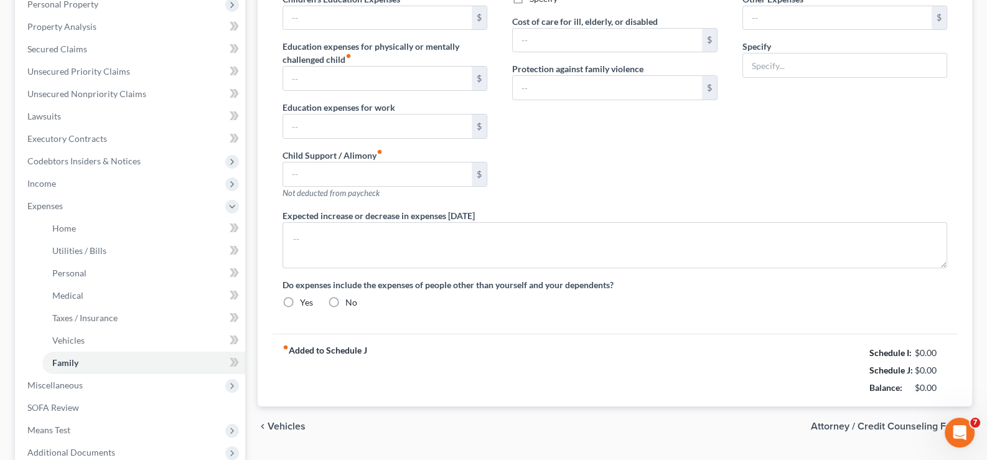
scroll to position [72, 0]
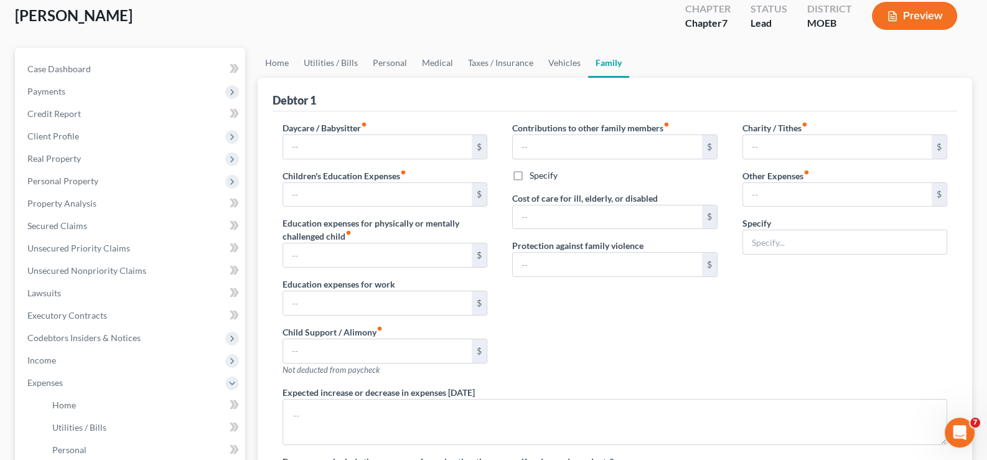
type input "0.00"
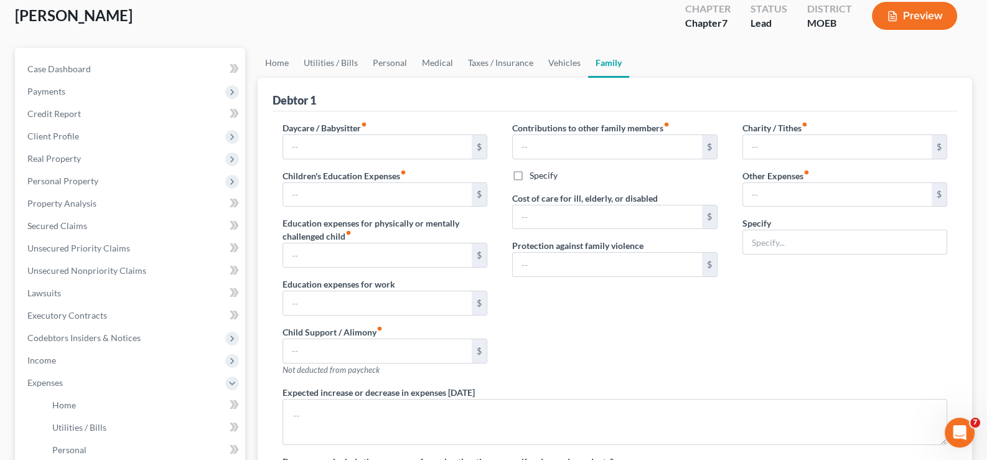
type input "0.00"
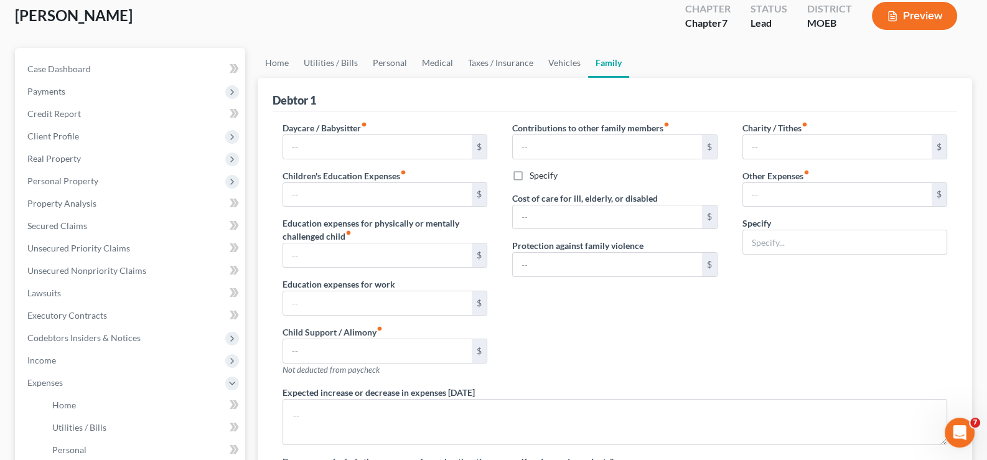
radio input "true"
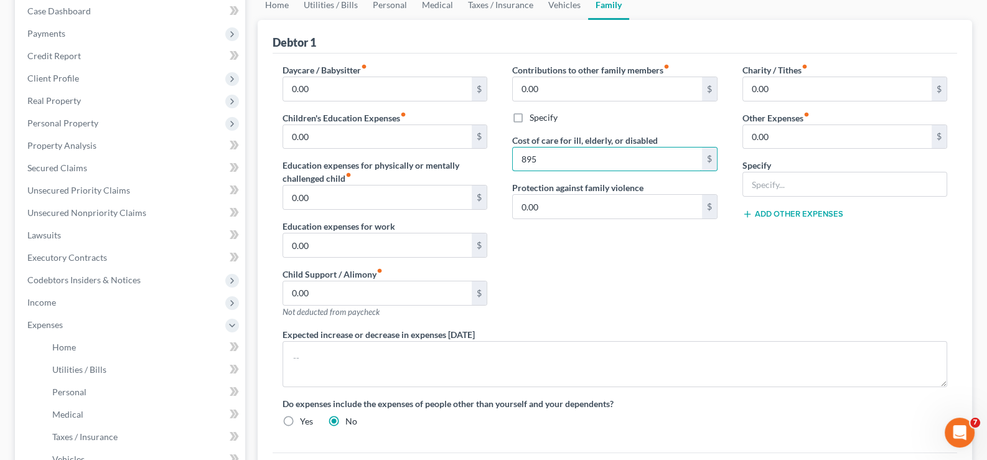
scroll to position [6, 0]
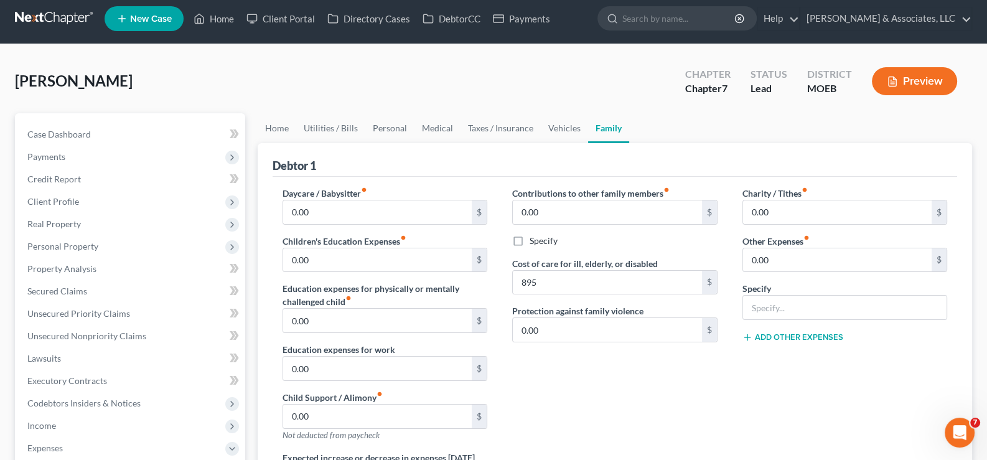
click at [756, 155] on div "Debtor 1" at bounding box center [615, 160] width 685 height 34
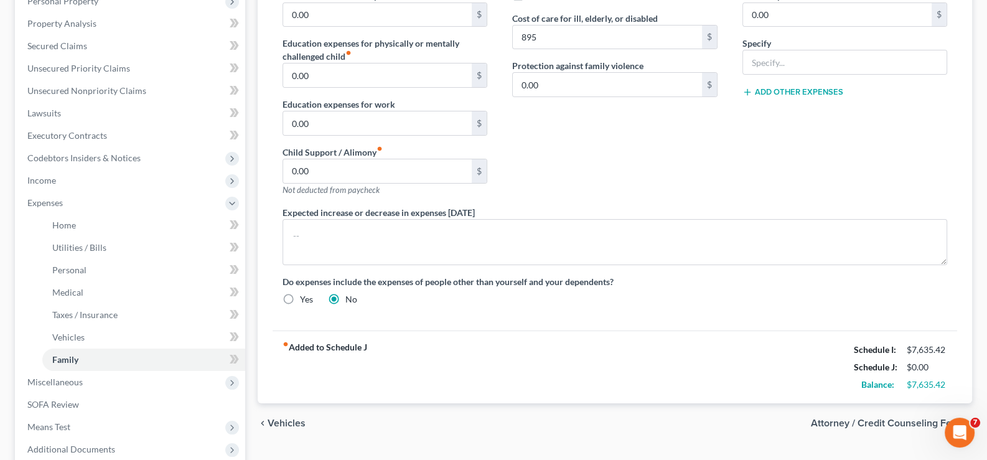
scroll to position [255, 0]
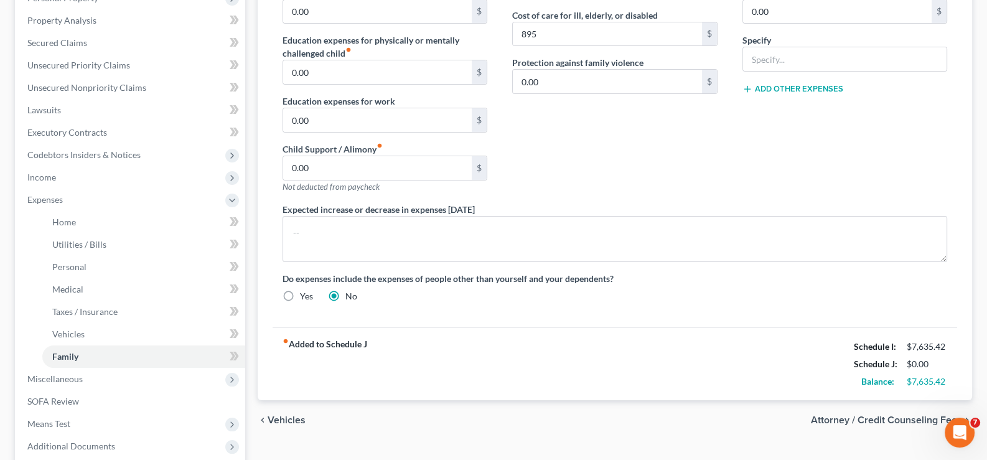
click at [497, 372] on div "fiber_manual_record Added to Schedule J Schedule I: $7,635.42 Schedule J: $0.00…" at bounding box center [615, 363] width 685 height 73
click at [37, 194] on span "Expenses" at bounding box center [44, 199] width 35 height 11
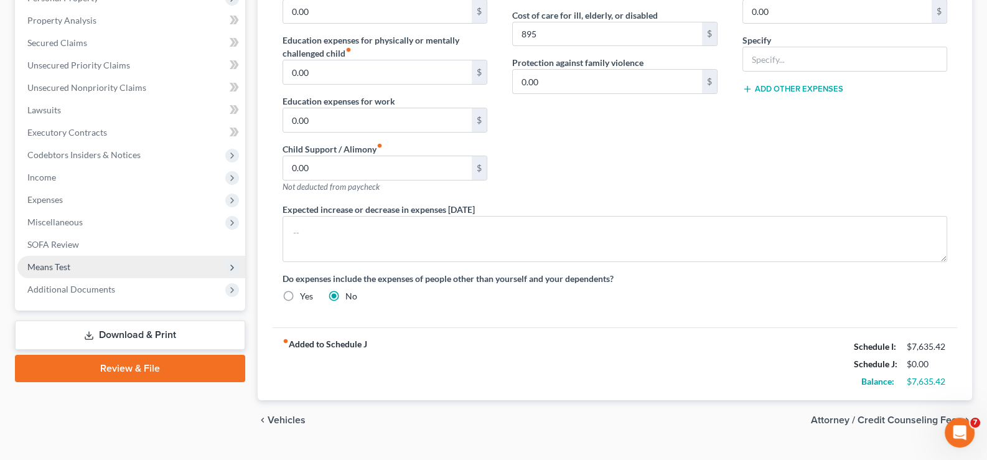
click at [48, 264] on span "Means Test" at bounding box center [48, 266] width 43 height 11
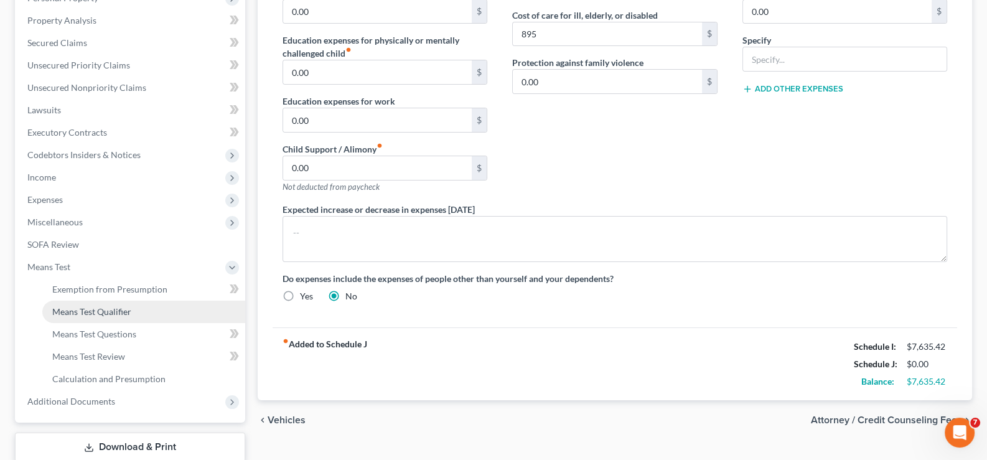
click at [85, 308] on span "Means Test Qualifier" at bounding box center [91, 311] width 79 height 11
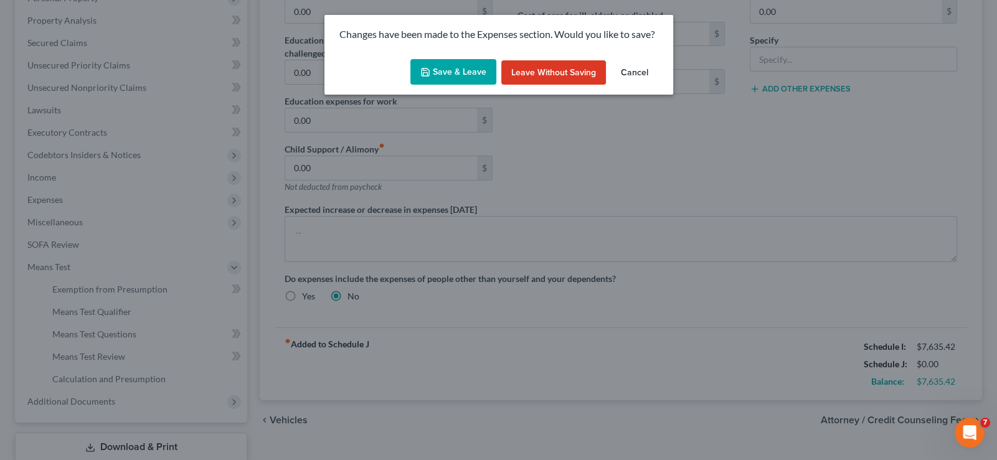
click at [461, 75] on button "Save & Leave" at bounding box center [453, 72] width 86 height 26
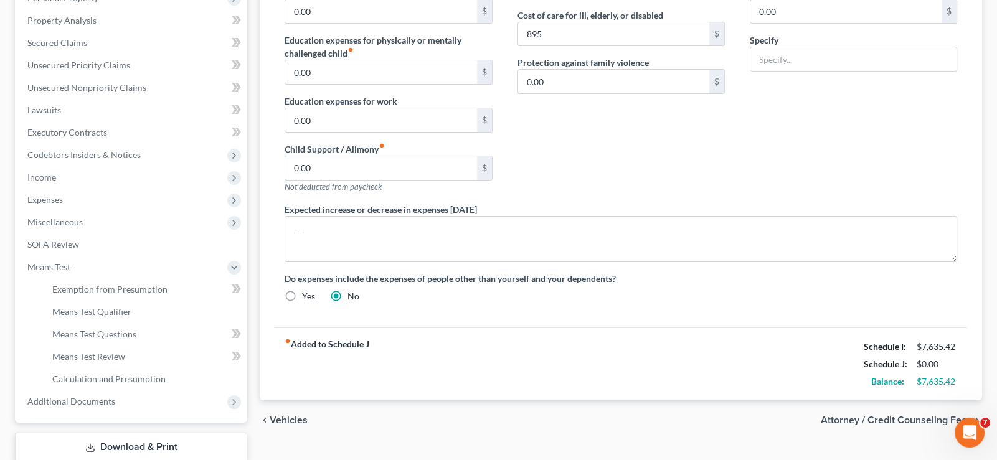
type input "895.00"
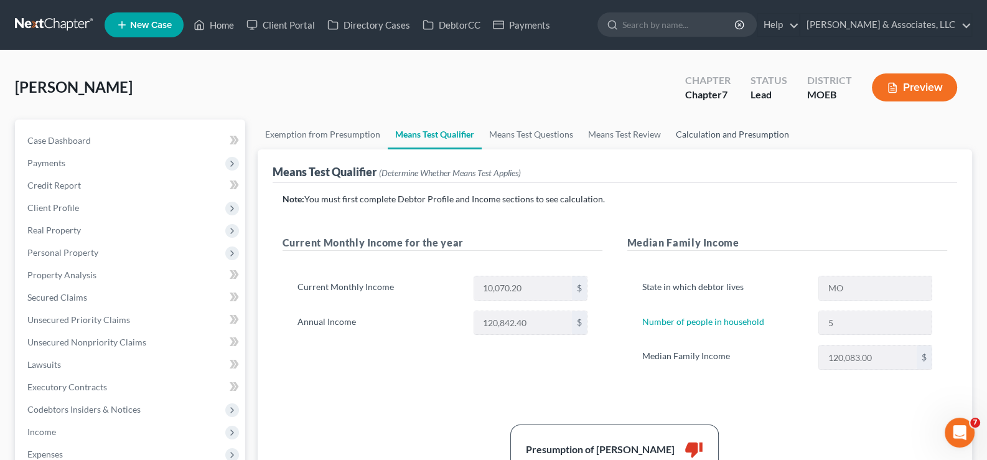
drag, startPoint x: 698, startPoint y: 135, endPoint x: 689, endPoint y: 151, distance: 18.4
click at [698, 135] on link "Calculation and Presumption" at bounding box center [733, 135] width 128 height 30
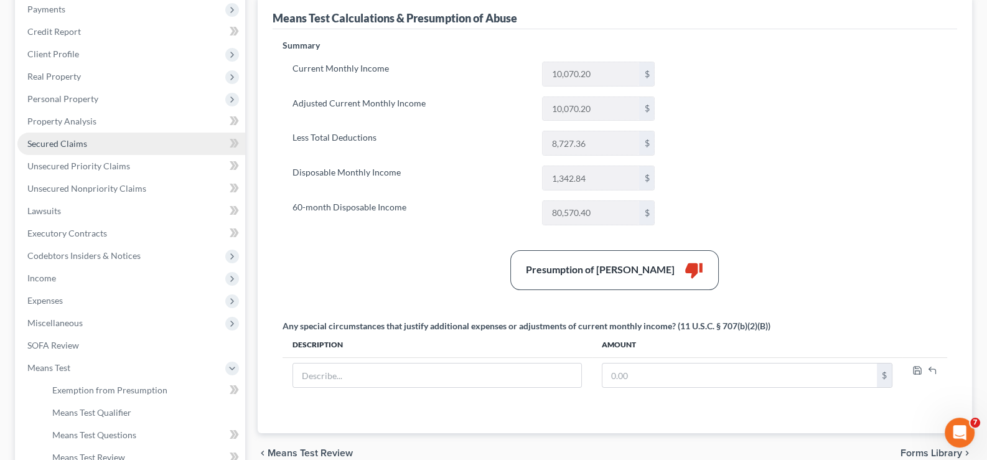
scroll to position [187, 0]
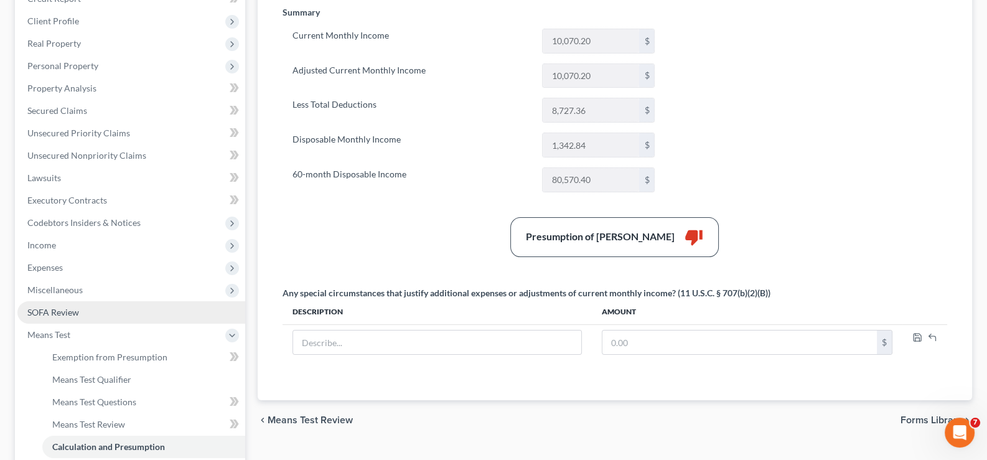
drag, startPoint x: 44, startPoint y: 332, endPoint x: 46, endPoint y: 320, distance: 12.1
click at [44, 332] on span "Means Test" at bounding box center [48, 334] width 43 height 11
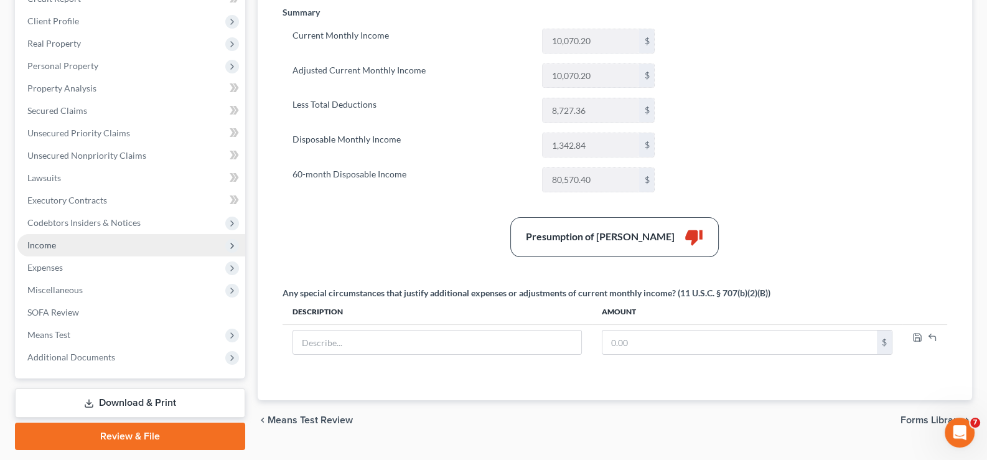
click at [40, 246] on span "Income" at bounding box center [41, 245] width 29 height 11
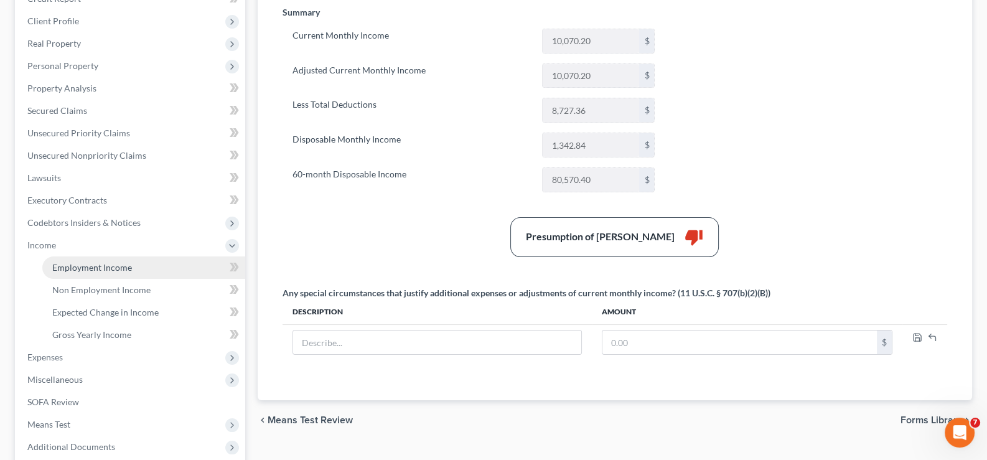
click at [103, 267] on span "Employment Income" at bounding box center [92, 267] width 80 height 11
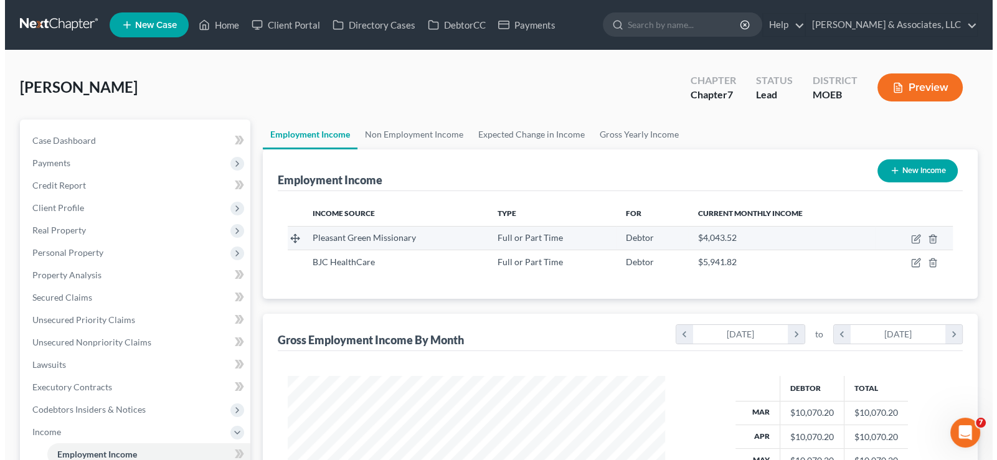
scroll to position [222, 402]
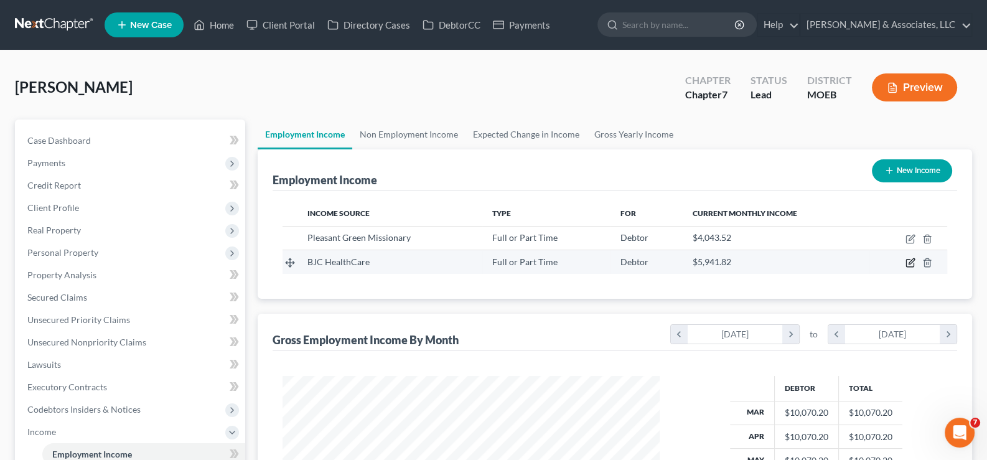
click at [909, 266] on icon "button" at bounding box center [911, 263] width 10 height 10
select select "0"
select select "26"
select select "2"
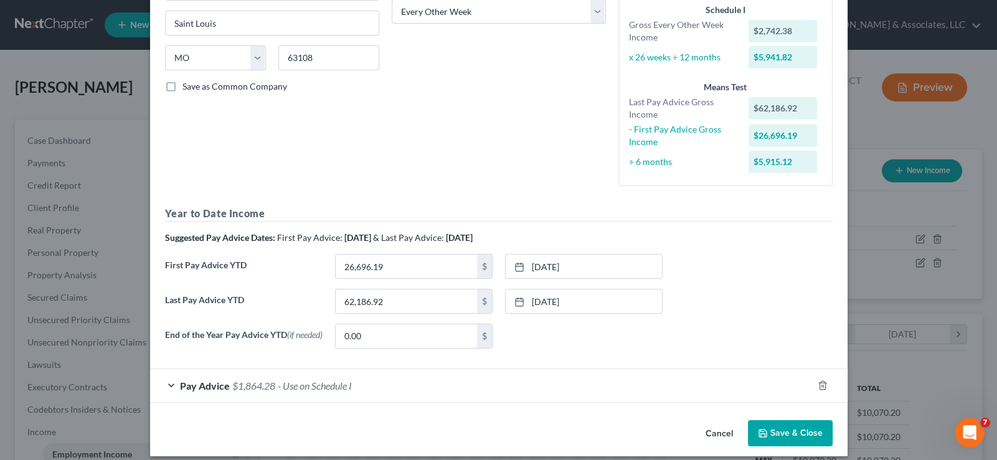
scroll to position [224, 0]
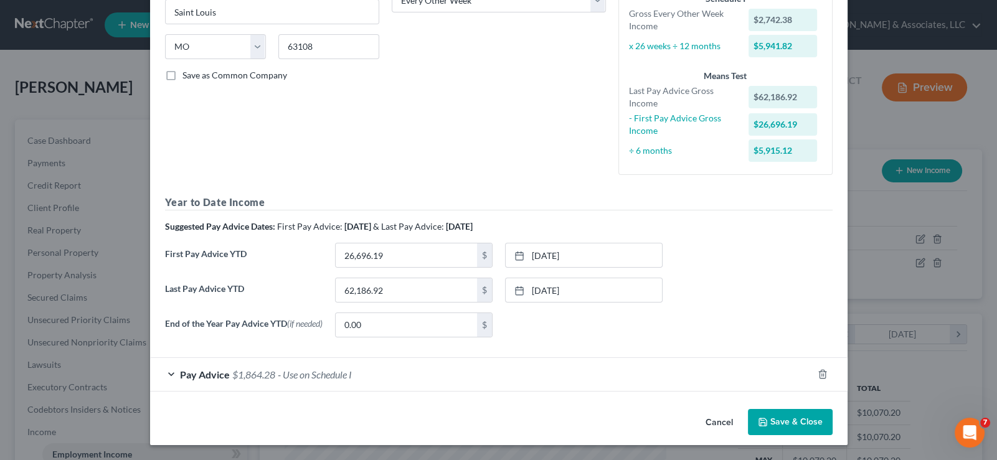
click at [302, 379] on span "- Use on Schedule I" at bounding box center [315, 375] width 74 height 12
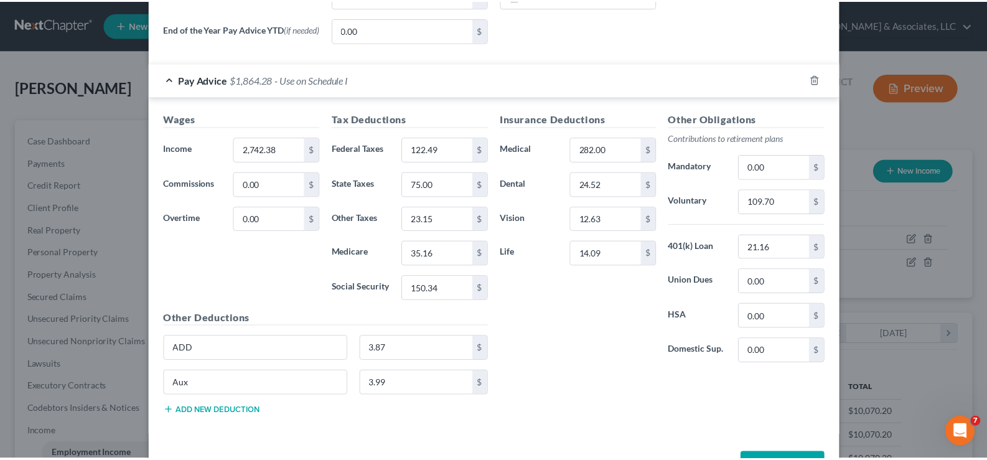
scroll to position [561, 0]
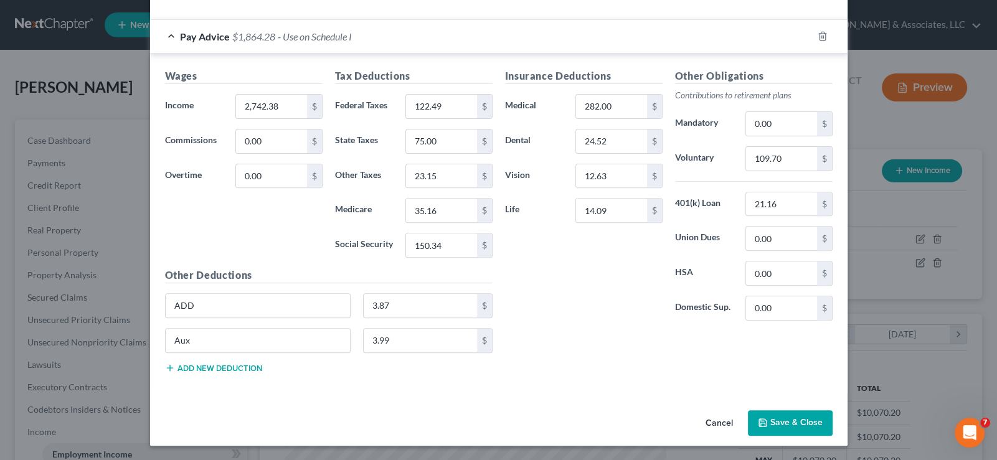
drag, startPoint x: 714, startPoint y: 417, endPoint x: 166, endPoint y: 21, distance: 676.0
click at [713, 417] on button "Cancel" at bounding box center [718, 424] width 47 height 25
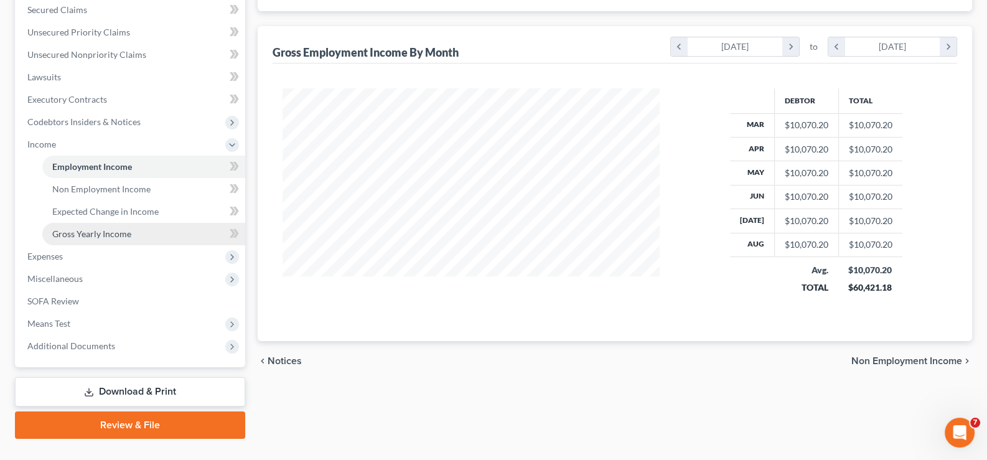
scroll to position [311, 0]
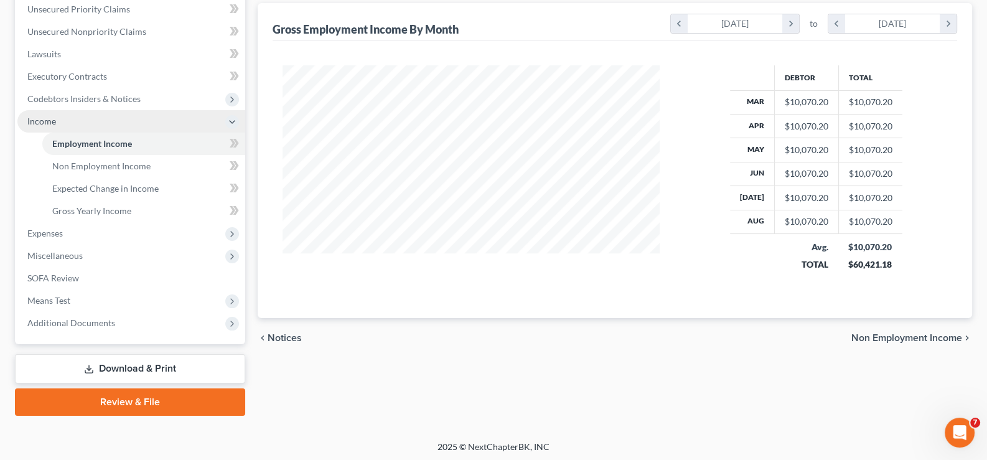
click at [44, 116] on span "Income" at bounding box center [41, 121] width 29 height 11
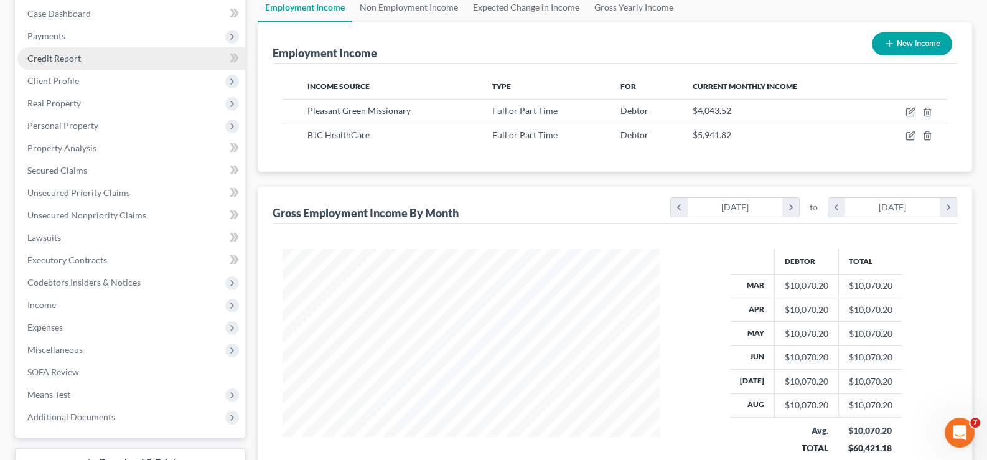
scroll to position [0, 0]
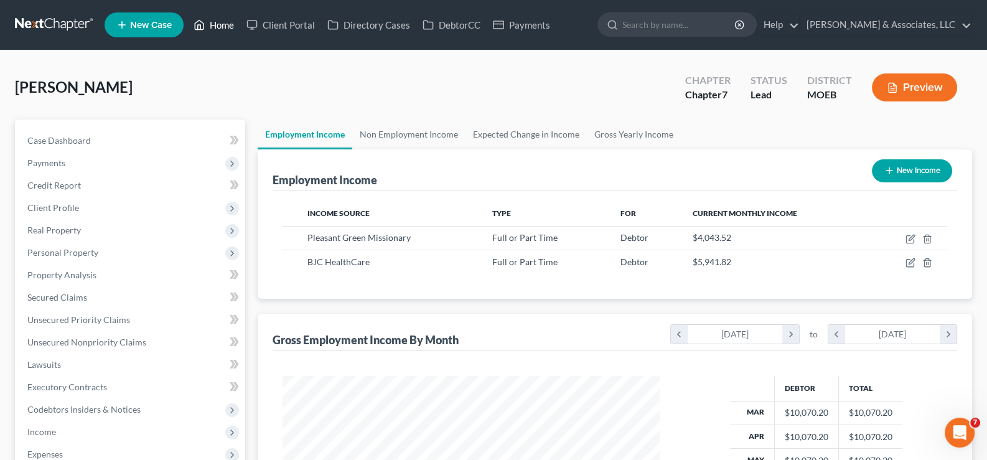
click at [219, 23] on link "Home" at bounding box center [213, 25] width 53 height 22
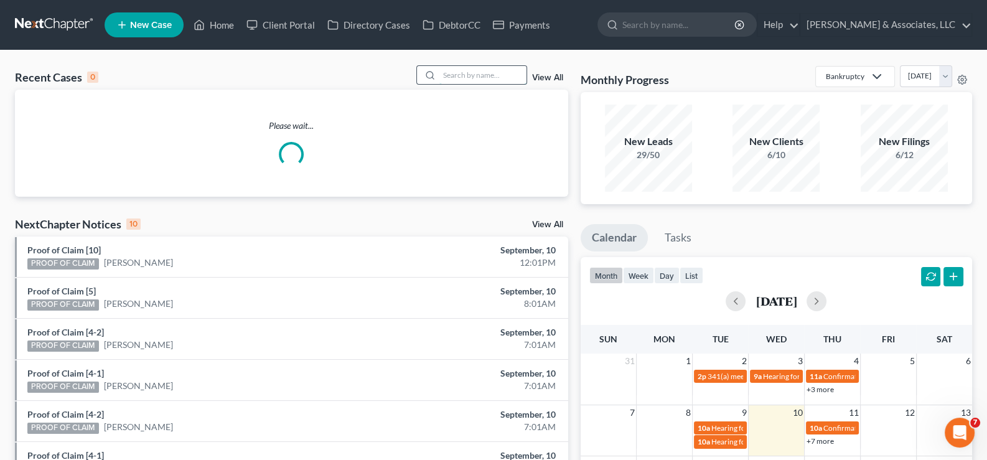
click at [443, 70] on input "search" at bounding box center [483, 75] width 87 height 18
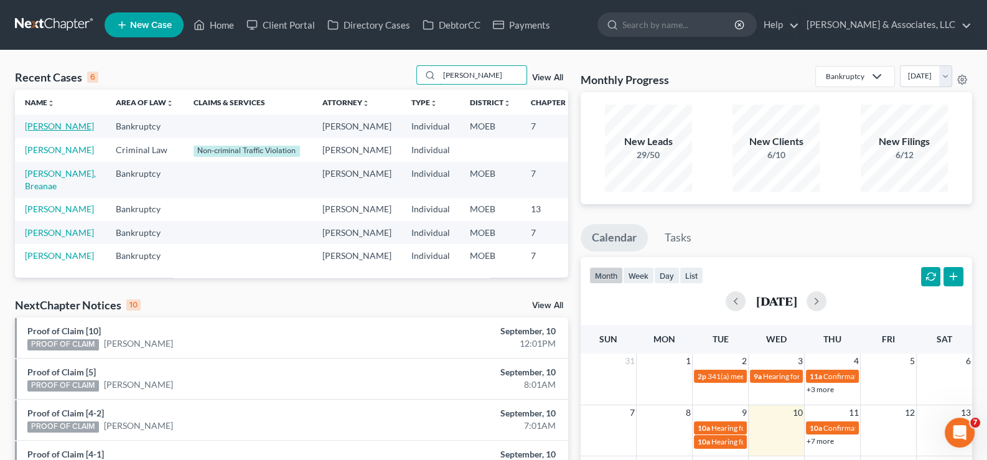
type input "[PERSON_NAME]"
click at [34, 131] on link "[PERSON_NAME]" at bounding box center [59, 126] width 69 height 11
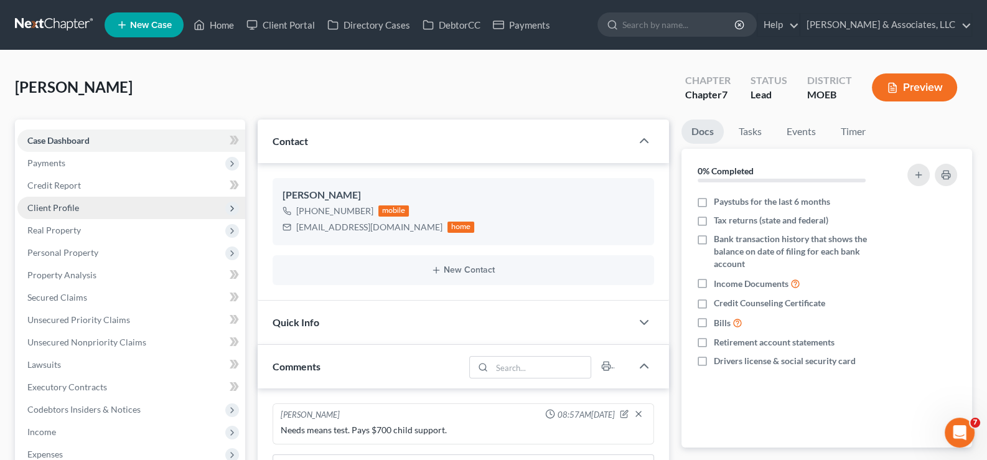
click at [50, 205] on span "Client Profile" at bounding box center [53, 207] width 52 height 11
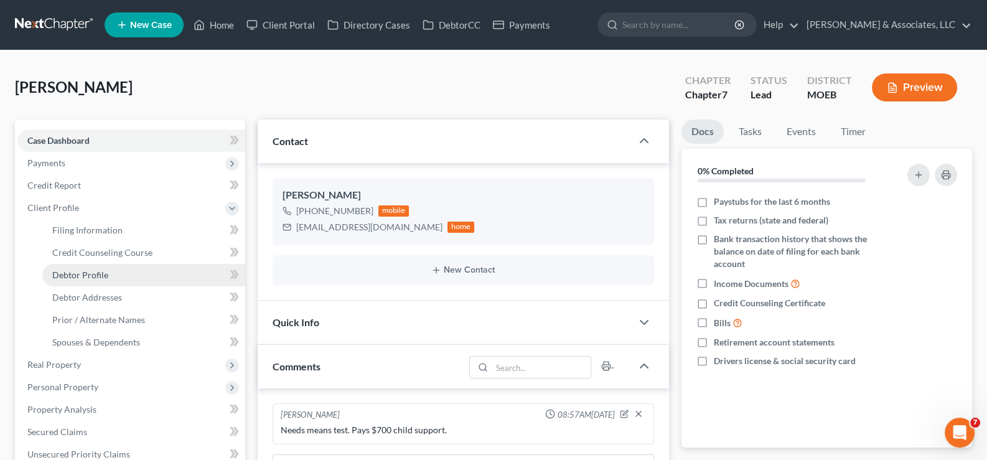
click at [78, 271] on span "Debtor Profile" at bounding box center [80, 275] width 56 height 11
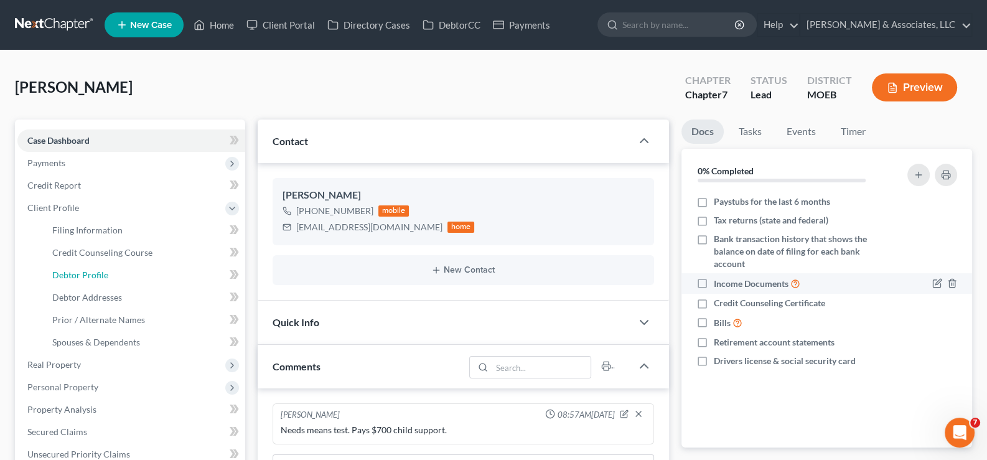
select select "0"
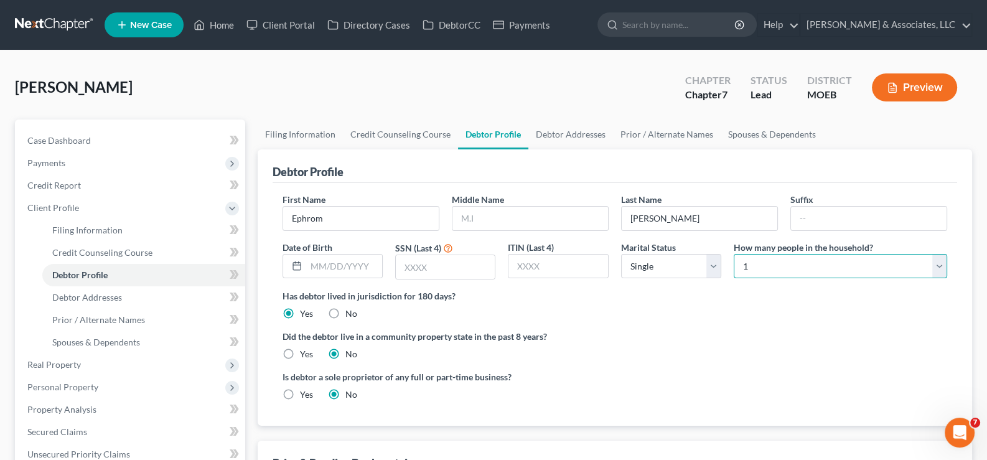
drag, startPoint x: 765, startPoint y: 270, endPoint x: 763, endPoint y: 283, distance: 12.6
click at [765, 270] on select "Select 1 2 3 4 5 6 7 8 9 10 11 12 13 14 15 16 17 18 19 20" at bounding box center [841, 266] width 214 height 25
select select "1"
click at [734, 254] on select "Select 1 2 3 4 5 6 7 8 9 10 11 12 13 14 15 16 17 18 19 20" at bounding box center [841, 266] width 214 height 25
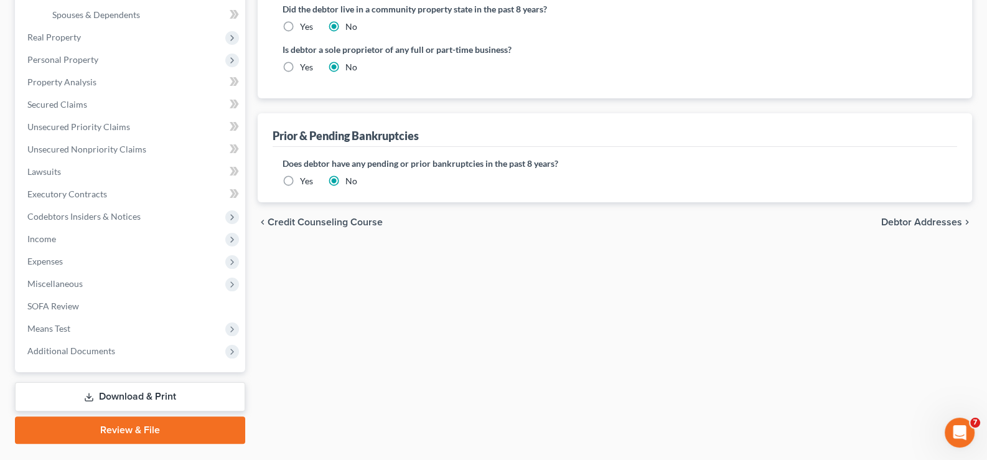
scroll to position [357, 0]
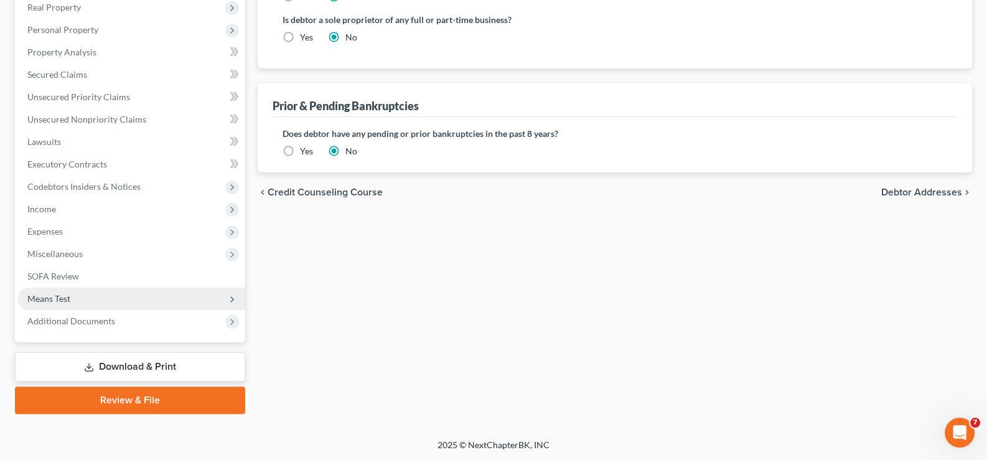
click at [43, 299] on span "Means Test" at bounding box center [48, 298] width 43 height 11
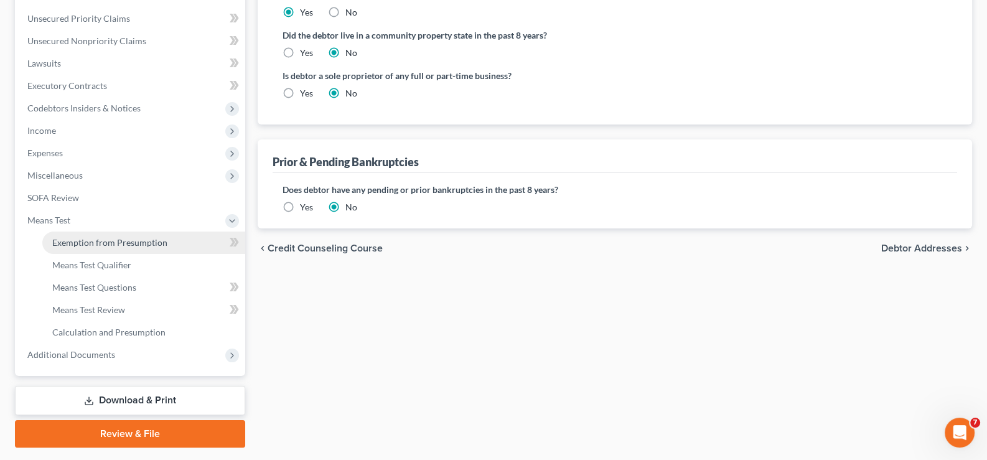
scroll to position [223, 0]
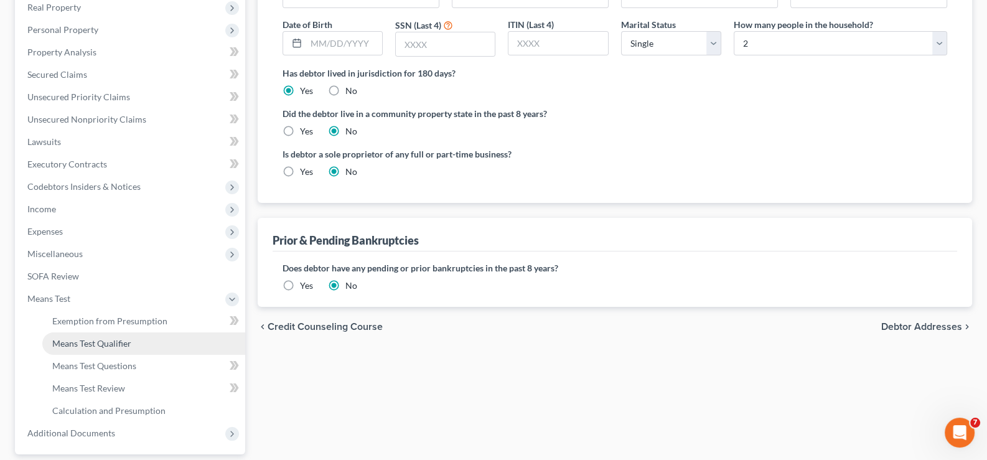
click at [65, 342] on span "Means Test Qualifier" at bounding box center [91, 343] width 79 height 11
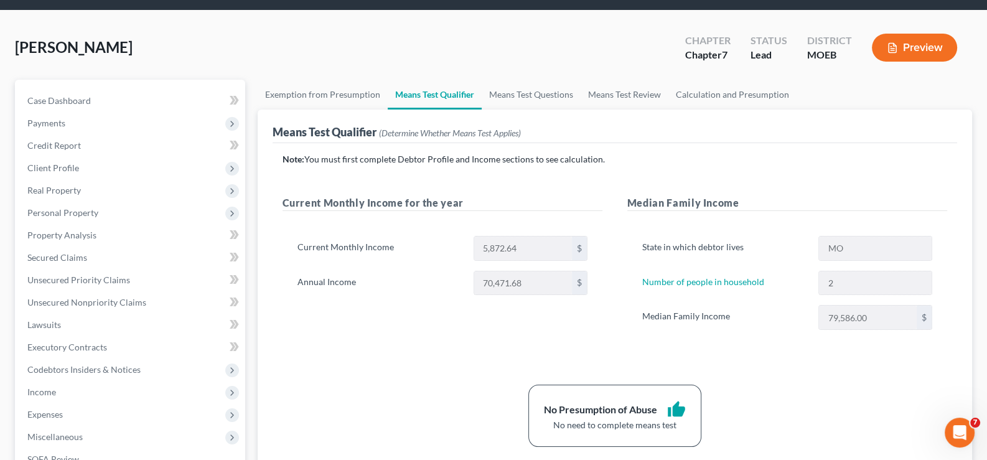
scroll to position [62, 0]
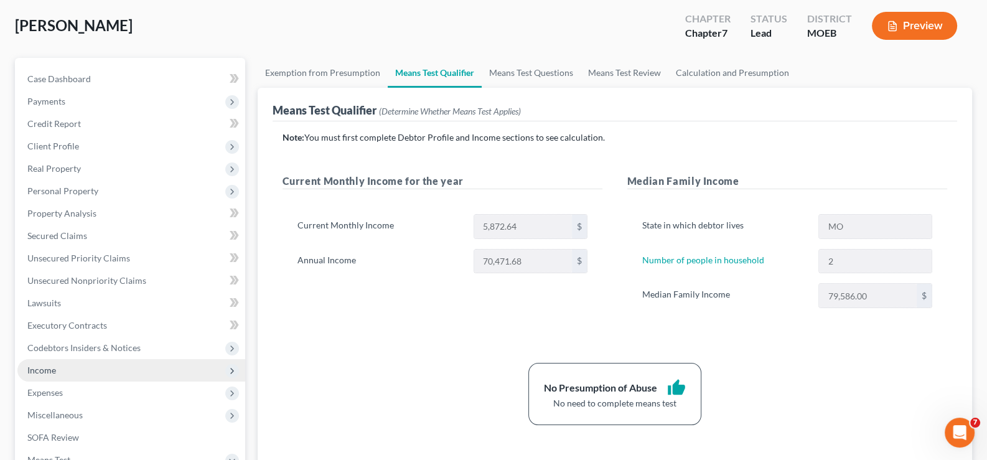
click at [27, 370] on span "Income" at bounding box center [41, 370] width 29 height 11
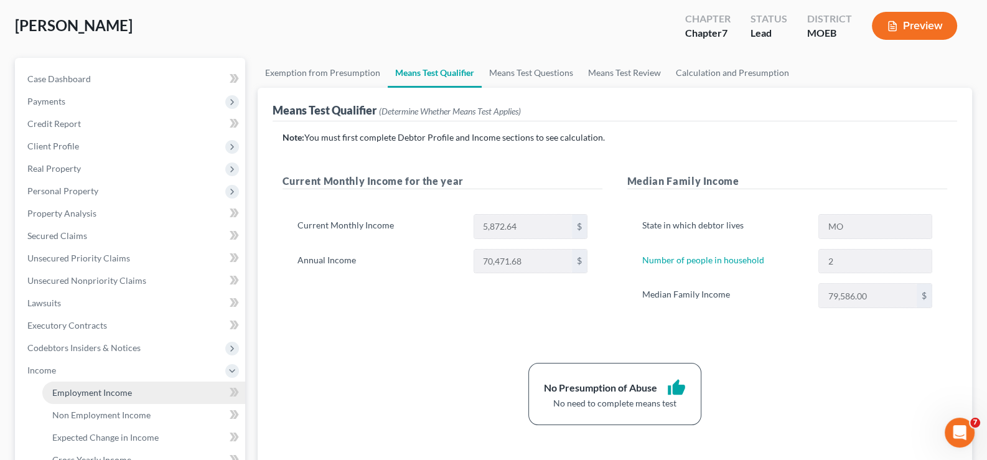
click at [106, 388] on span "Employment Income" at bounding box center [92, 392] width 80 height 11
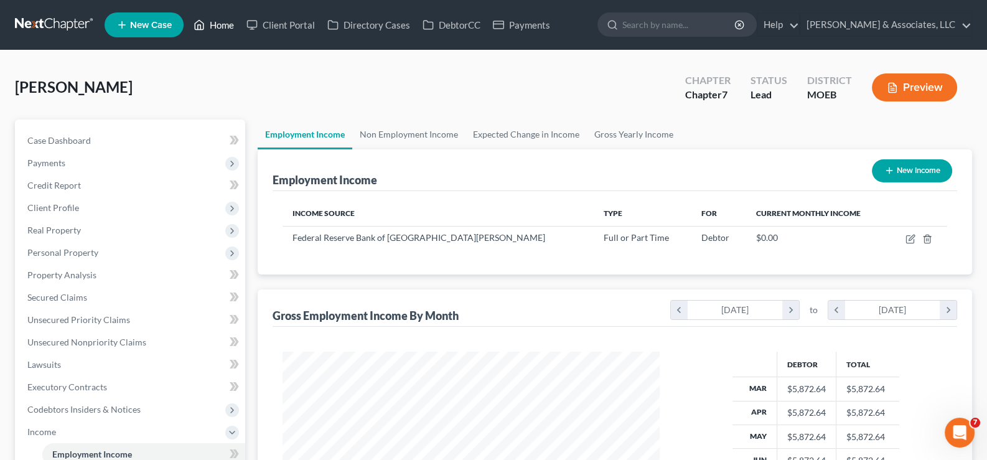
click at [227, 25] on link "Home" at bounding box center [213, 25] width 53 height 22
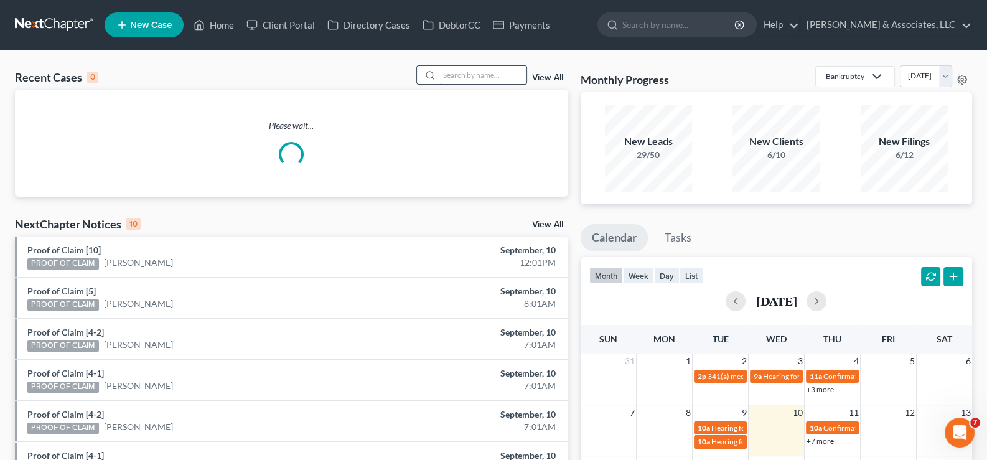
click at [469, 68] on input "search" at bounding box center [483, 75] width 87 height 18
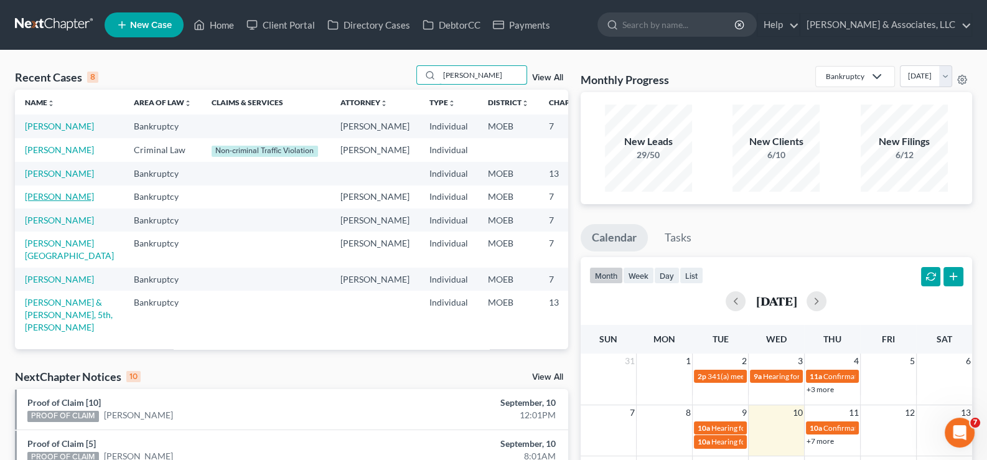
type input "[PERSON_NAME]"
click at [41, 202] on link "[PERSON_NAME]" at bounding box center [59, 196] width 69 height 11
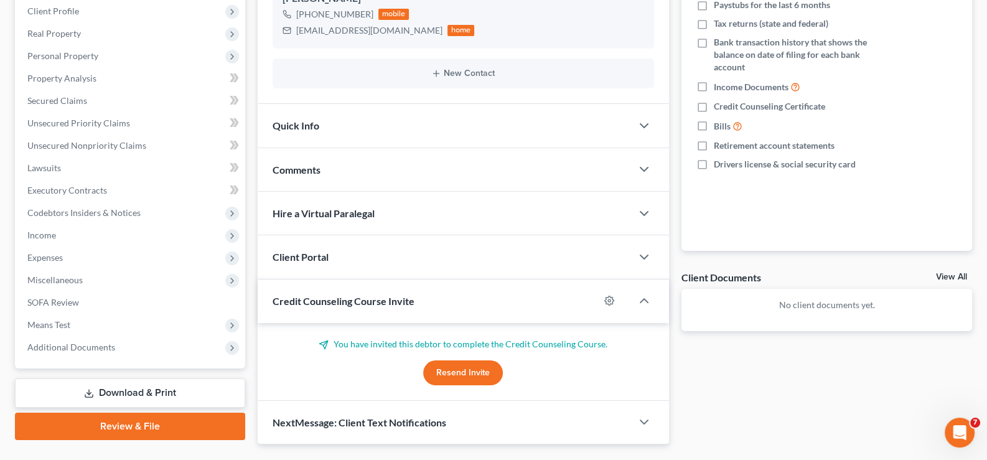
scroll to position [227, 0]
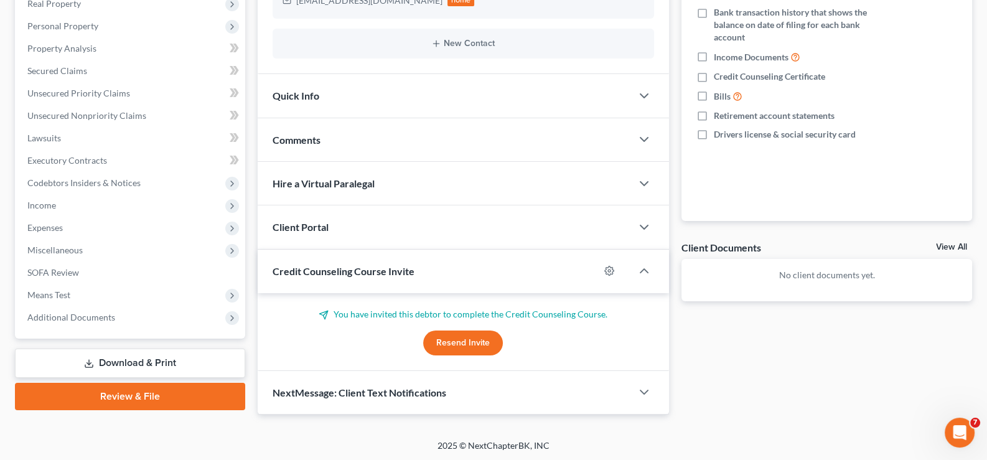
drag, startPoint x: 328, startPoint y: 275, endPoint x: 323, endPoint y: 228, distance: 46.3
click at [328, 275] on span "Credit Counseling Course Invite" at bounding box center [344, 271] width 142 height 12
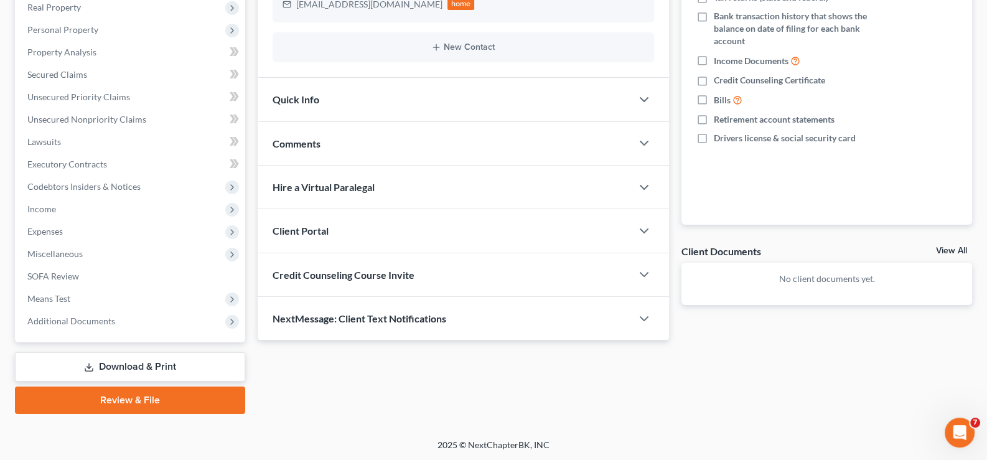
click at [323, 228] on span "Client Portal" at bounding box center [301, 231] width 56 height 12
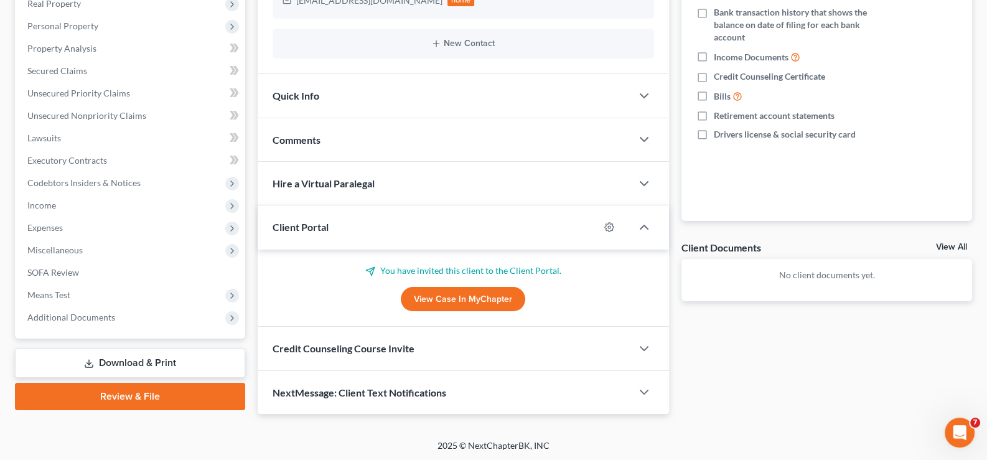
click at [323, 228] on span "Client Portal" at bounding box center [301, 227] width 56 height 12
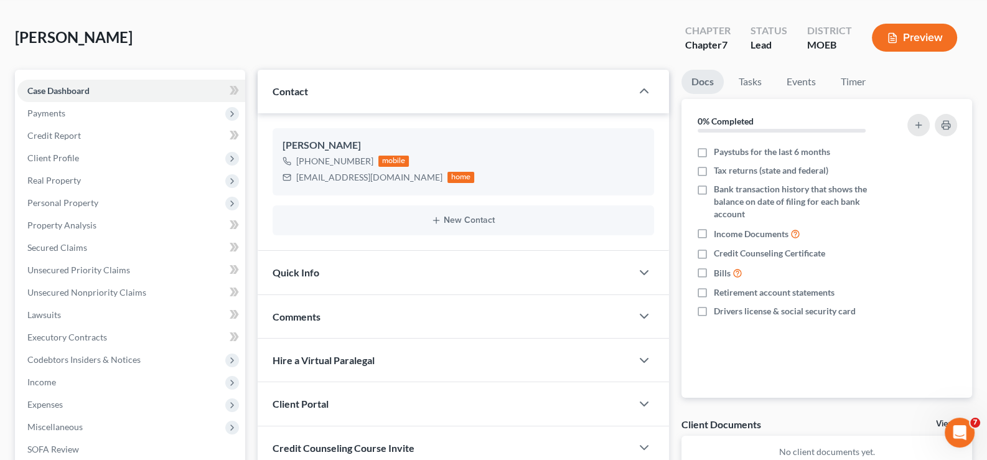
scroll to position [0, 0]
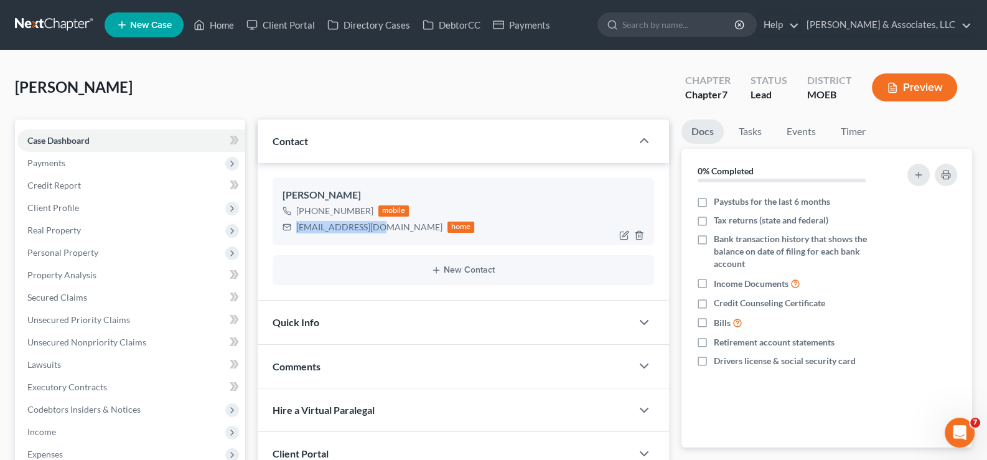
drag, startPoint x: 380, startPoint y: 228, endPoint x: 293, endPoint y: 235, distance: 87.4
click at [293, 235] on div "[PERSON_NAME] [PHONE_NUMBER] mobile [EMAIL_ADDRESS][DOMAIN_NAME] home" at bounding box center [464, 211] width 382 height 67
copy div "[EMAIL_ADDRESS][DOMAIN_NAME]"
click at [212, 18] on link "Home" at bounding box center [213, 25] width 53 height 22
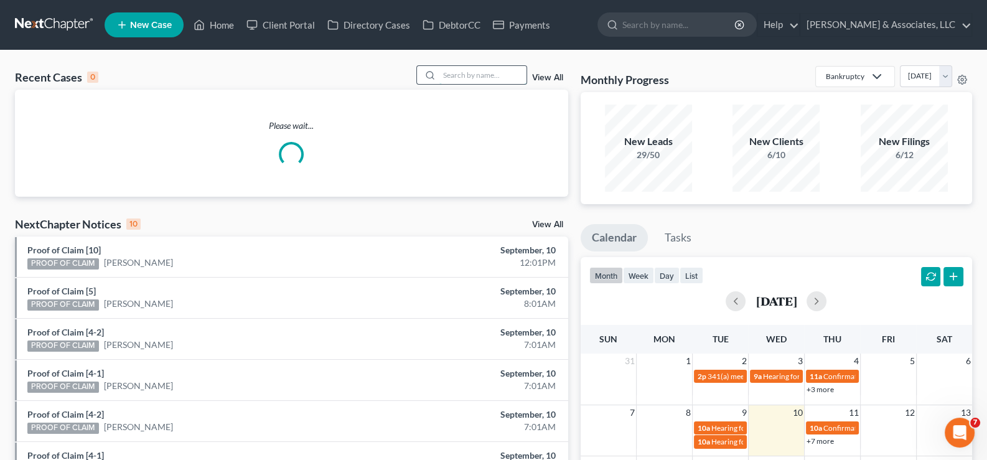
click at [465, 77] on input "search" at bounding box center [483, 75] width 87 height 18
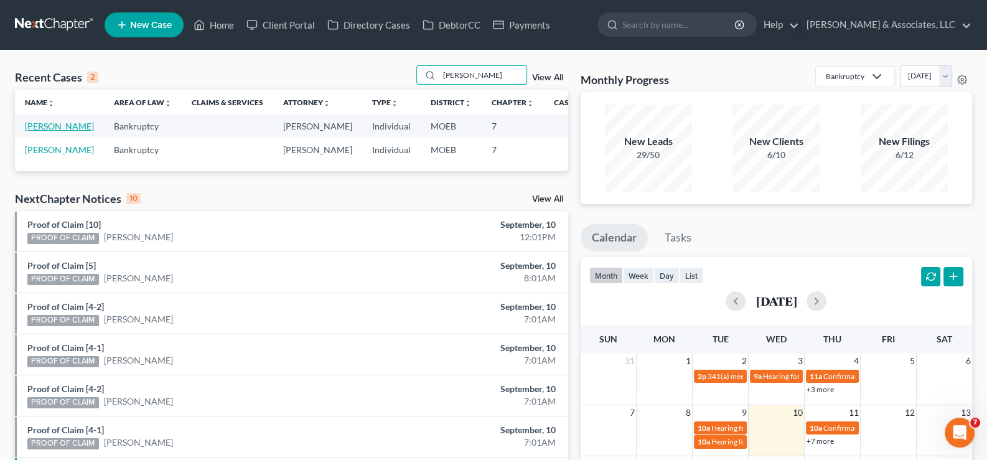
type input "[PERSON_NAME]"
click at [39, 131] on link "[PERSON_NAME]" at bounding box center [59, 126] width 69 height 11
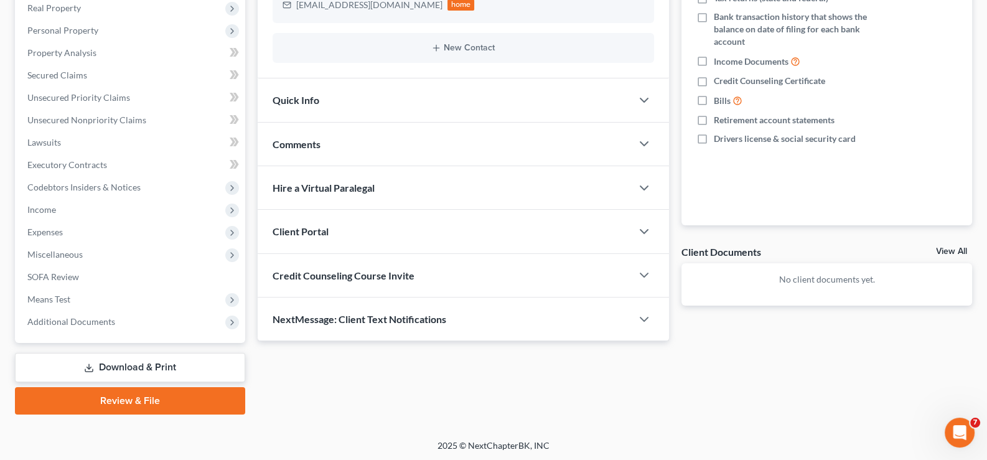
scroll to position [223, 0]
click at [308, 233] on span "Client Portal" at bounding box center [301, 231] width 56 height 12
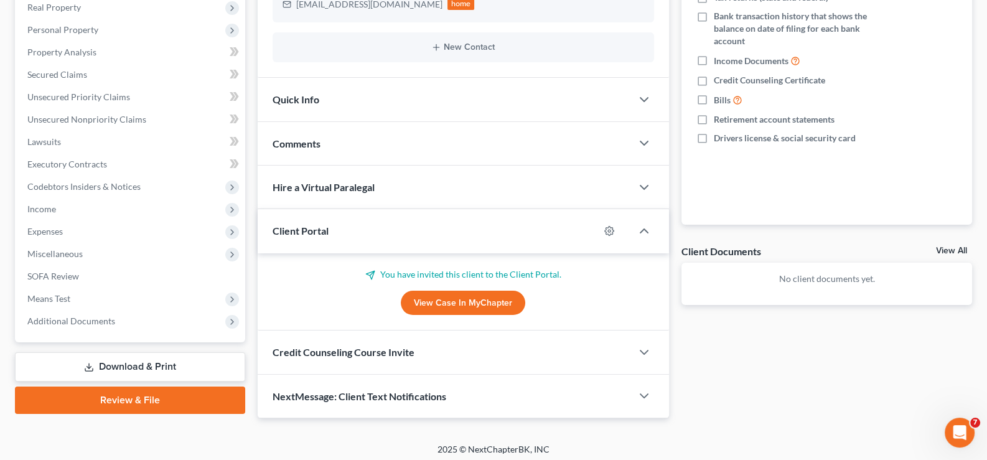
click at [308, 233] on span "Client Portal" at bounding box center [301, 231] width 56 height 12
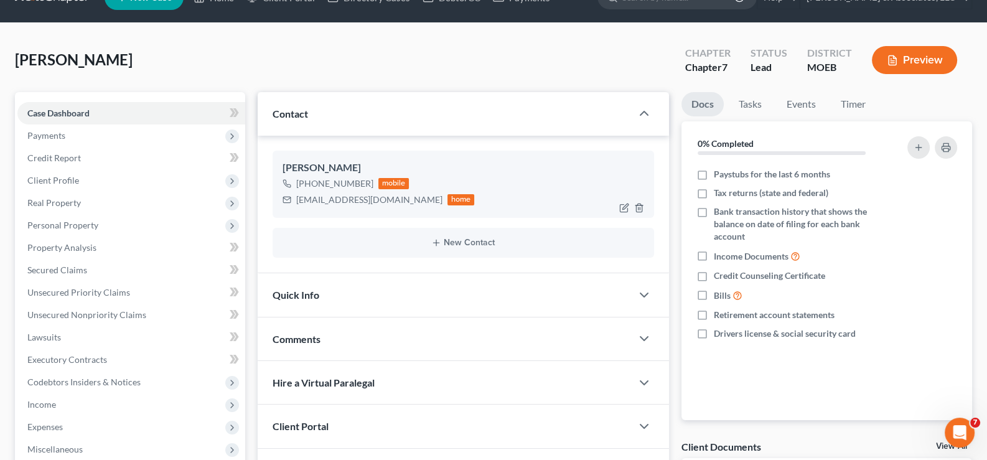
scroll to position [0, 0]
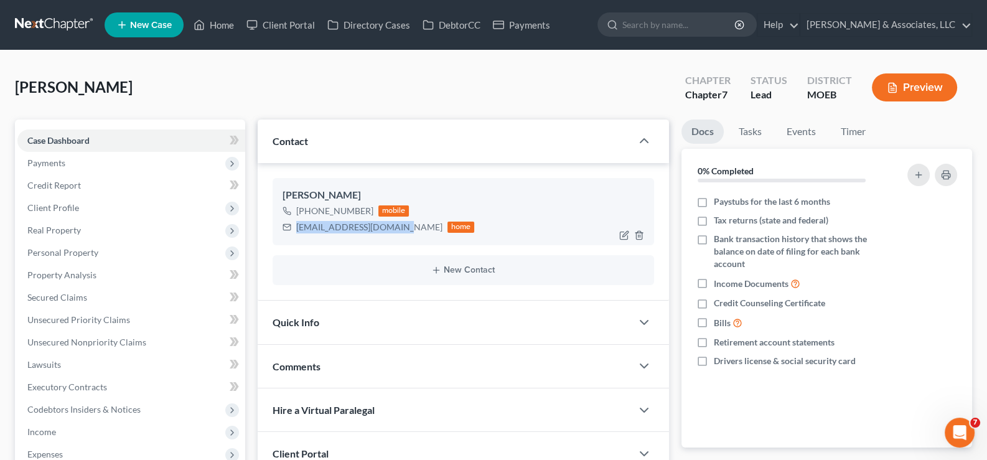
drag, startPoint x: 403, startPoint y: 228, endPoint x: 294, endPoint y: 228, distance: 109.6
click at [294, 228] on div "[EMAIL_ADDRESS][DOMAIN_NAME] home" at bounding box center [379, 227] width 192 height 16
copy div "[EMAIL_ADDRESS][DOMAIN_NAME]"
drag, startPoint x: 224, startPoint y: 27, endPoint x: 512, endPoint y: 85, distance: 293.5
click at [224, 27] on link "Home" at bounding box center [213, 25] width 53 height 22
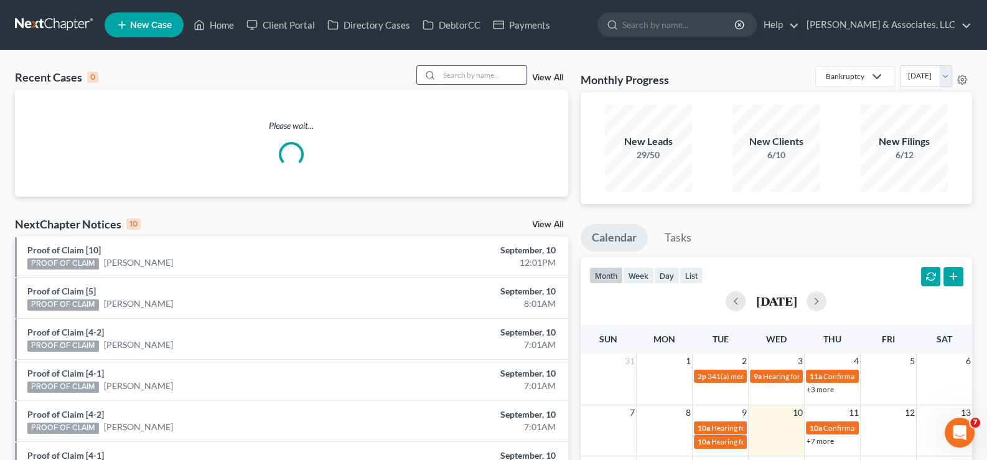
click at [492, 68] on input "search" at bounding box center [483, 75] width 87 height 18
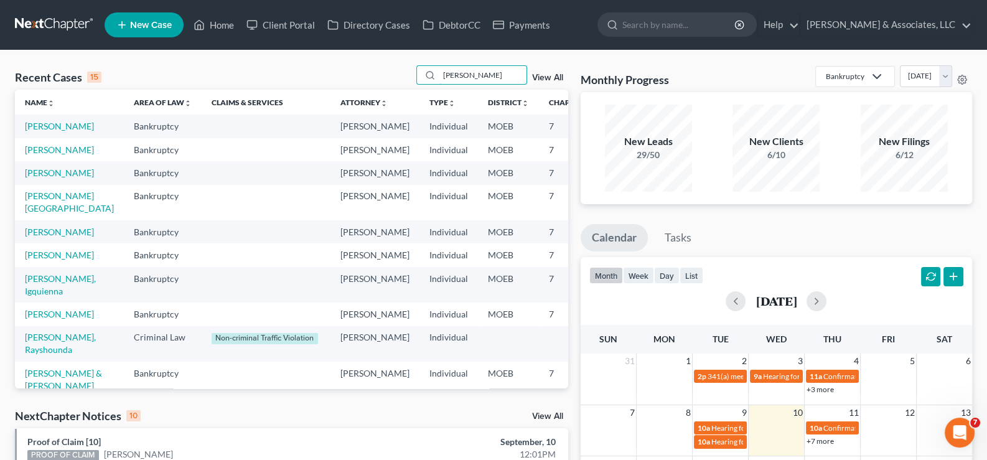
type input "[PERSON_NAME]"
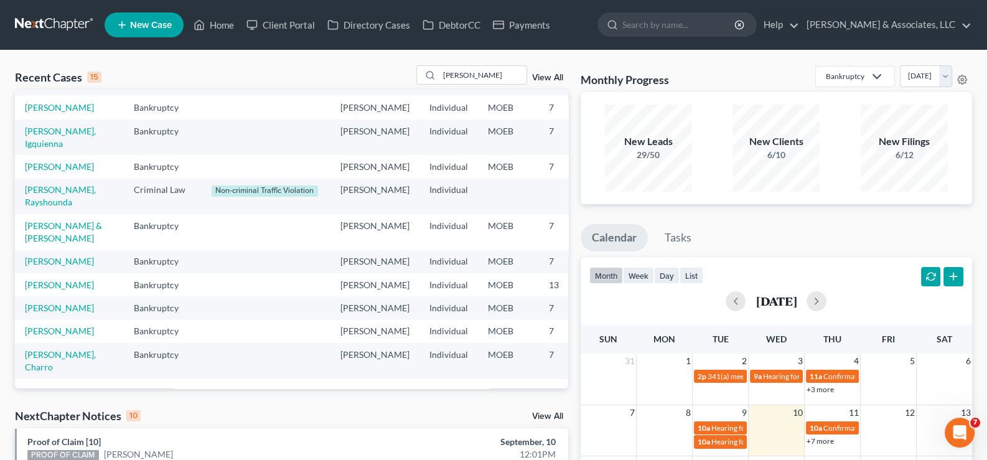
click at [548, 75] on link "View All" at bounding box center [547, 77] width 31 height 9
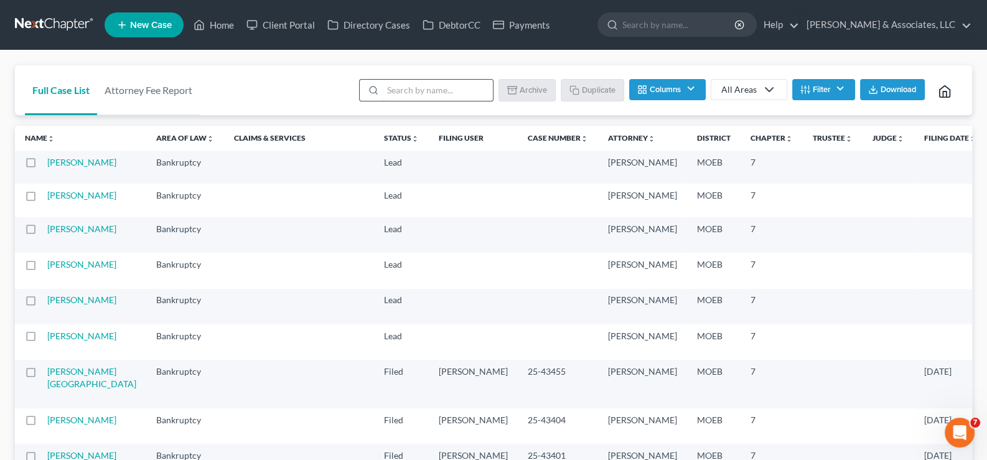
click at [416, 92] on input "search" at bounding box center [438, 90] width 110 height 21
type input "[PERSON_NAME]"
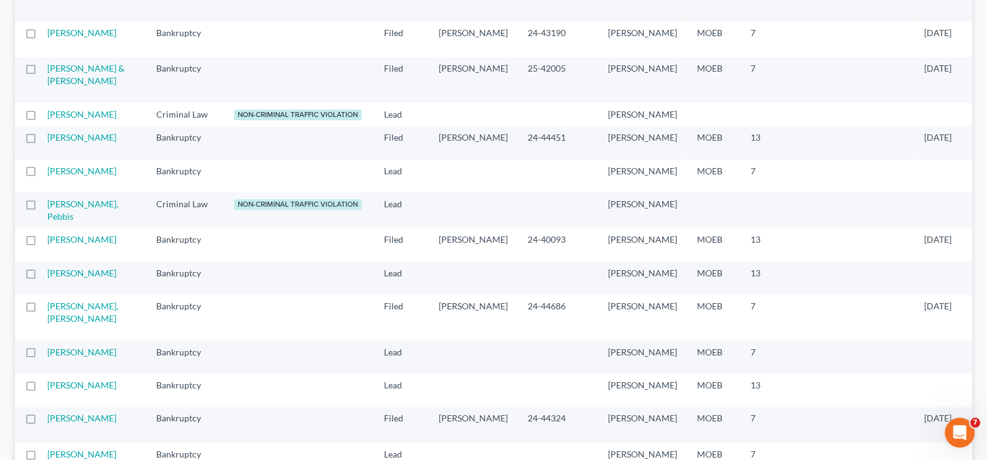
scroll to position [622, 0]
click at [64, 176] on link "[PERSON_NAME]" at bounding box center [81, 170] width 69 height 11
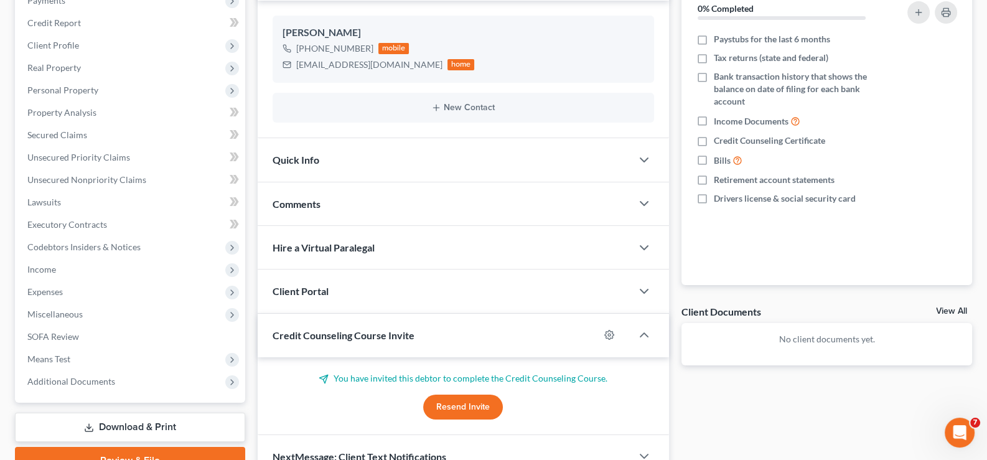
scroll to position [187, 0]
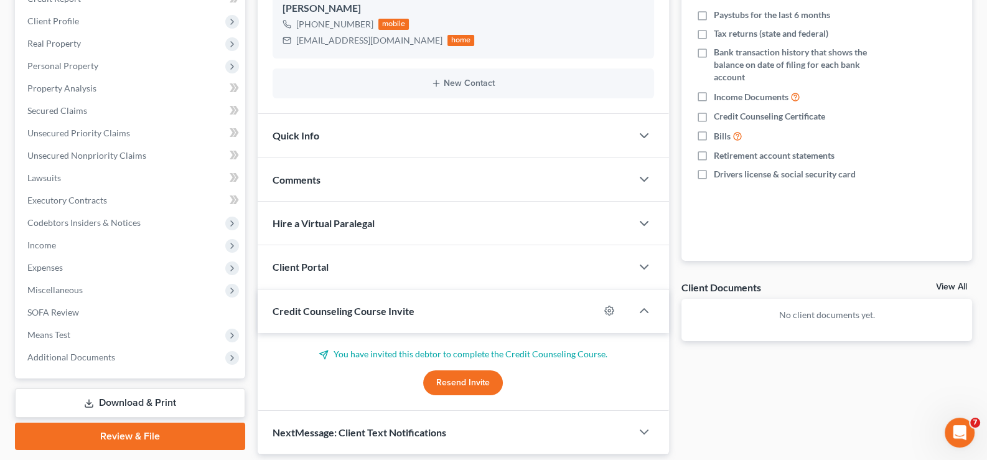
click at [350, 314] on span "Credit Counseling Course Invite" at bounding box center [344, 311] width 142 height 12
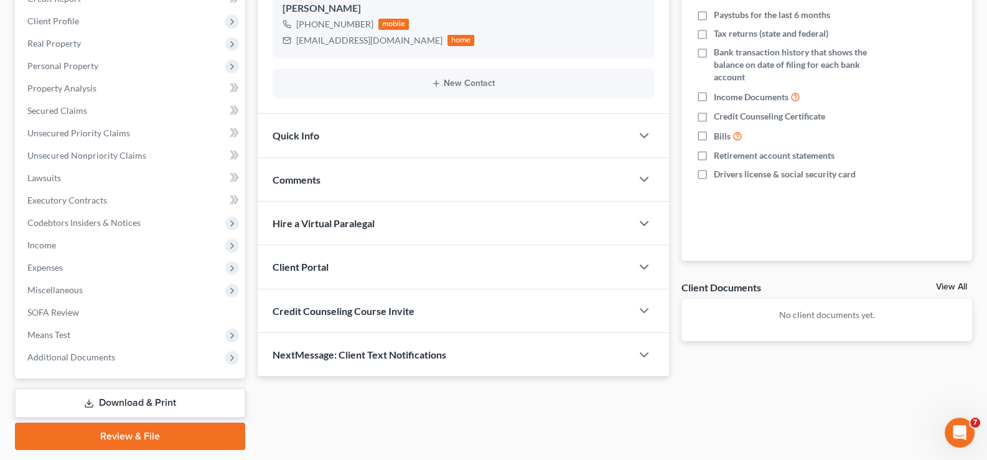
click at [324, 269] on span "Client Portal" at bounding box center [301, 267] width 56 height 12
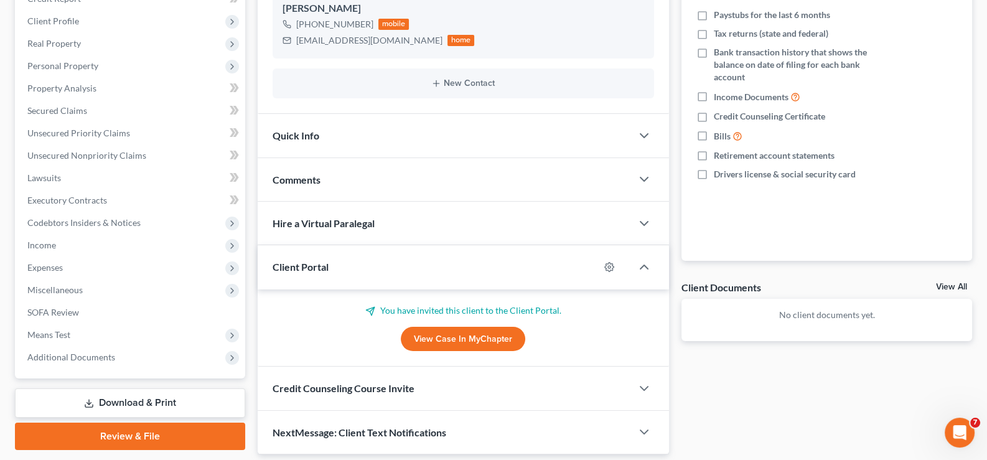
click at [324, 269] on span "Client Portal" at bounding box center [301, 267] width 56 height 12
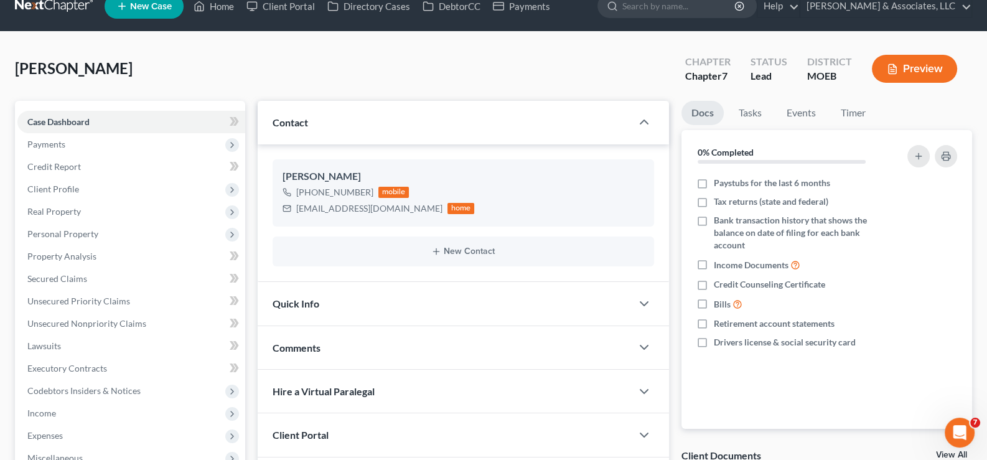
scroll to position [0, 0]
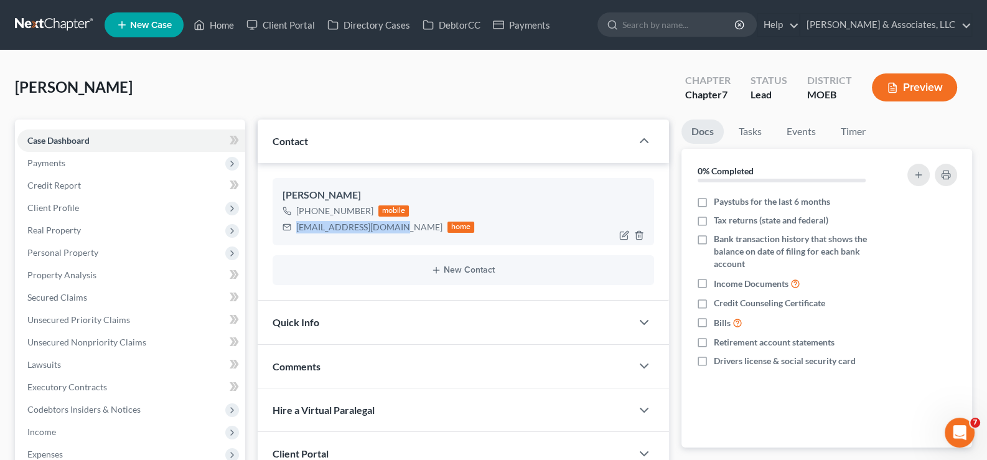
drag, startPoint x: 397, startPoint y: 227, endPoint x: 297, endPoint y: 232, distance: 99.7
click at [297, 232] on div "[EMAIL_ADDRESS][DOMAIN_NAME] home" at bounding box center [379, 227] width 192 height 16
copy div "[EMAIL_ADDRESS][DOMAIN_NAME]"
click at [215, 21] on link "Home" at bounding box center [213, 25] width 53 height 22
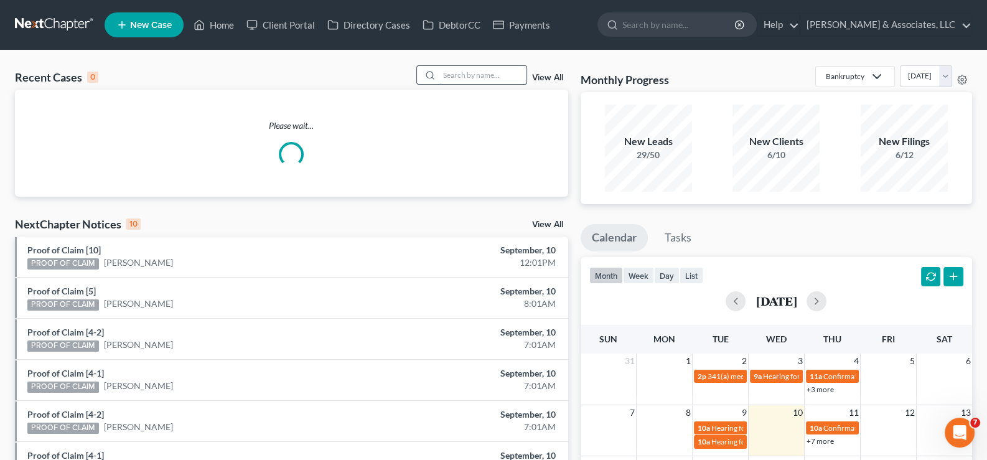
click at [494, 74] on input "search" at bounding box center [483, 75] width 87 height 18
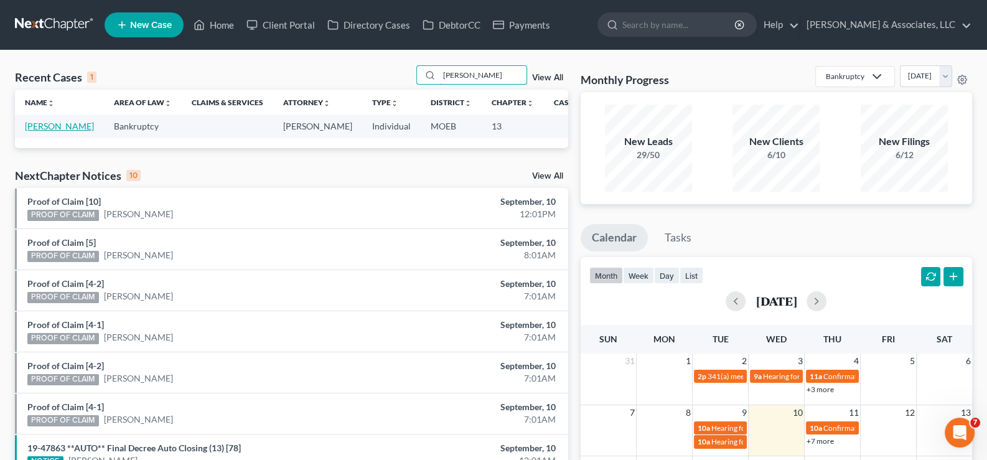
type input "[PERSON_NAME]"
click at [39, 131] on link "[PERSON_NAME]" at bounding box center [59, 126] width 69 height 11
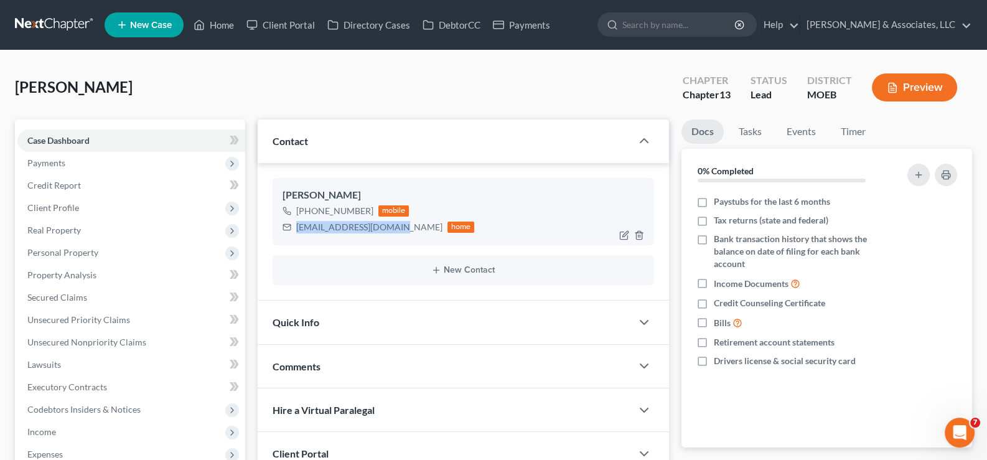
drag, startPoint x: 395, startPoint y: 228, endPoint x: 296, endPoint y: 235, distance: 99.8
click at [296, 235] on div "[PERSON_NAME] [PHONE_NUMBER] mobile [EMAIL_ADDRESS][DOMAIN_NAME] home" at bounding box center [464, 211] width 382 height 67
copy div "[EMAIL_ADDRESS][DOMAIN_NAME]"
click at [221, 26] on link "Home" at bounding box center [213, 25] width 53 height 22
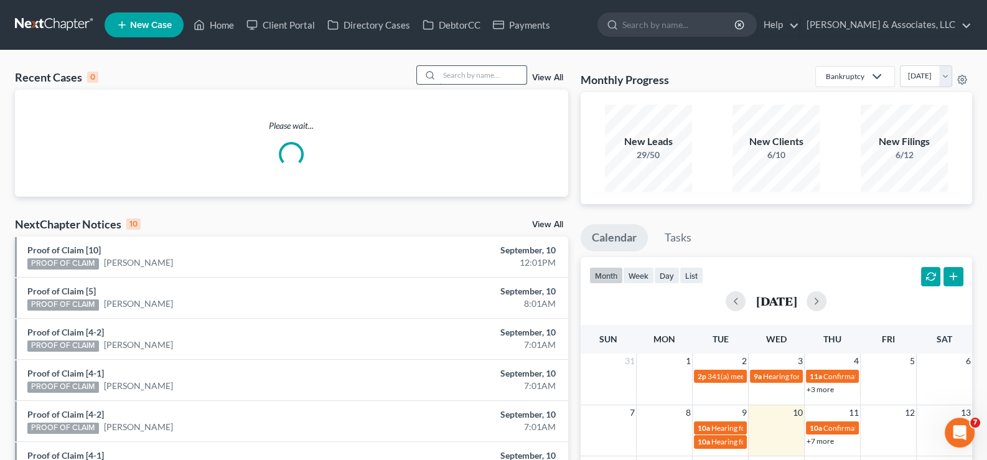
click at [451, 79] on input "search" at bounding box center [483, 75] width 87 height 18
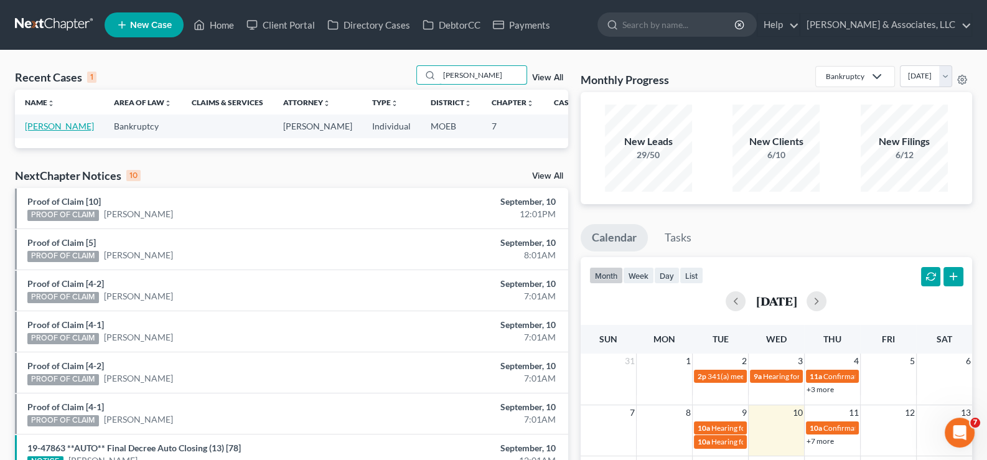
type input "[PERSON_NAME]"
click at [34, 131] on link "[PERSON_NAME]" at bounding box center [59, 126] width 69 height 11
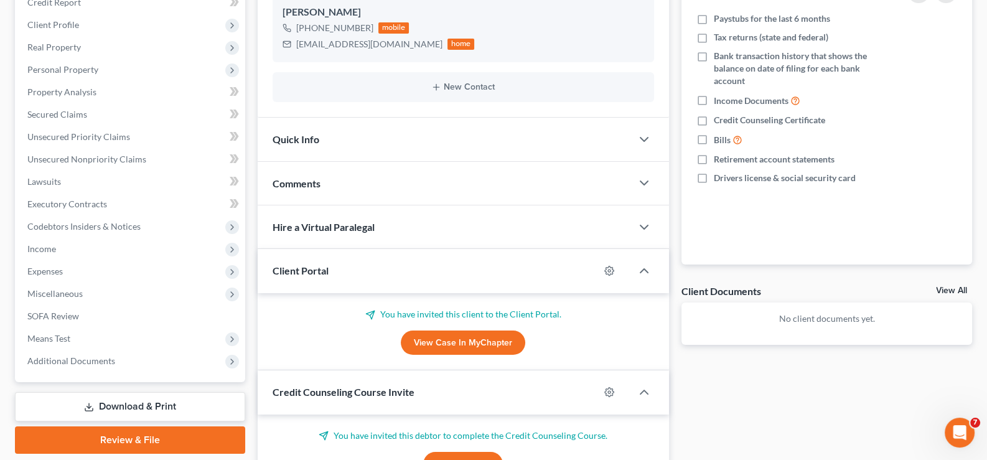
scroll to position [187, 0]
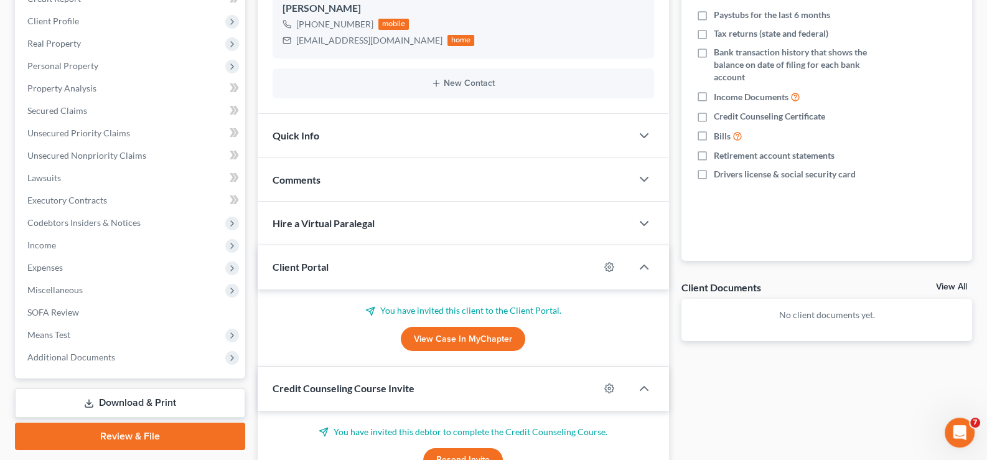
click at [314, 268] on span "Client Portal" at bounding box center [301, 267] width 56 height 12
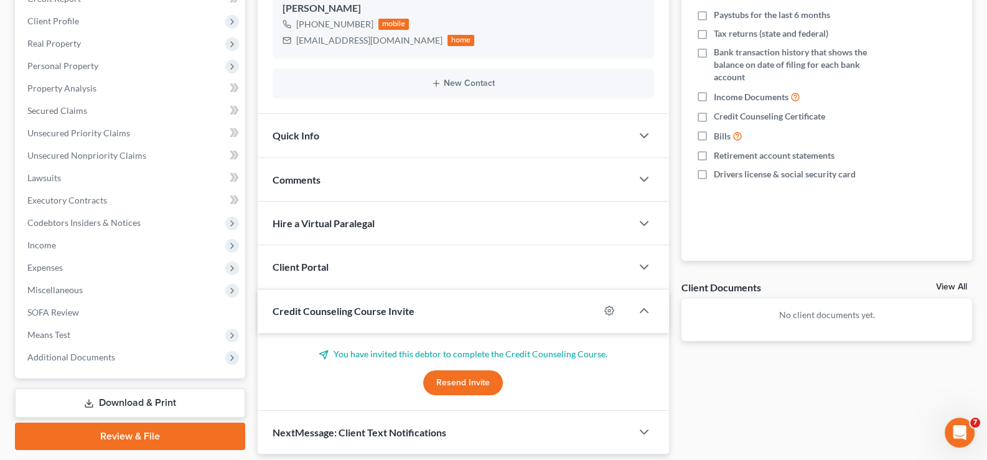
click at [319, 308] on span "Credit Counseling Course Invite" at bounding box center [344, 311] width 142 height 12
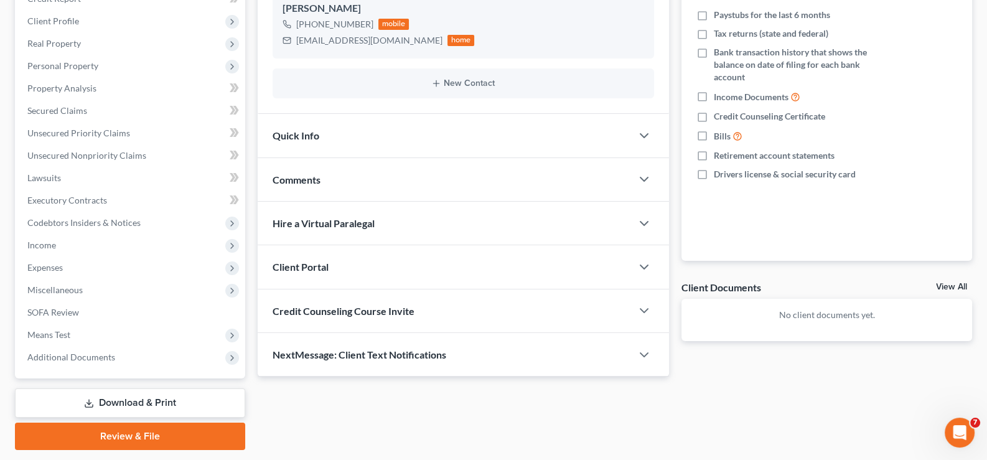
scroll to position [124, 0]
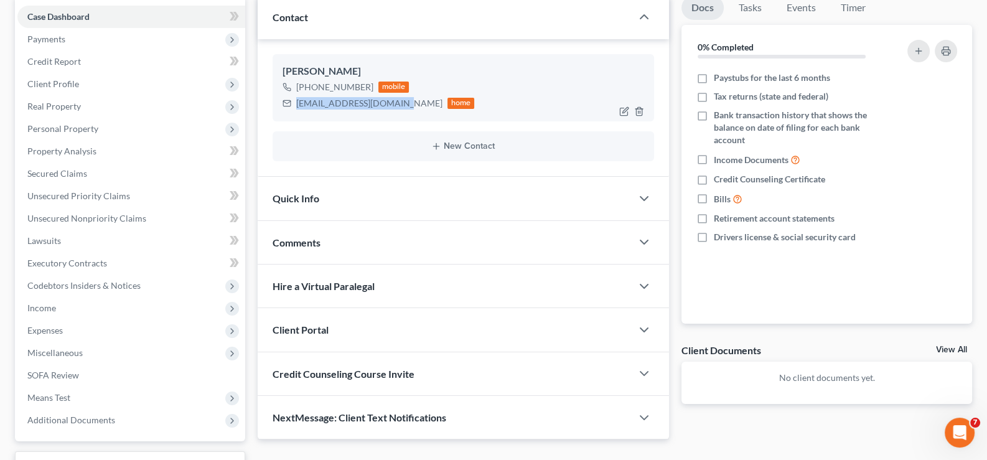
drag, startPoint x: 400, startPoint y: 105, endPoint x: 297, endPoint y: 109, distance: 102.8
click at [297, 109] on div "[EMAIL_ADDRESS][DOMAIN_NAME] home" at bounding box center [379, 103] width 192 height 16
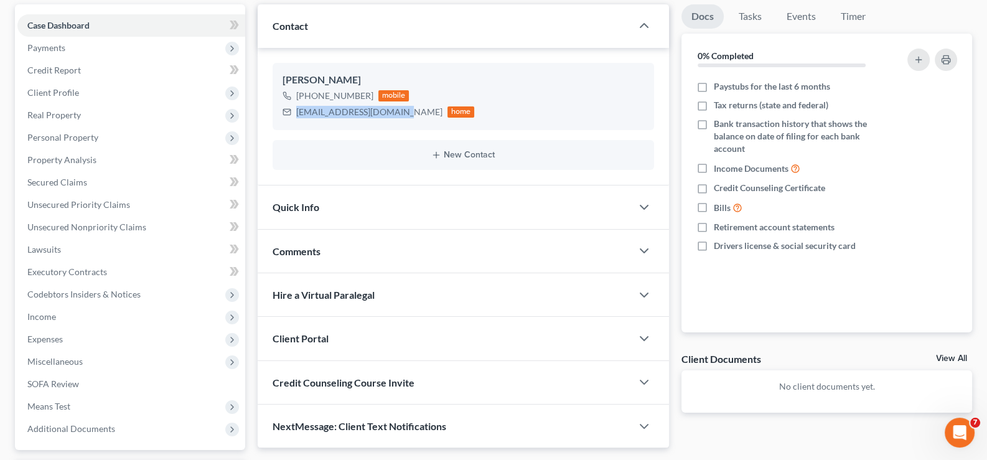
scroll to position [0, 0]
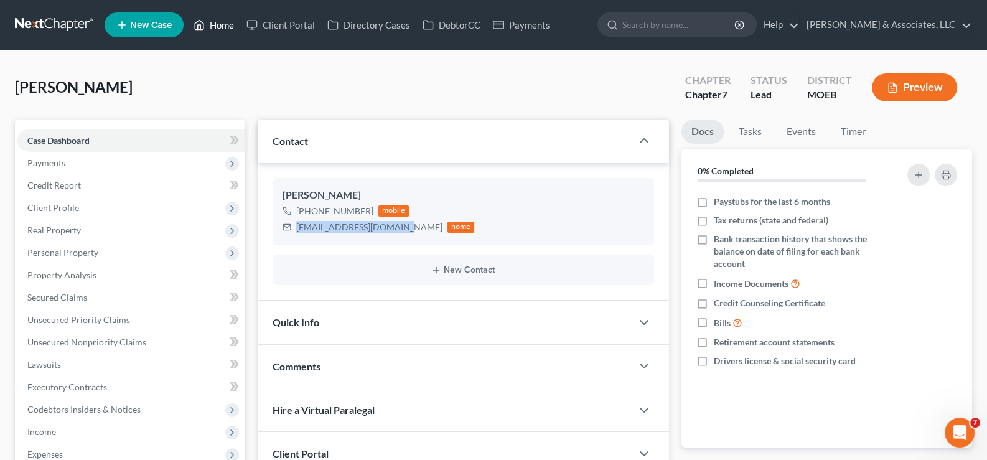
drag, startPoint x: 219, startPoint y: 28, endPoint x: 402, endPoint y: 112, distance: 200.8
click at [219, 28] on link "Home" at bounding box center [213, 25] width 53 height 22
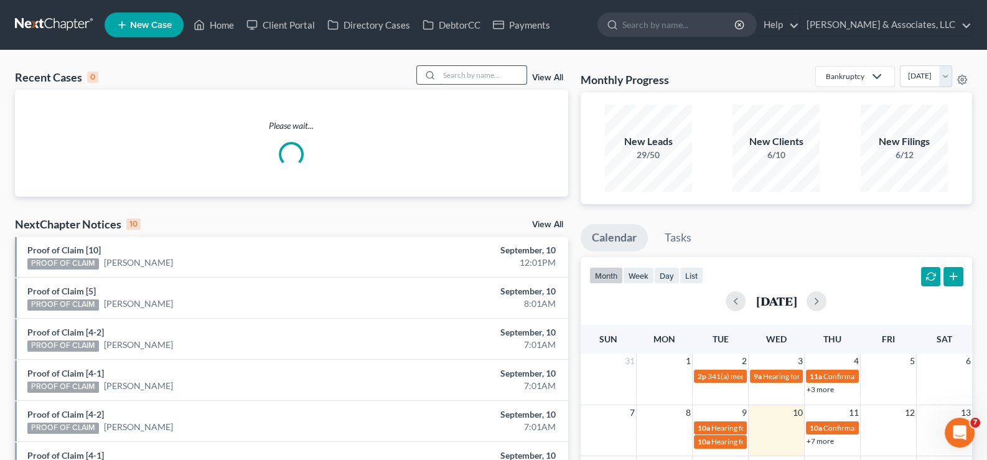
click at [448, 82] on input "search" at bounding box center [483, 75] width 87 height 18
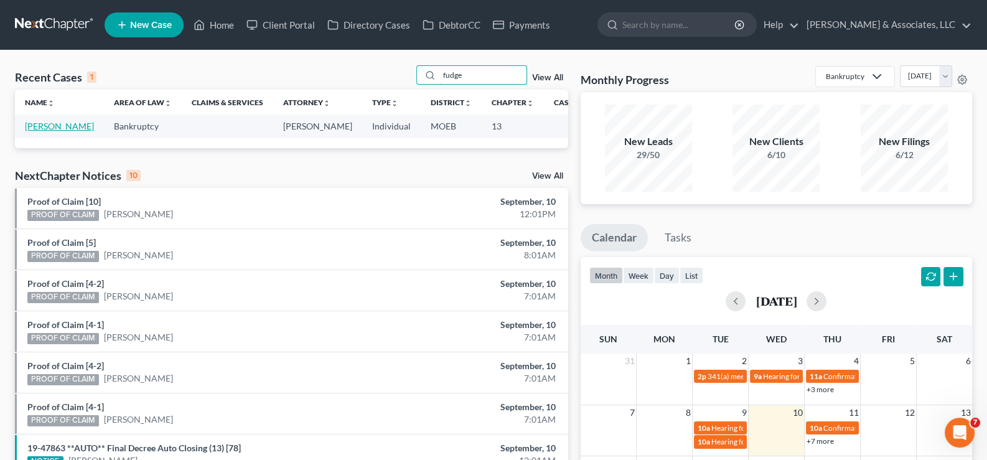
type input "fudge"
click at [39, 131] on link "[PERSON_NAME]" at bounding box center [59, 126] width 69 height 11
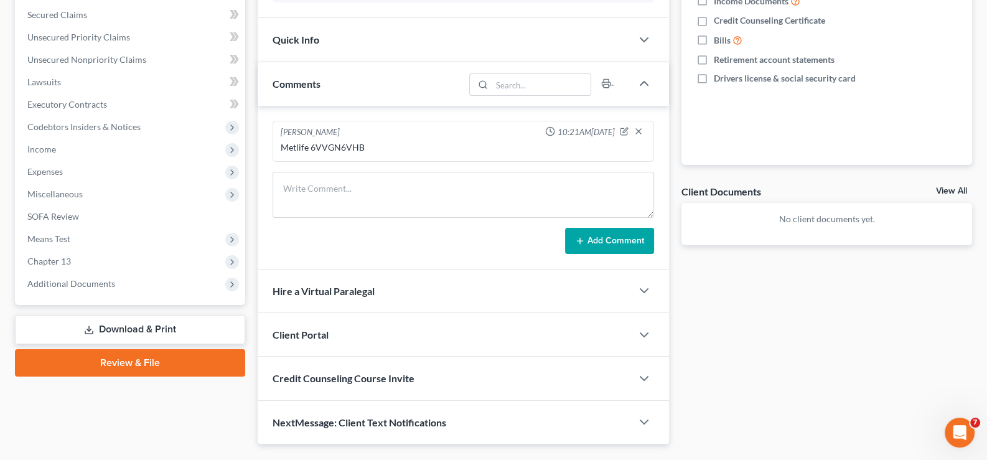
scroll to position [312, 0]
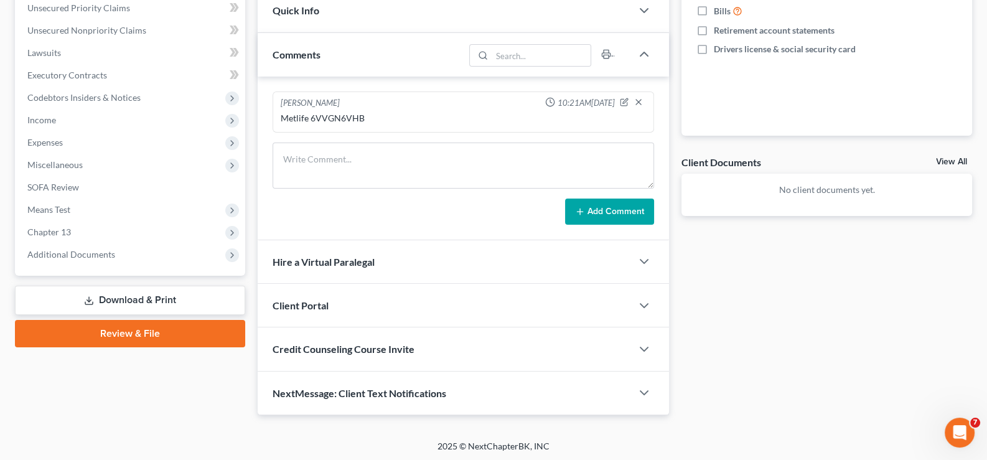
click at [309, 301] on span "Client Portal" at bounding box center [301, 305] width 56 height 12
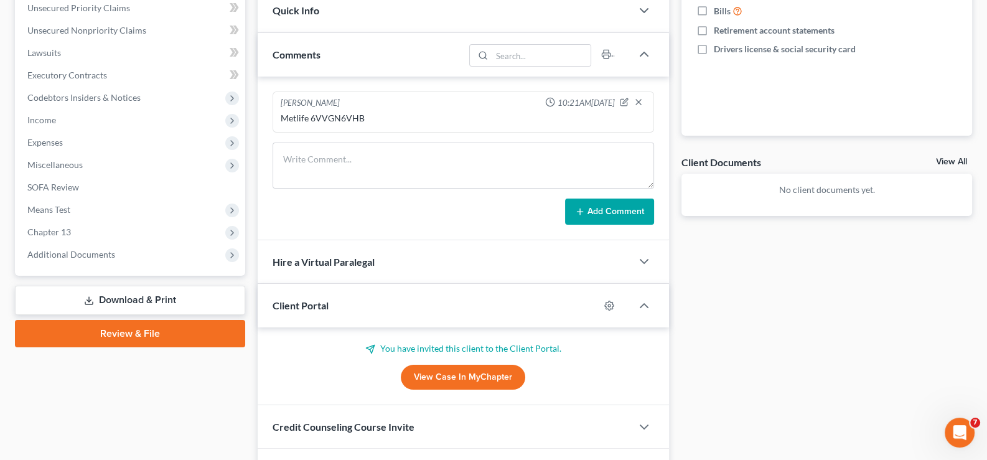
click at [309, 301] on span "Client Portal" at bounding box center [301, 305] width 56 height 12
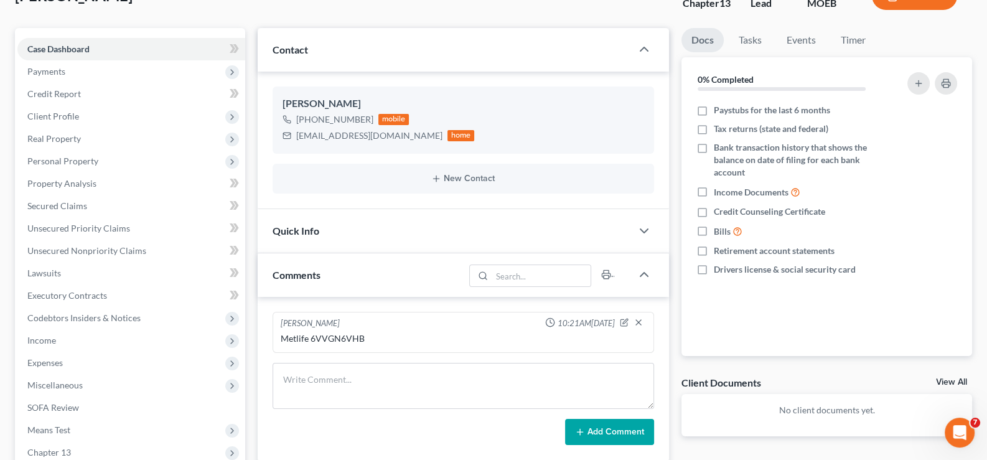
scroll to position [63, 0]
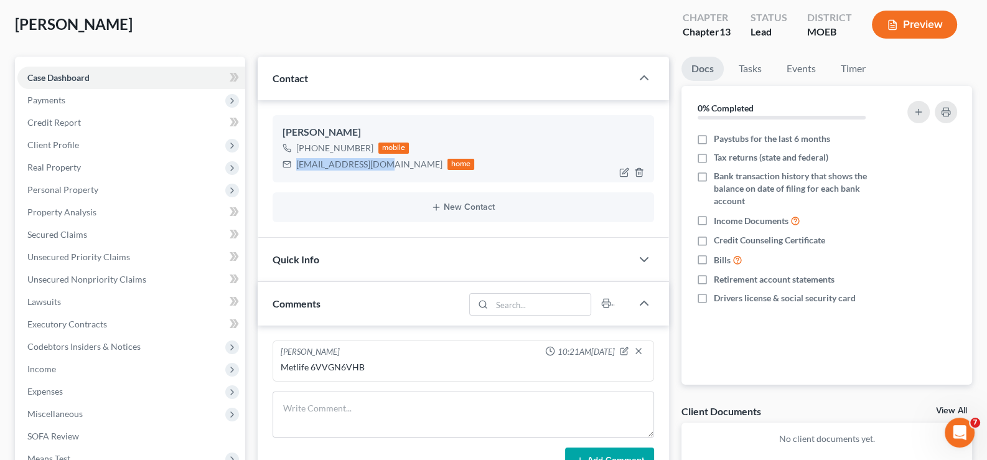
drag, startPoint x: 379, startPoint y: 164, endPoint x: 298, endPoint y: 174, distance: 82.2
click at [298, 174] on div "[PERSON_NAME] [PHONE_NUMBER] mobile [EMAIL_ADDRESS][DOMAIN_NAME] home" at bounding box center [464, 148] width 382 height 67
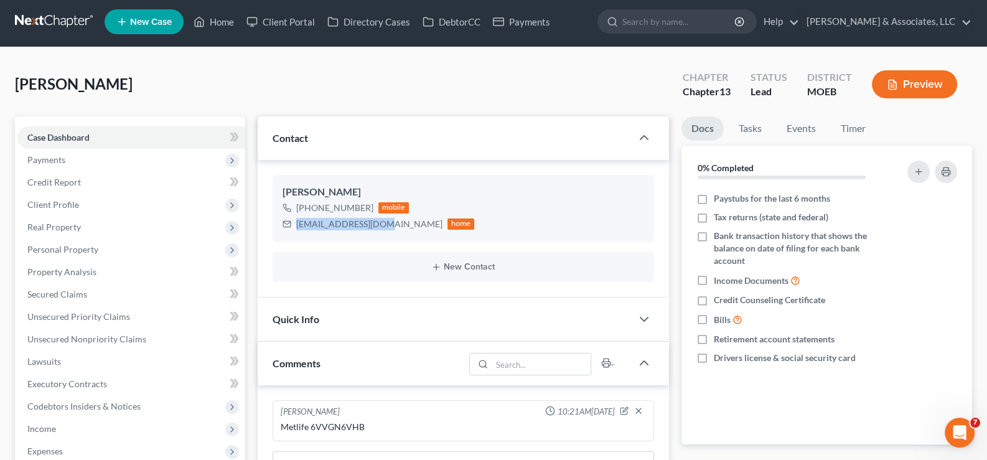
scroll to position [0, 0]
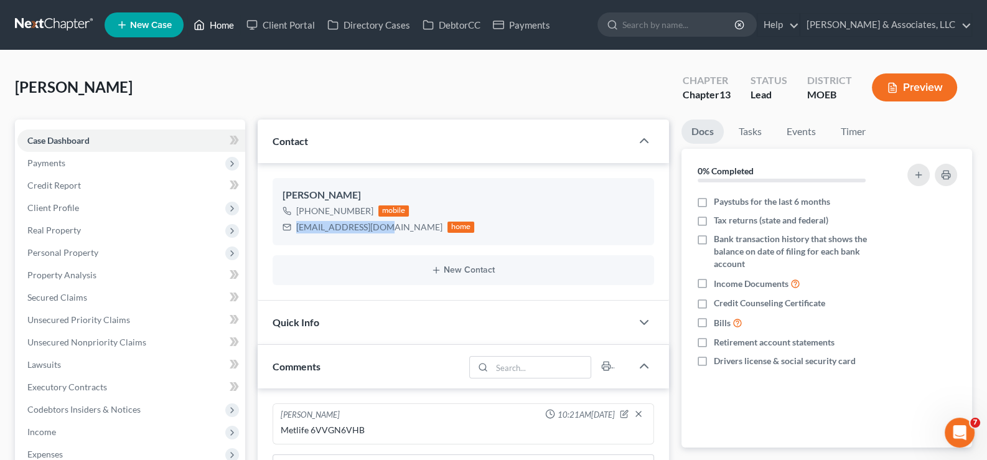
drag, startPoint x: 214, startPoint y: 24, endPoint x: 408, endPoint y: 95, distance: 207.2
click at [214, 24] on link "Home" at bounding box center [213, 25] width 53 height 22
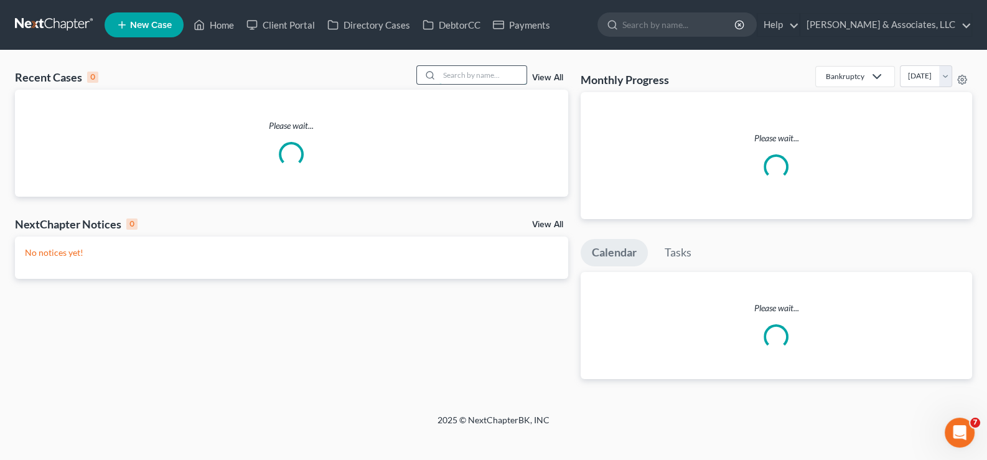
click at [450, 78] on input "search" at bounding box center [483, 75] width 87 height 18
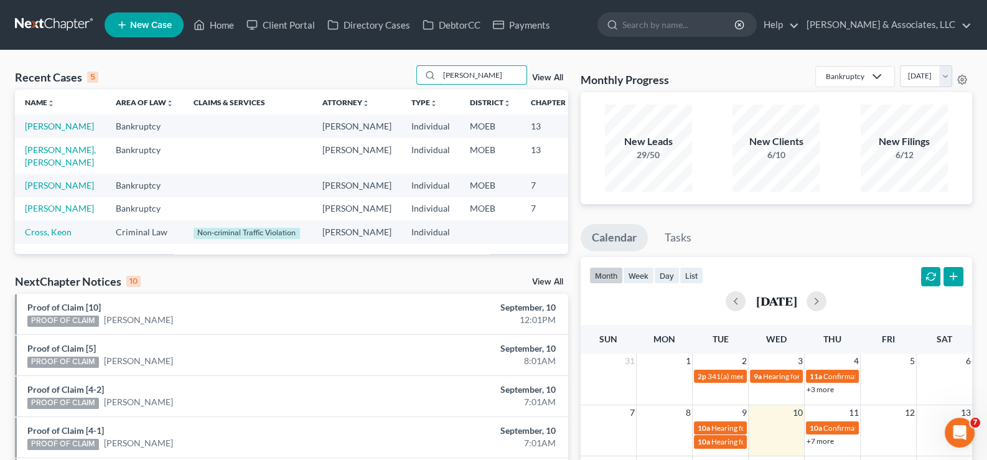
type input "[PERSON_NAME]"
click at [40, 167] on link "[PERSON_NAME], [PERSON_NAME]" at bounding box center [60, 155] width 71 height 23
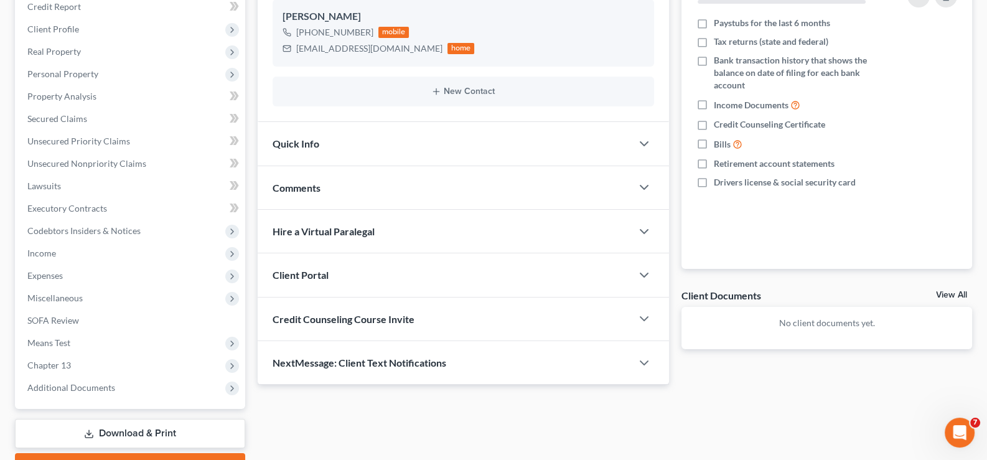
scroll to position [187, 0]
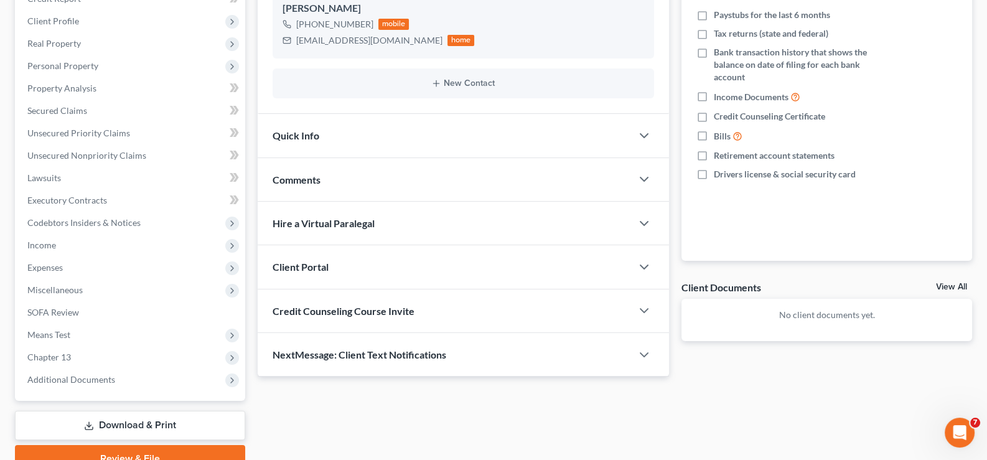
click at [316, 265] on span "Client Portal" at bounding box center [301, 267] width 56 height 12
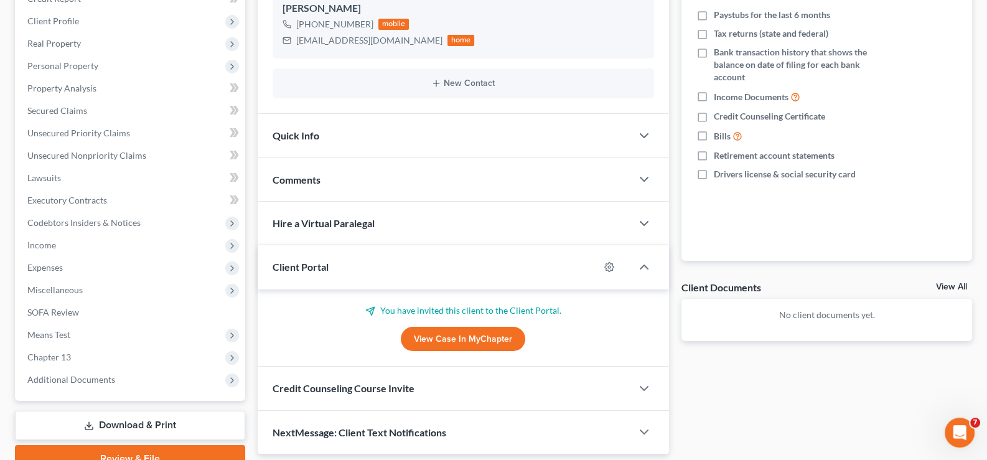
click at [316, 265] on span "Client Portal" at bounding box center [301, 267] width 56 height 12
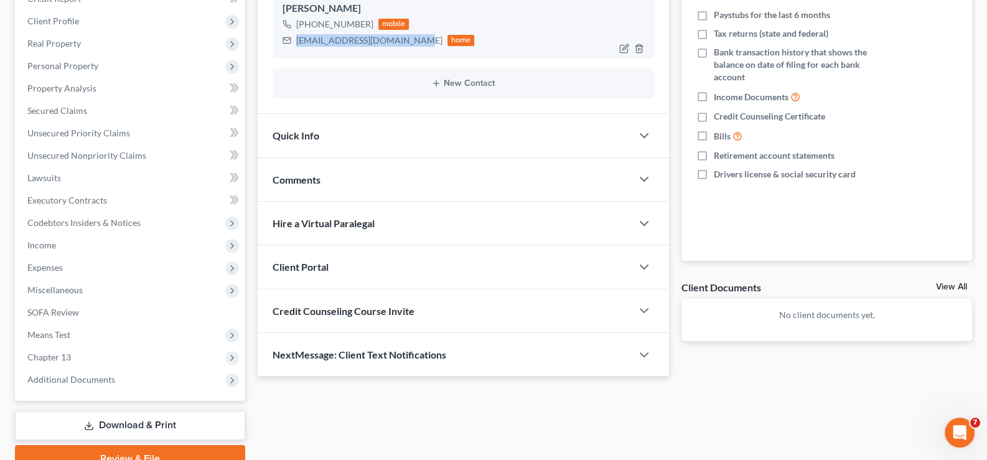
drag, startPoint x: 403, startPoint y: 40, endPoint x: 288, endPoint y: 45, distance: 115.3
click at [288, 45] on div "[EMAIL_ADDRESS][DOMAIN_NAME] home" at bounding box center [379, 40] width 192 height 16
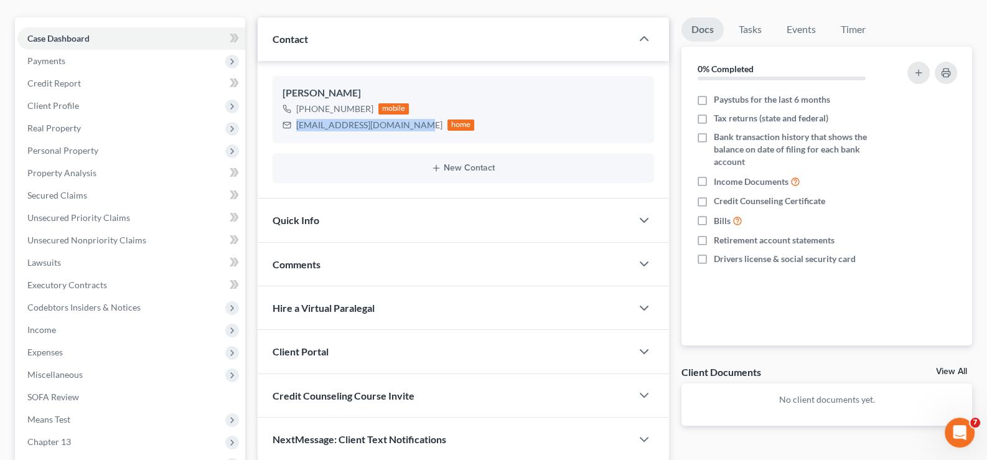
scroll to position [0, 0]
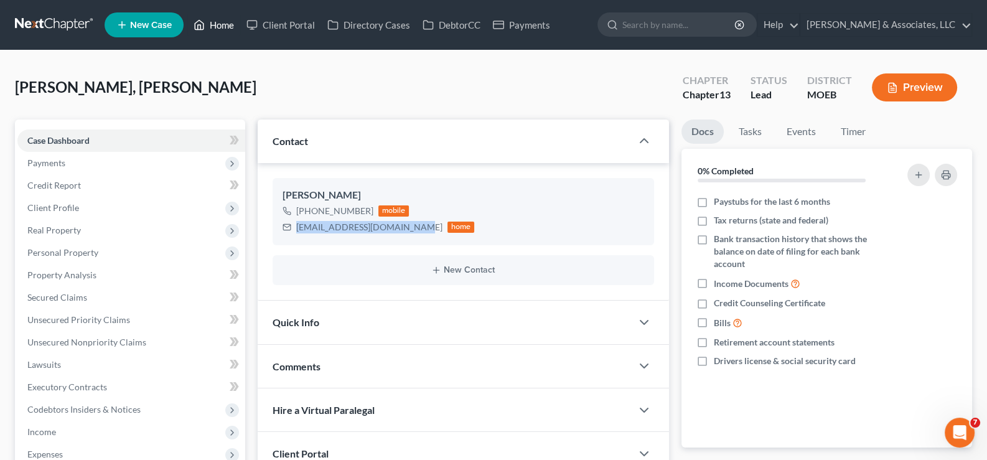
click at [230, 31] on link "Home" at bounding box center [213, 25] width 53 height 22
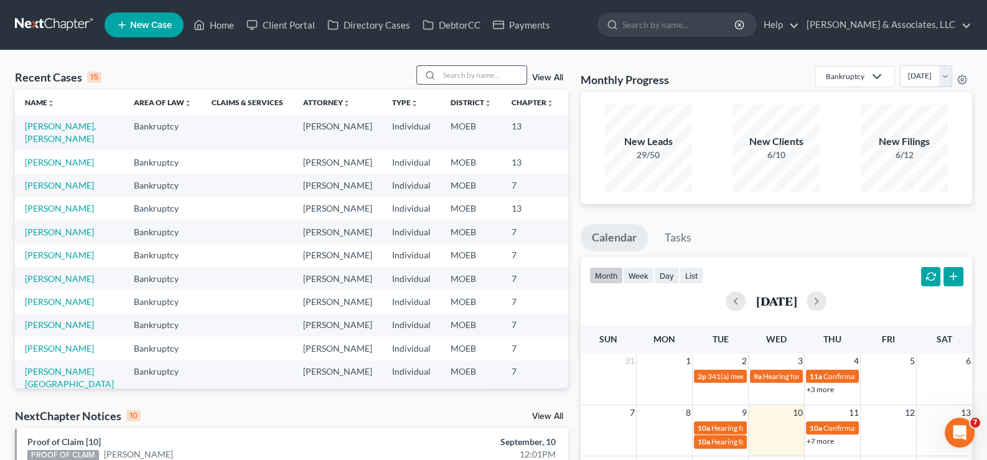
click at [489, 73] on input "search" at bounding box center [483, 75] width 87 height 18
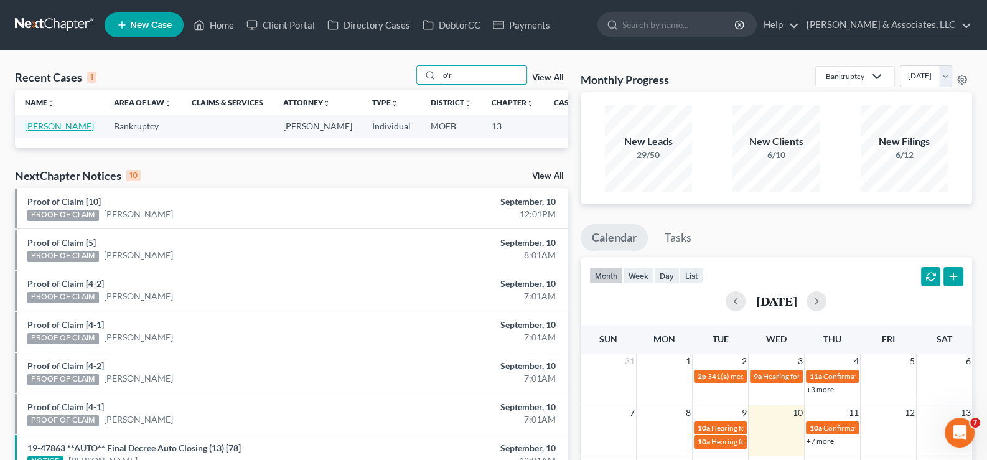
type input "o'r"
click at [28, 131] on link "[PERSON_NAME]" at bounding box center [59, 126] width 69 height 11
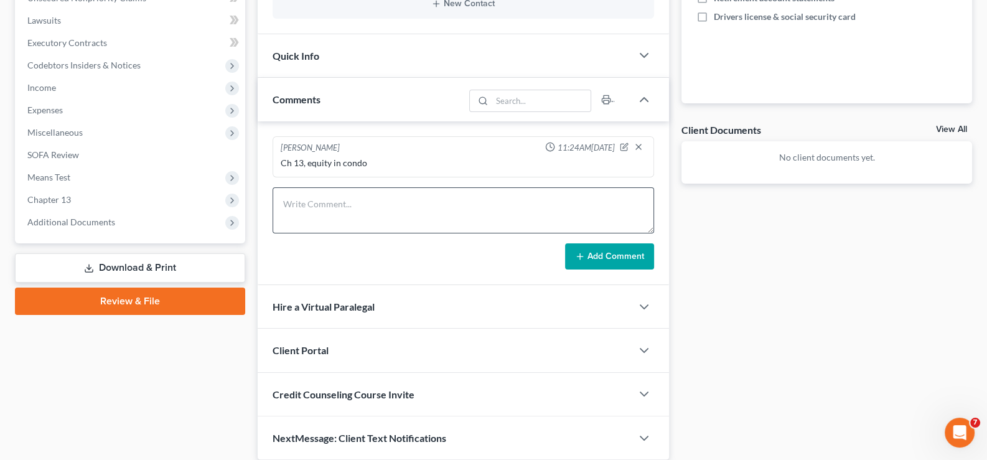
scroll to position [374, 0]
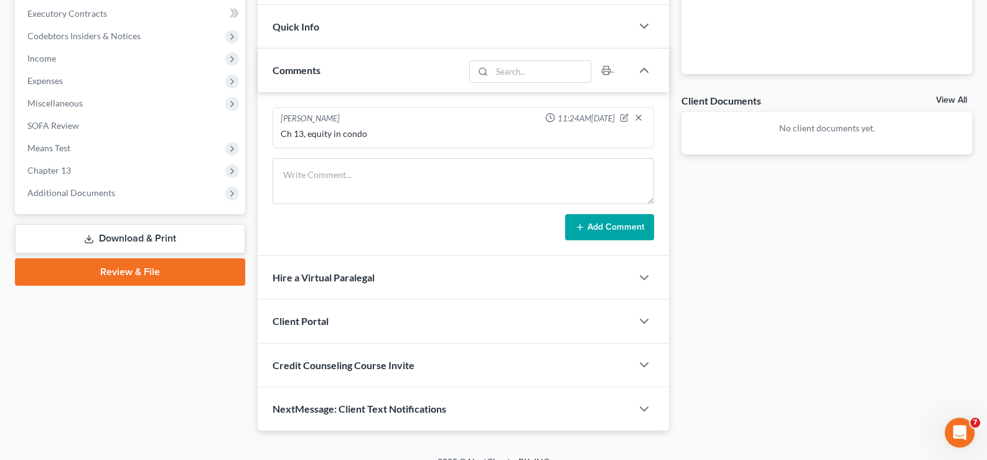
click at [314, 321] on span "Client Portal" at bounding box center [301, 321] width 56 height 12
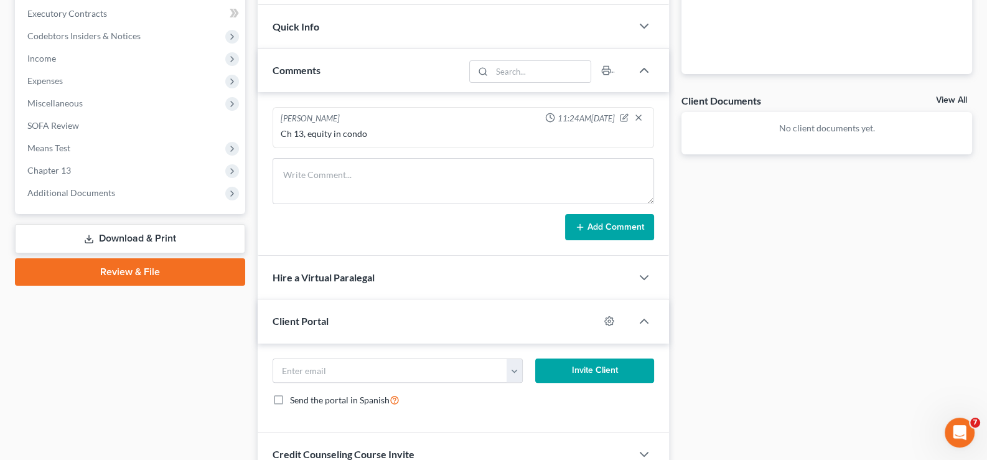
click at [314, 321] on span "Client Portal" at bounding box center [301, 321] width 56 height 12
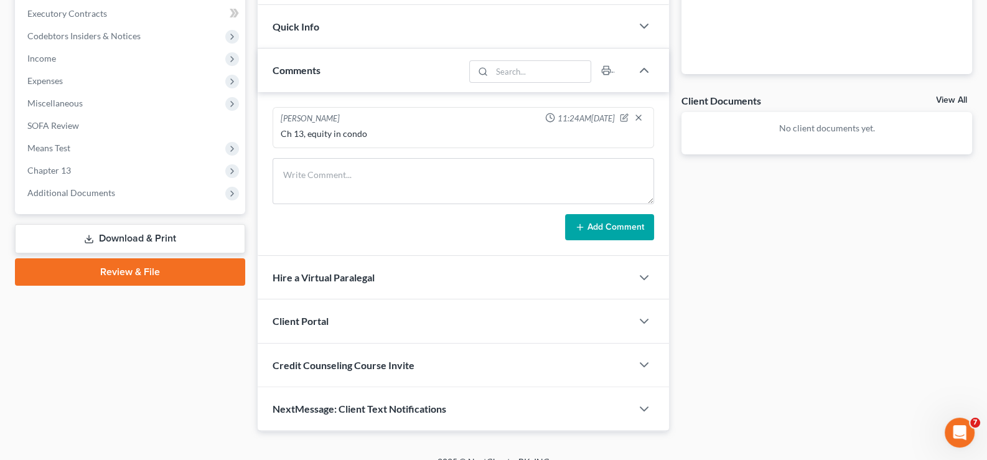
scroll to position [62, 0]
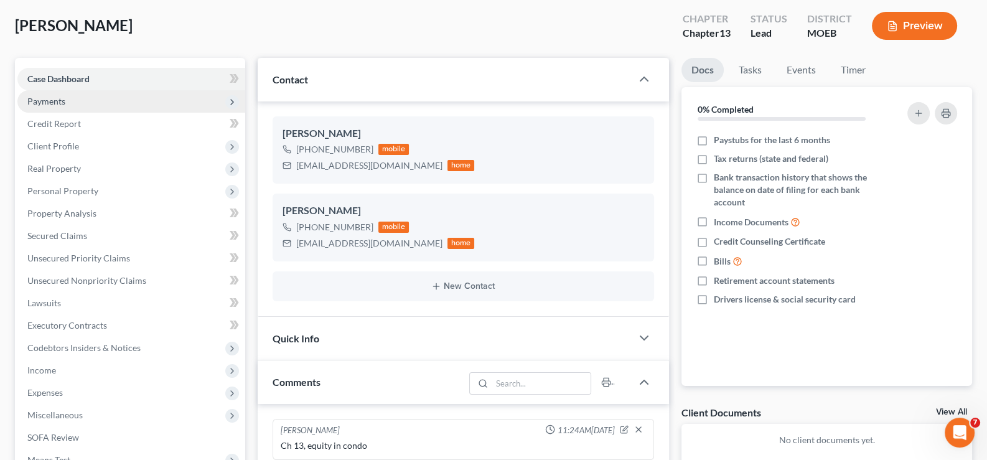
click at [38, 98] on span "Payments" at bounding box center [46, 101] width 38 height 11
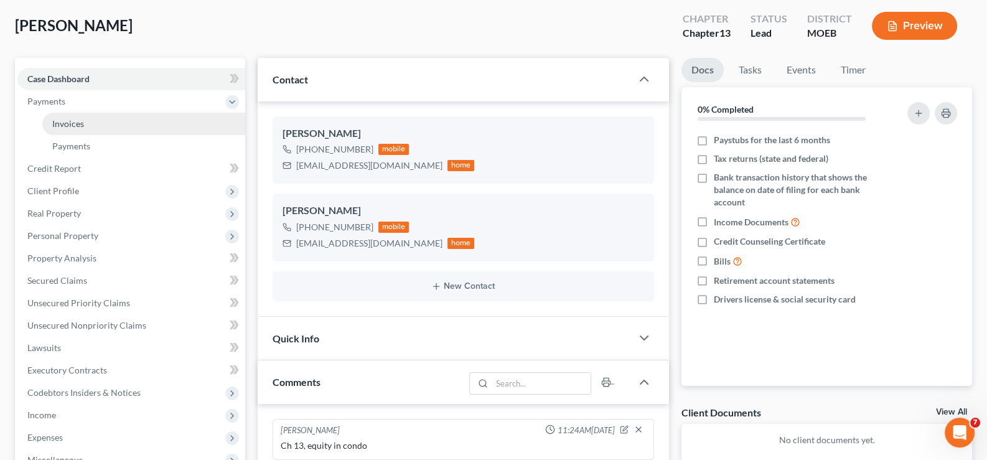
click at [61, 124] on span "Invoices" at bounding box center [68, 123] width 32 height 11
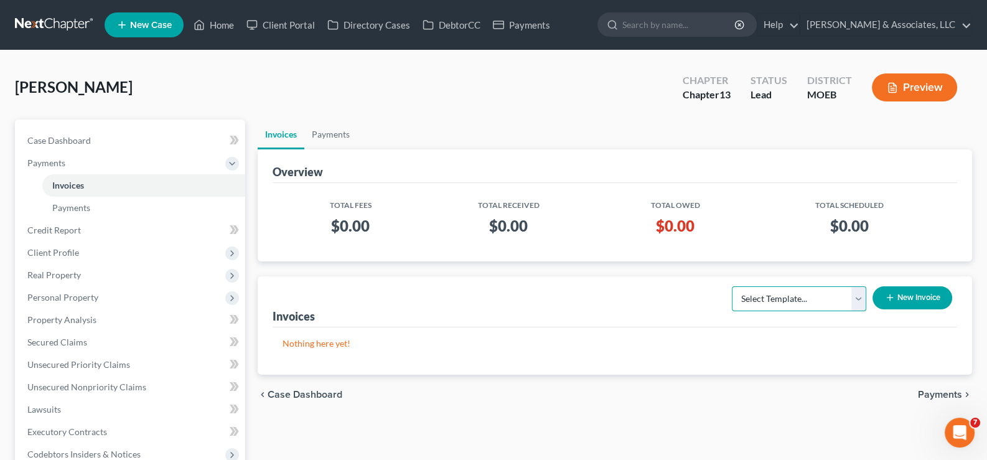
click at [850, 296] on select "Select Template... Chapter 7 Template Chapter 13 Template Chapter 7 with legal …" at bounding box center [799, 298] width 134 height 25
select select "1"
click at [732, 286] on select "Select Template... Chapter 7 Template Chapter 13 Template Chapter 7 with legal …" at bounding box center [799, 298] width 134 height 25
click at [917, 294] on button "New Invoice" at bounding box center [913, 297] width 80 height 23
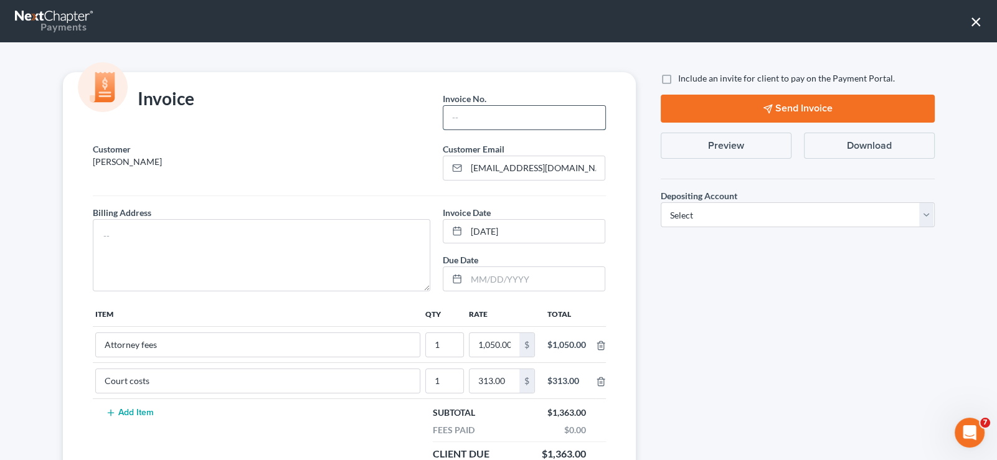
click at [491, 121] on input "text" at bounding box center [523, 118] width 161 height 24
type input "745"
click at [320, 224] on textarea at bounding box center [262, 255] width 338 height 72
type textarea "na"
drag, startPoint x: 682, startPoint y: 417, endPoint x: 685, endPoint y: 333, distance: 84.1
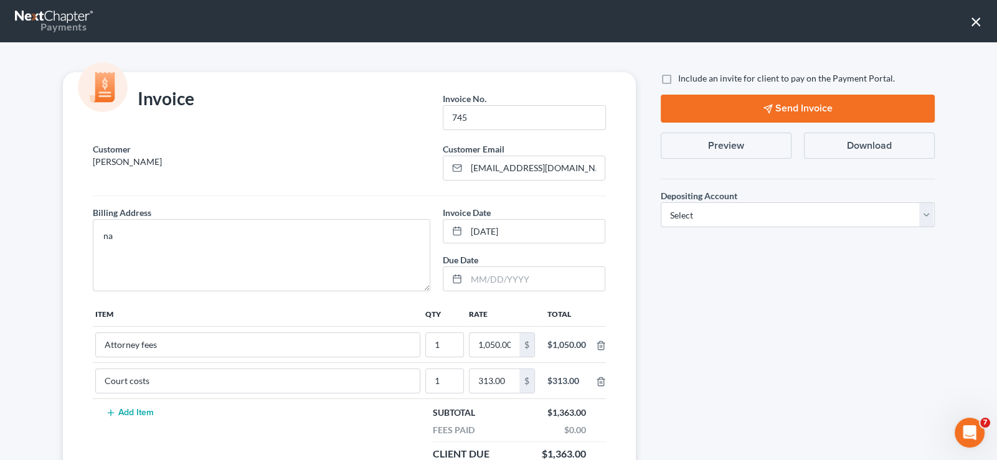
click at [682, 417] on div "Include an invite for client to pay on the Payment Portal. Send Invoice Preview…" at bounding box center [797, 322] width 299 height 501
click at [678, 80] on label "Include an invite for client to pay on the Payment Portal." at bounding box center [786, 78] width 217 height 12
click at [683, 80] on input "Include an invite for client to pay on the Payment Portal." at bounding box center [687, 76] width 8 height 8
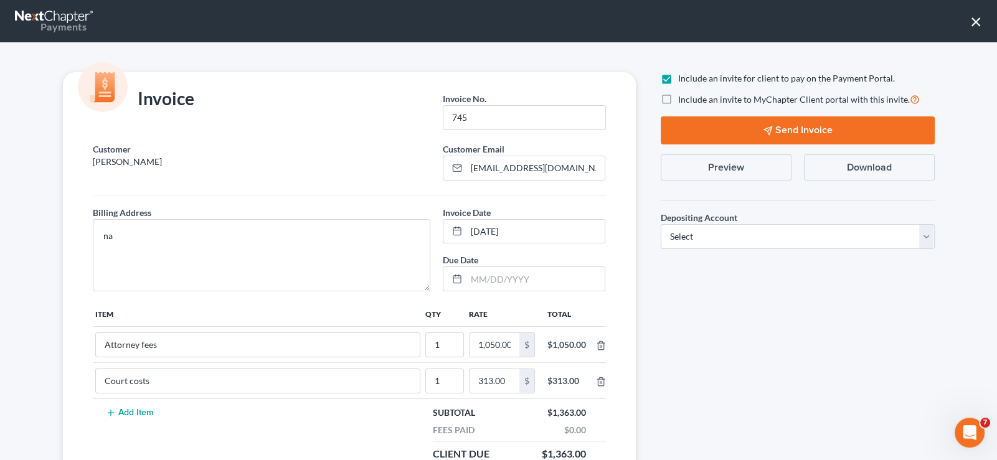
click at [678, 80] on label "Include an invite for client to pay on the Payment Portal." at bounding box center [786, 78] width 217 height 12
click at [683, 80] on input "Include an invite for client to pay on the Payment Portal." at bounding box center [687, 76] width 8 height 8
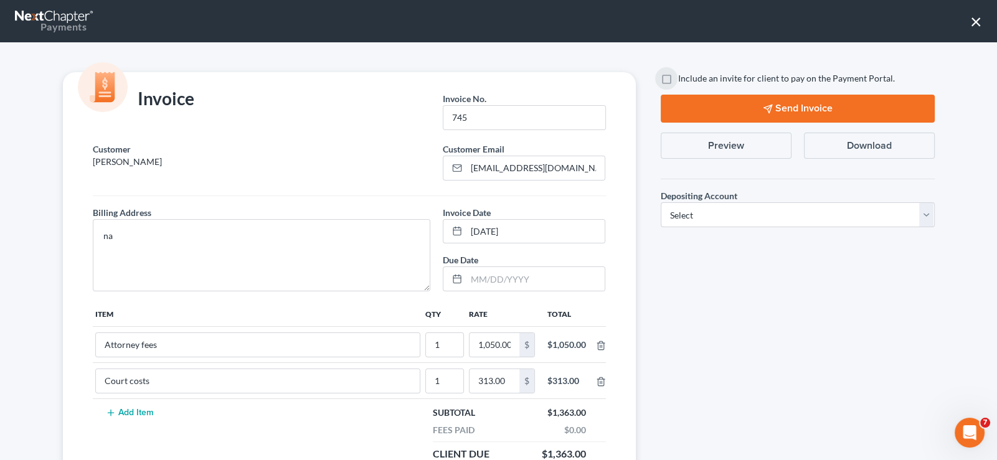
click at [678, 80] on label "Include an invite for client to pay on the Payment Portal." at bounding box center [786, 78] width 217 height 12
click at [683, 80] on input "Include an invite for client to pay on the Payment Portal." at bounding box center [687, 76] width 8 height 8
checkbox input "true"
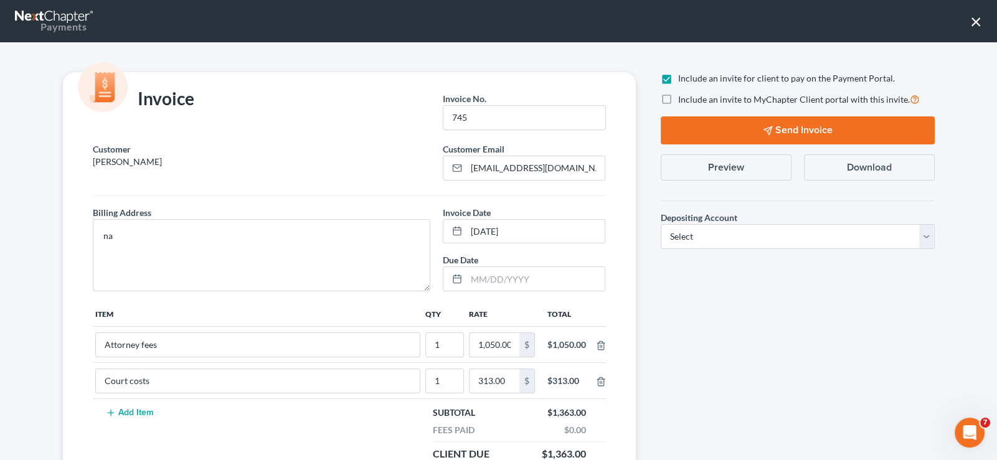
click at [678, 96] on label "Include an invite to MyChapter Client portal with this invite." at bounding box center [799, 99] width 242 height 14
click at [683, 96] on input "Include an invite to MyChapter Client portal with this invite." at bounding box center [687, 96] width 8 height 8
checkbox input "true"
click at [692, 242] on select "Select Operation Trust" at bounding box center [798, 236] width 274 height 25
select select "1"
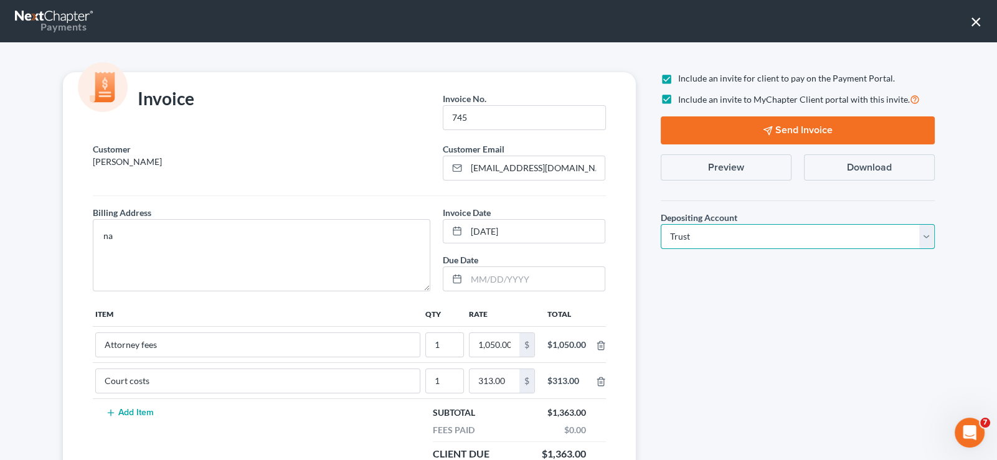
click at [661, 224] on select "Select Operation Trust" at bounding box center [798, 236] width 274 height 25
click at [714, 130] on button "Send Invoice" at bounding box center [798, 130] width 274 height 28
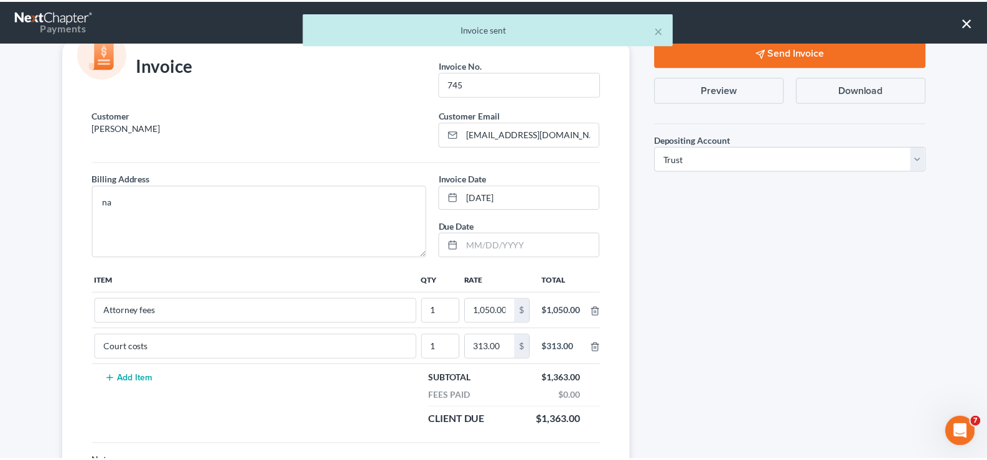
scroll to position [124, 0]
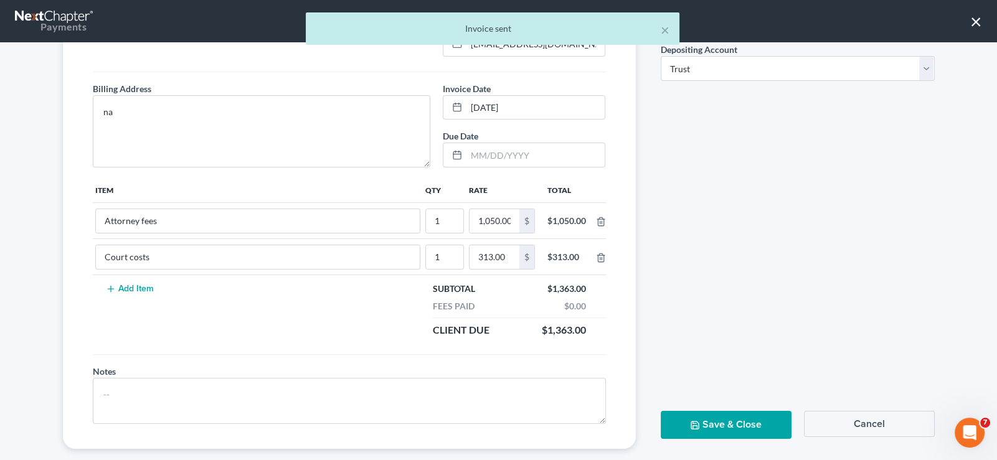
click at [688, 411] on button "Save & Close" at bounding box center [726, 425] width 131 height 28
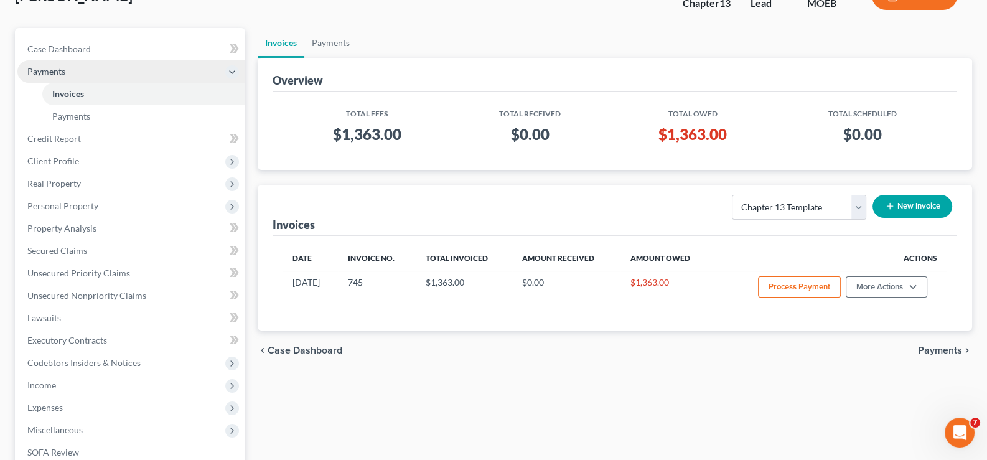
scroll to position [62, 0]
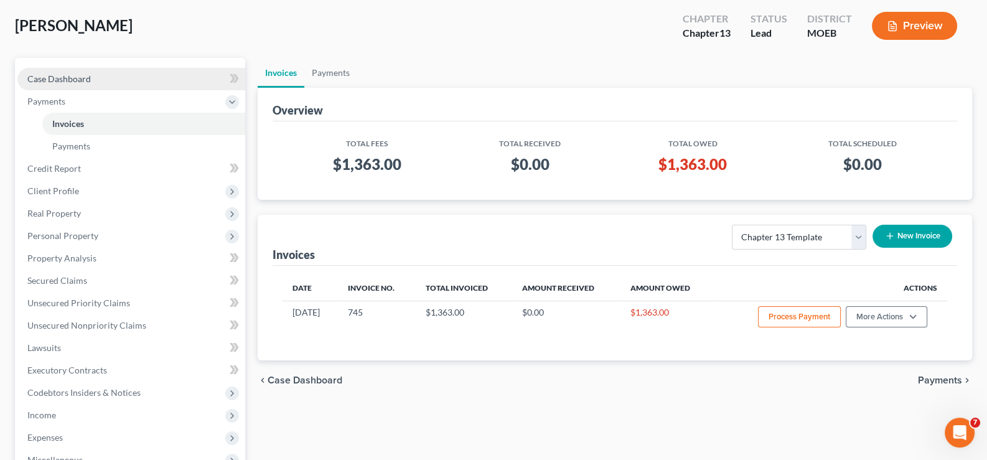
click at [73, 77] on span "Case Dashboard" at bounding box center [59, 78] width 64 height 11
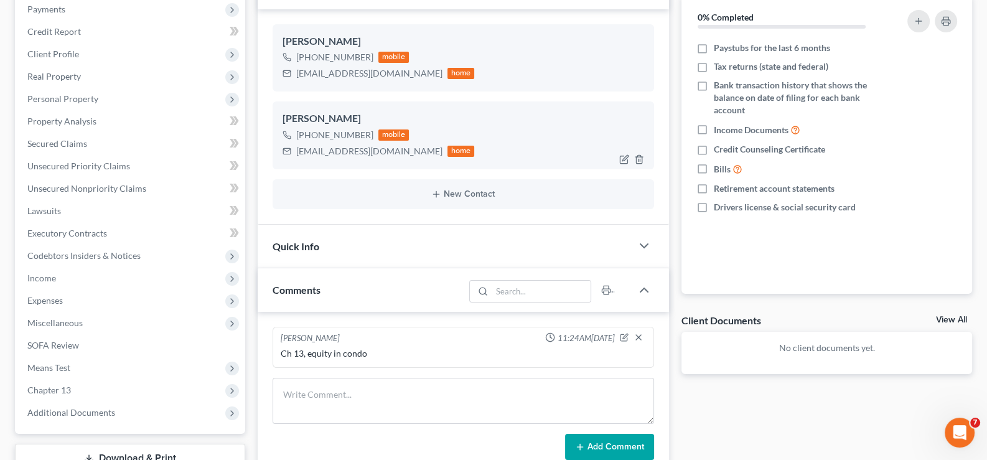
scroll to position [124, 0]
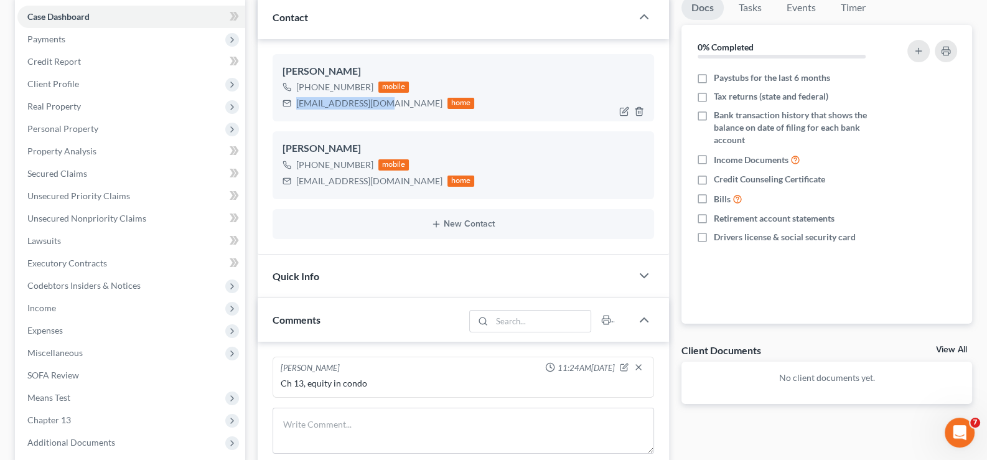
drag, startPoint x: 382, startPoint y: 101, endPoint x: 290, endPoint y: 100, distance: 92.2
click at [290, 100] on div "[EMAIL_ADDRESS][DOMAIN_NAME] home" at bounding box center [379, 103] width 192 height 16
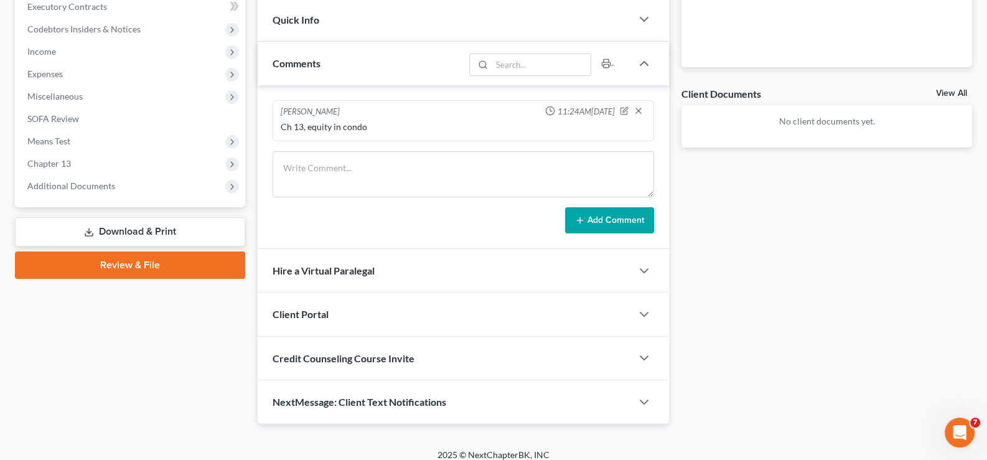
scroll to position [389, 0]
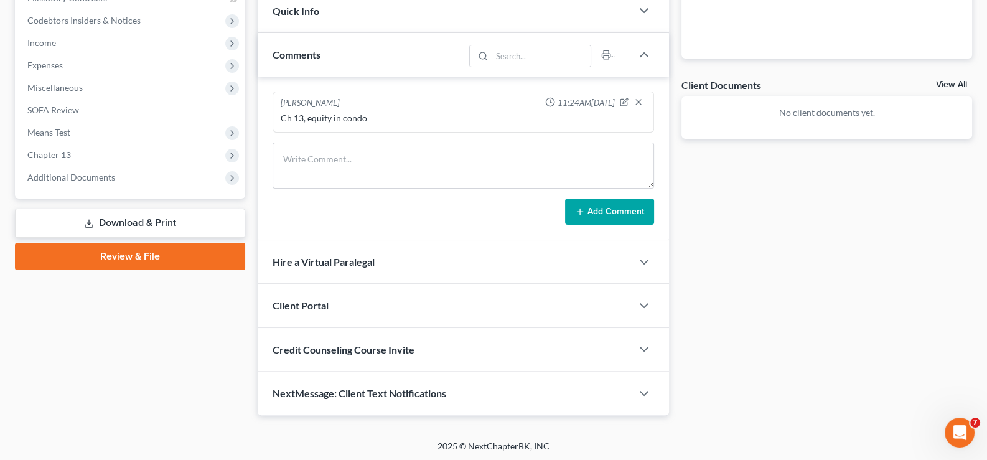
click at [299, 345] on span "Credit Counseling Course Invite" at bounding box center [344, 350] width 142 height 12
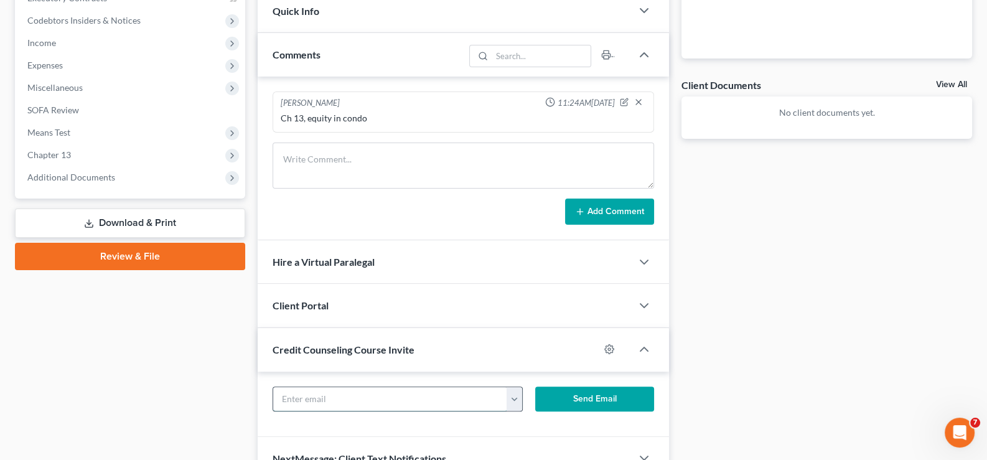
drag, startPoint x: 307, startPoint y: 395, endPoint x: 321, endPoint y: 392, distance: 13.9
click at [307, 395] on input "text" at bounding box center [390, 399] width 235 height 24
paste input "[EMAIL_ADDRESS][DOMAIN_NAME]"
type input "[EMAIL_ADDRESS][DOMAIN_NAME]"
click at [565, 399] on button "Send Email" at bounding box center [594, 399] width 119 height 25
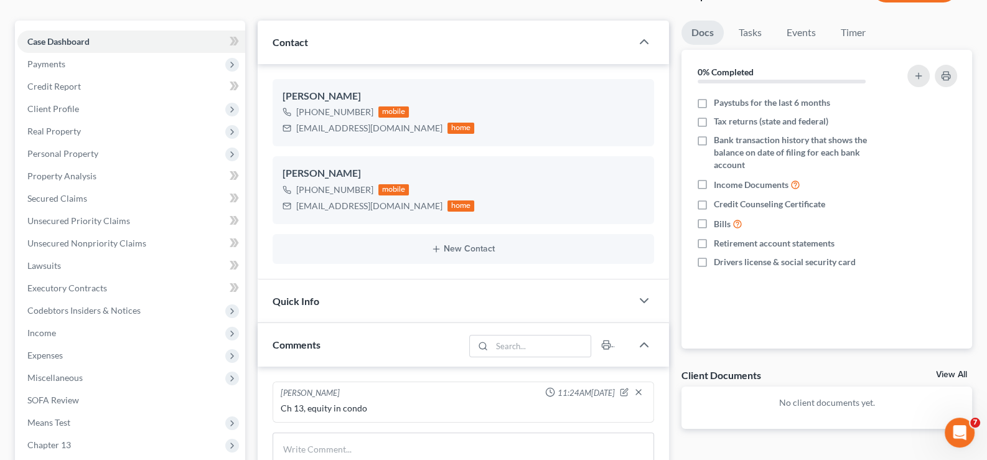
scroll to position [16, 0]
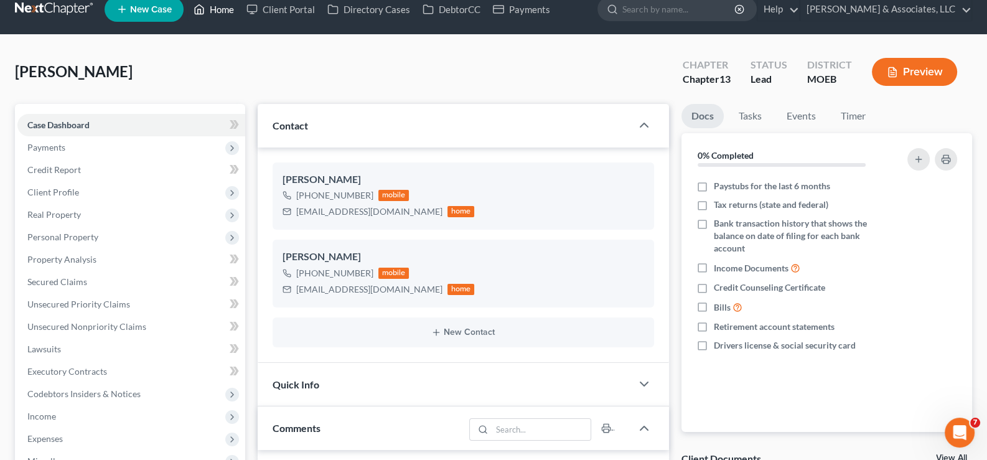
click at [224, 12] on link "Home" at bounding box center [213, 9] width 53 height 22
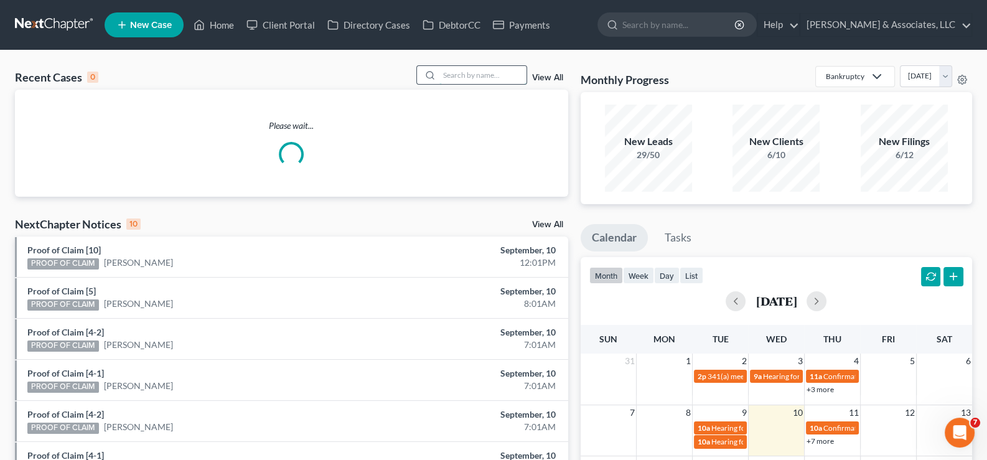
drag, startPoint x: 516, startPoint y: 75, endPoint x: 526, endPoint y: 80, distance: 11.4
click at [515, 75] on input "search" at bounding box center [483, 75] width 87 height 18
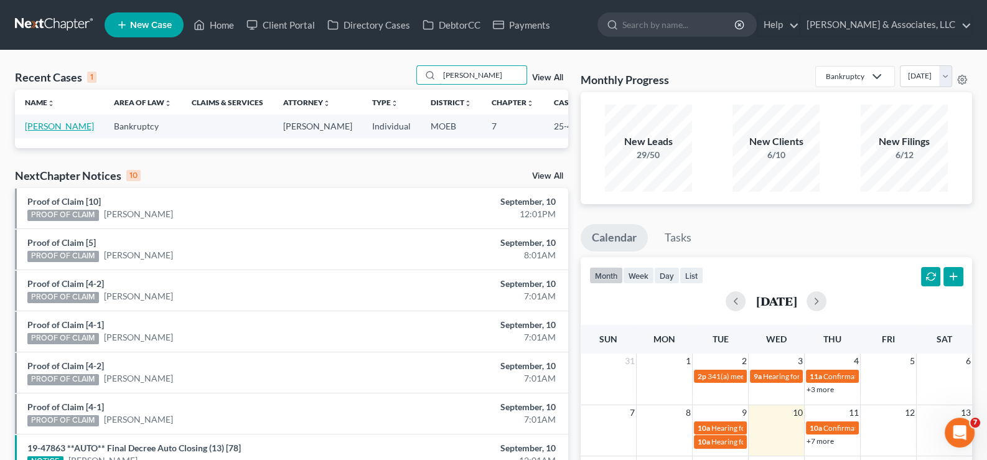
type input "[PERSON_NAME]"
click at [42, 127] on link "[PERSON_NAME]" at bounding box center [59, 126] width 69 height 11
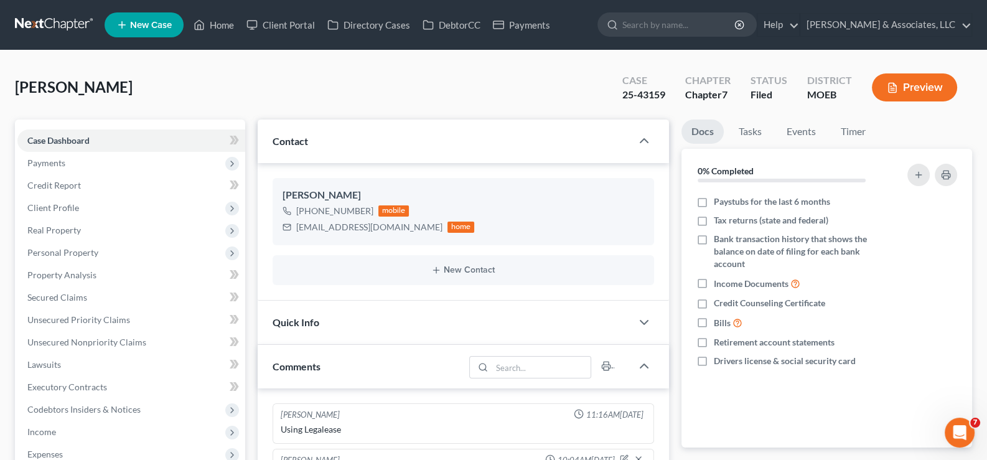
scroll to position [1127, 0]
